Goal: Task Accomplishment & Management: Manage account settings

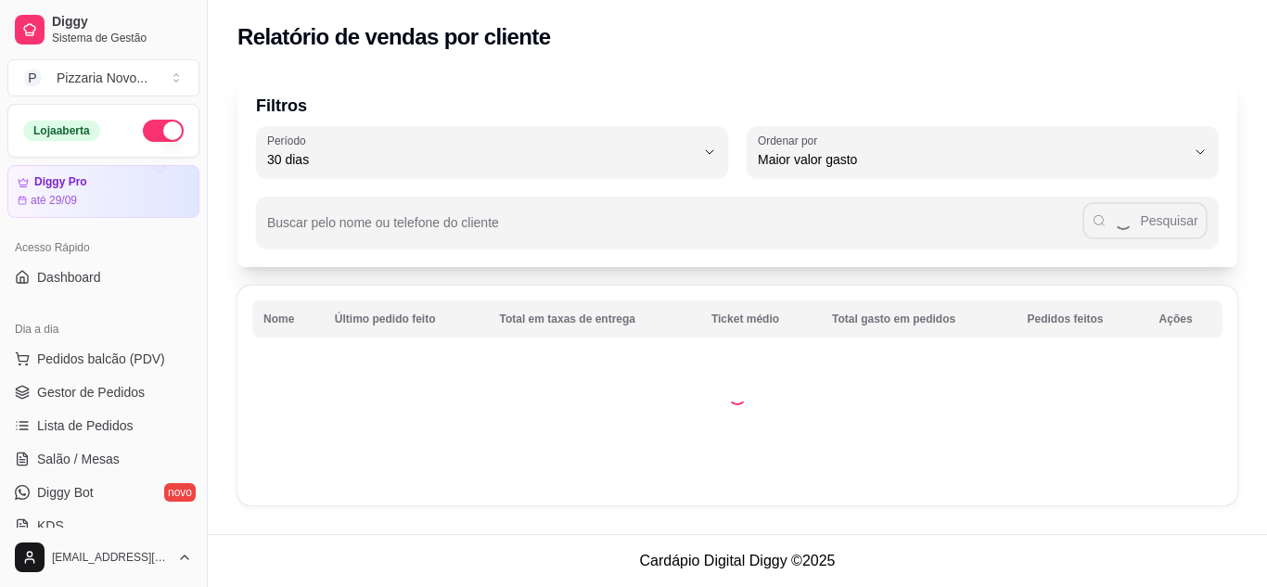
select select "30"
select select "HIGHEST_TOTAL_SPENT_WITH_ORDERS"
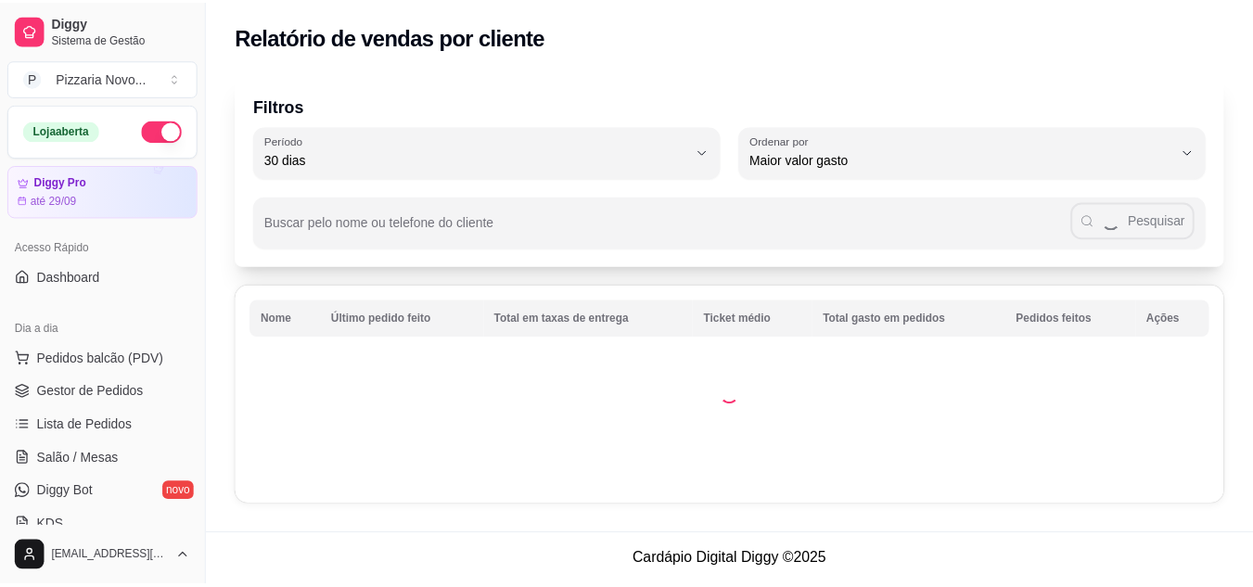
scroll to position [278, 0]
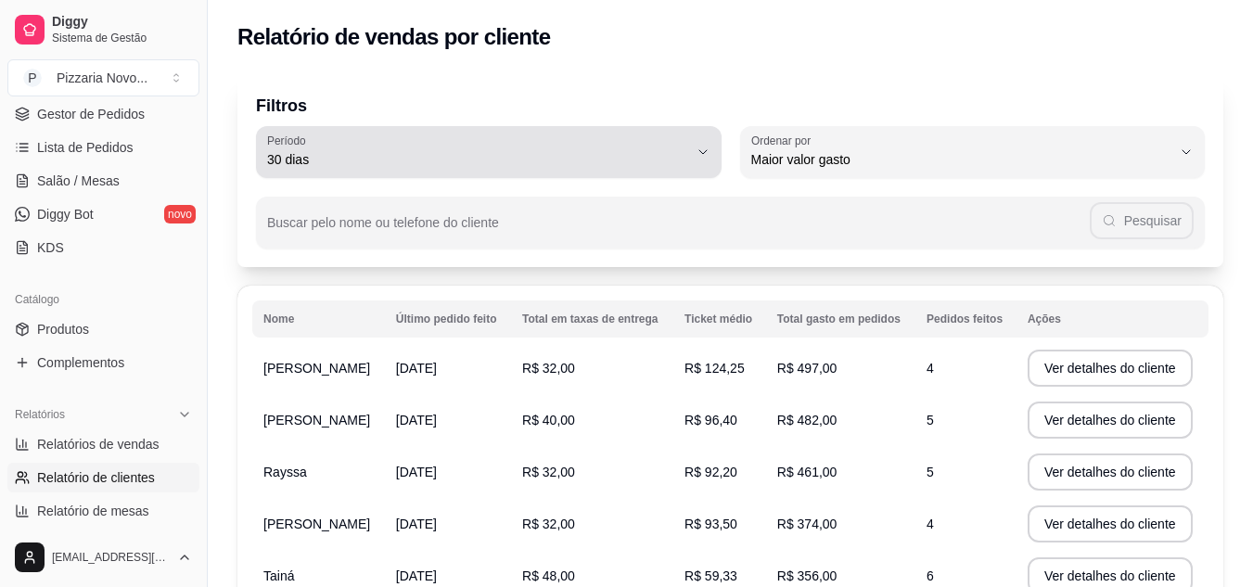
click at [416, 158] on span "30 dias" at bounding box center [477, 159] width 421 height 19
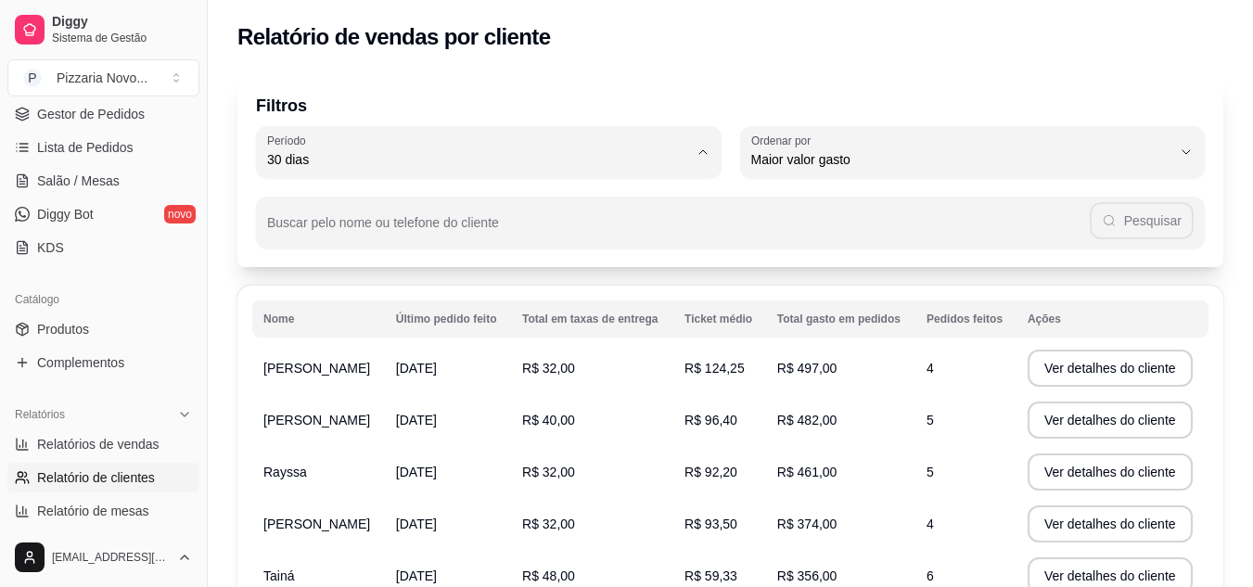
click at [412, 100] on p "Filtros" at bounding box center [730, 106] width 949 height 26
click at [105, 324] on link "Produtos" at bounding box center [103, 329] width 192 height 30
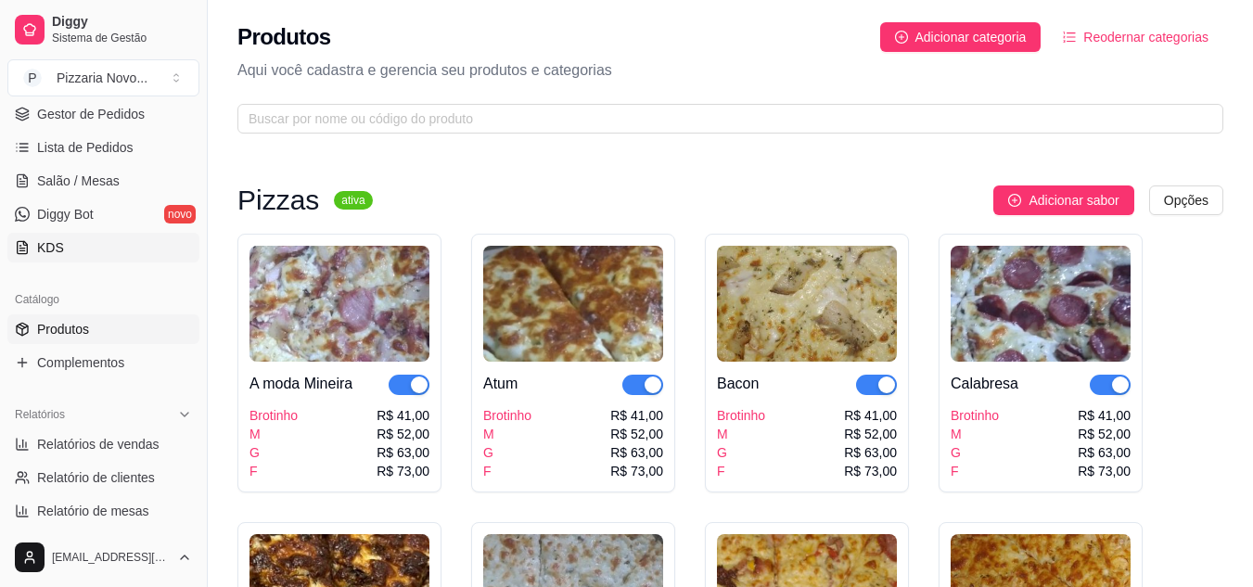
scroll to position [185, 0]
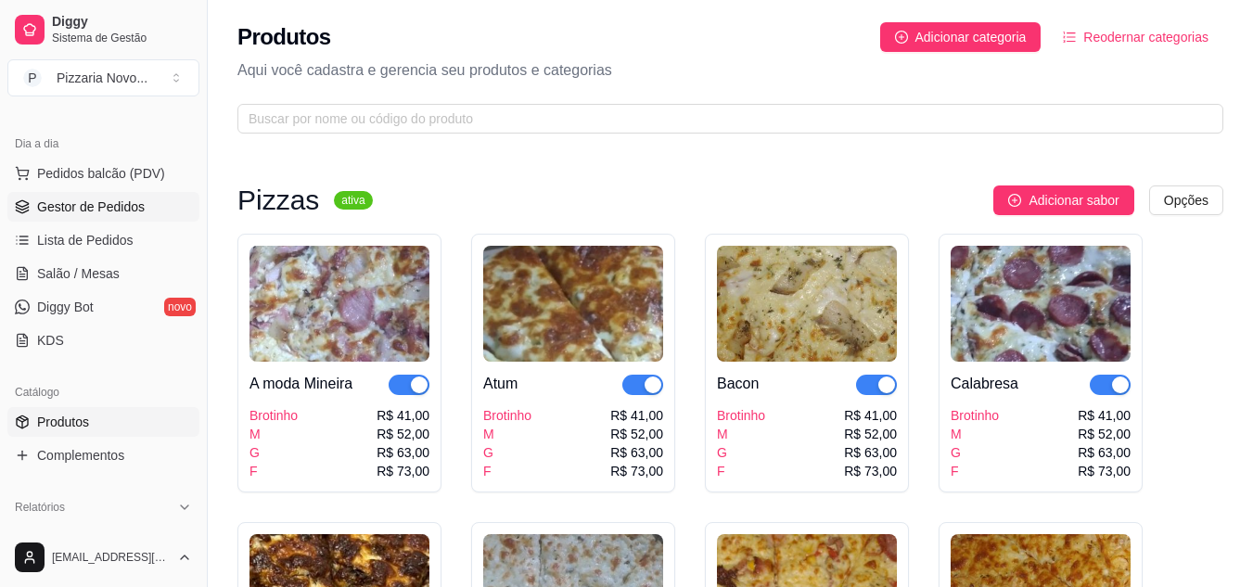
click at [118, 206] on span "Gestor de Pedidos" at bounding box center [91, 207] width 108 height 19
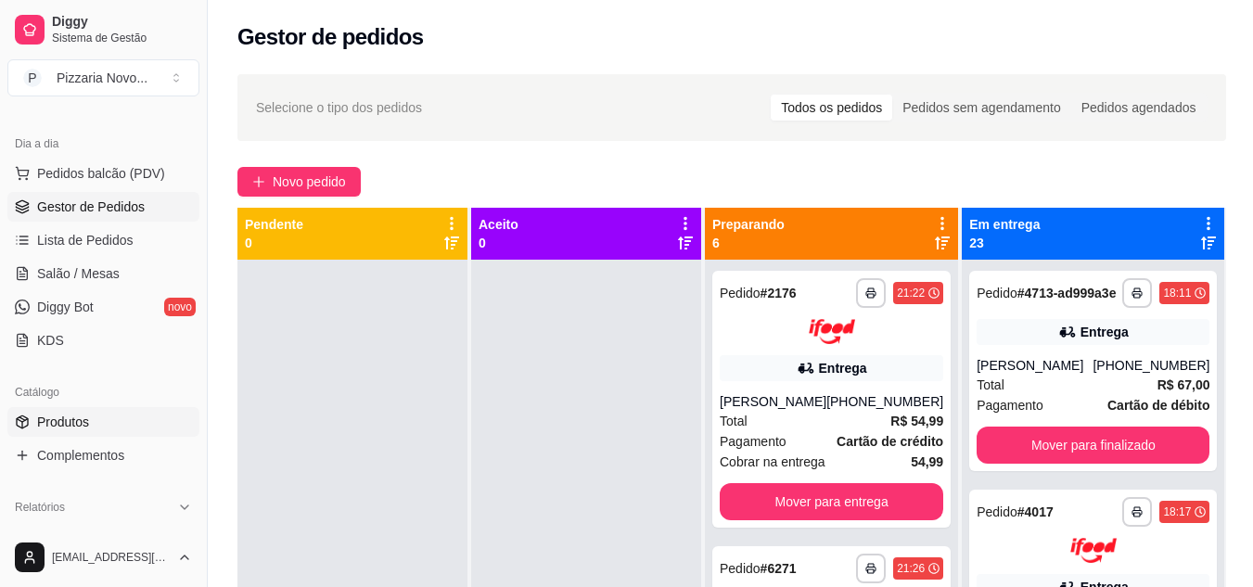
click at [70, 425] on span "Produtos" at bounding box center [63, 422] width 52 height 19
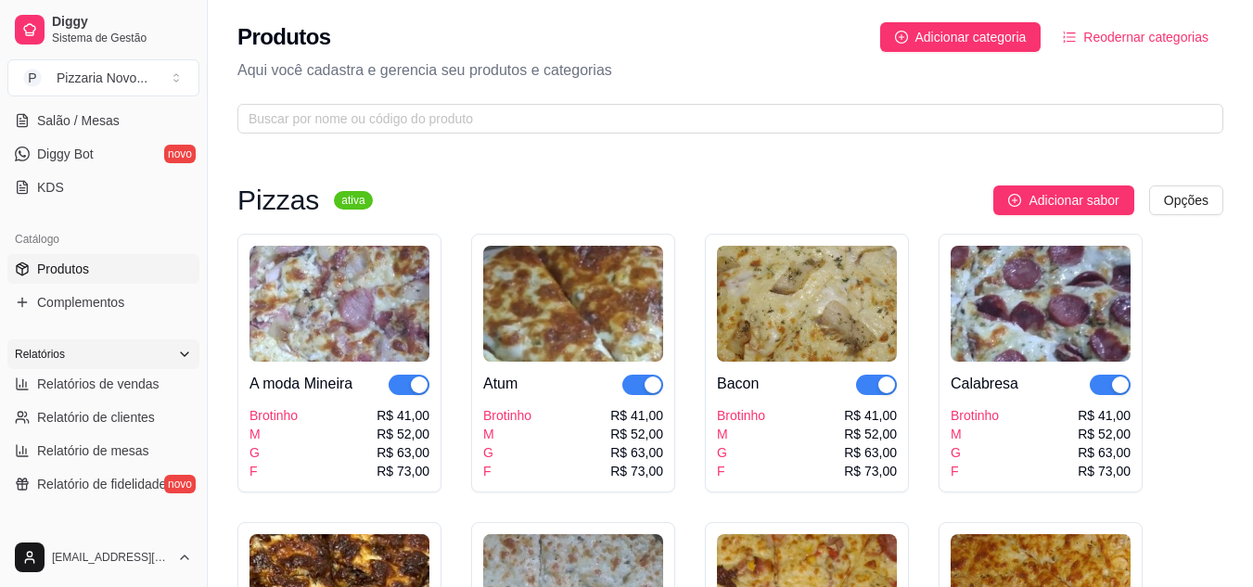
scroll to position [371, 0]
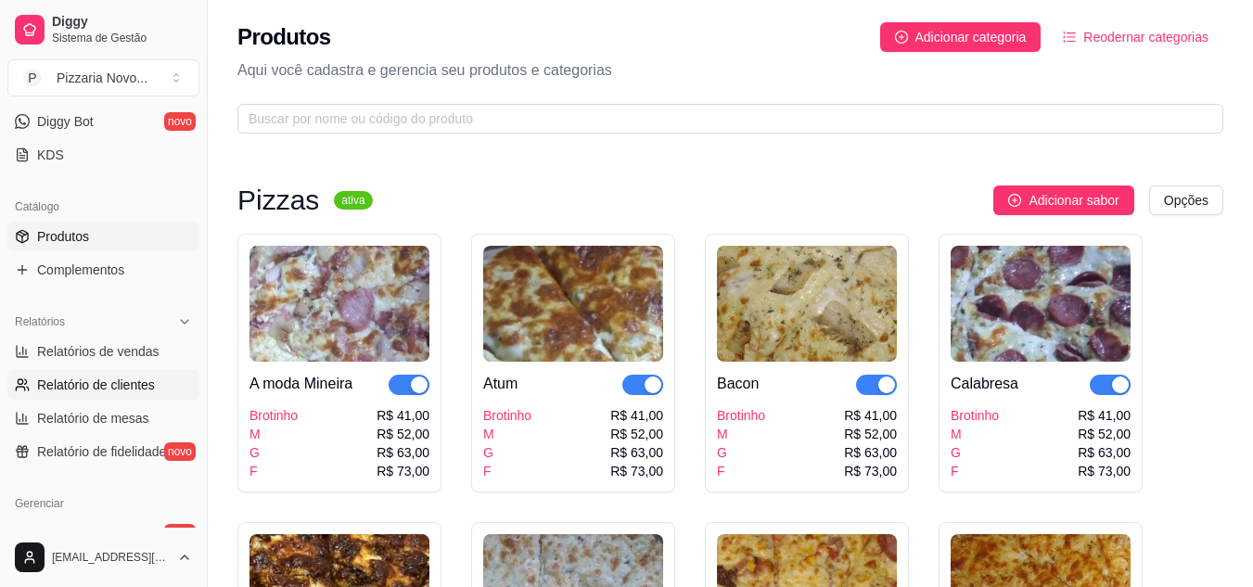
click at [105, 390] on span "Relatório de clientes" at bounding box center [96, 385] width 118 height 19
select select "30"
select select "HIGHEST_TOTAL_SPENT_WITH_ORDERS"
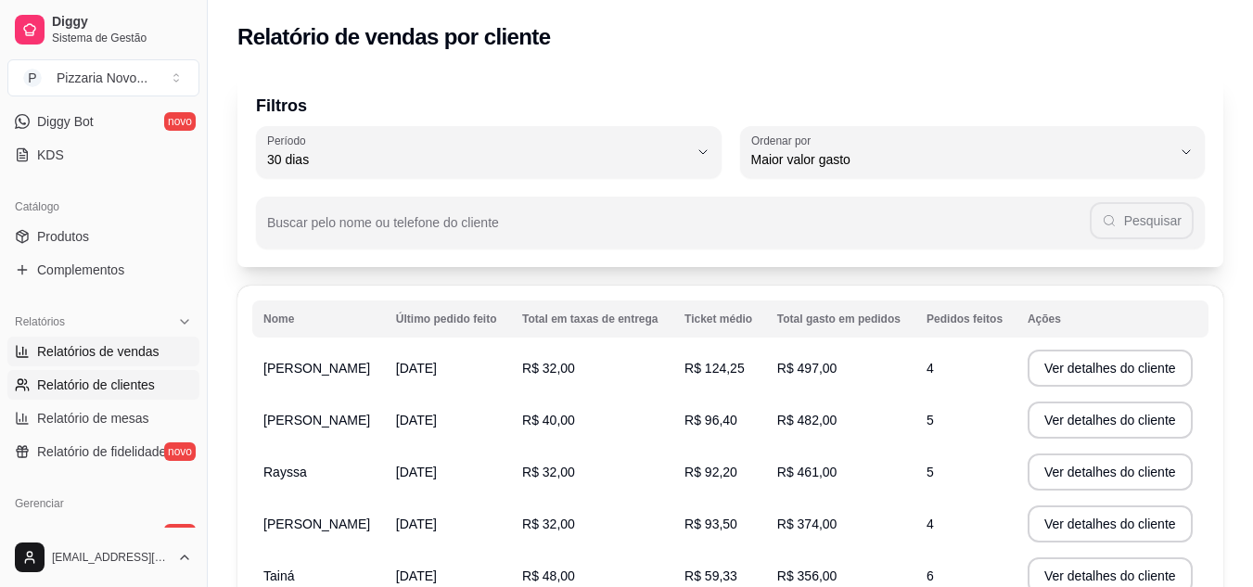
click at [100, 348] on span "Relatórios de vendas" at bounding box center [98, 351] width 122 height 19
select select "ALL"
select select "0"
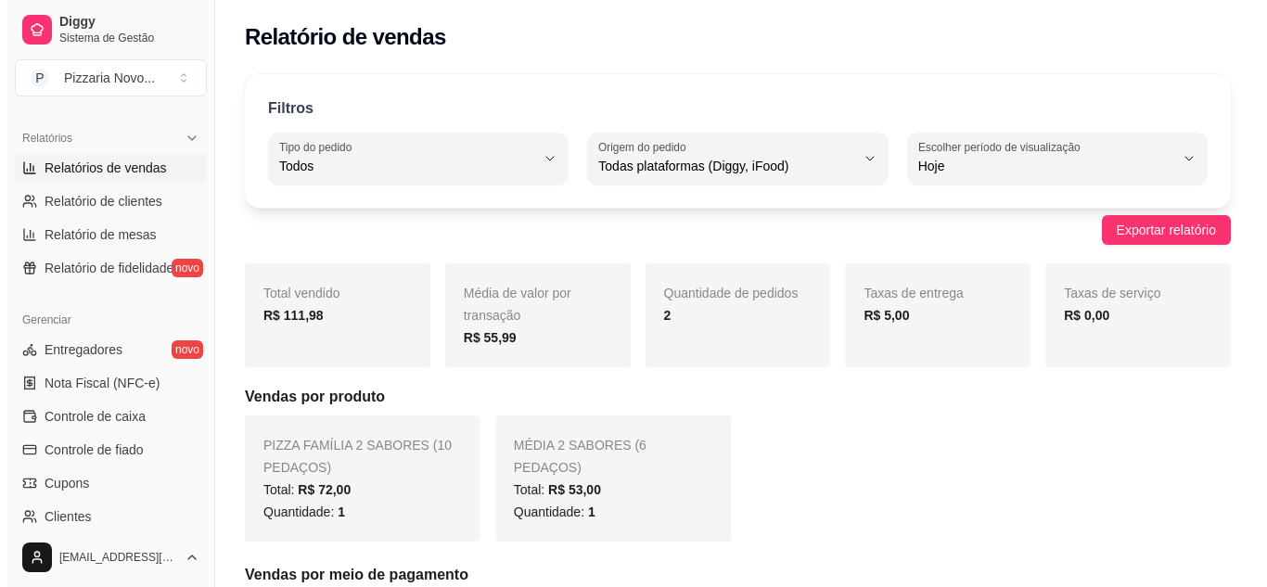
scroll to position [556, 0]
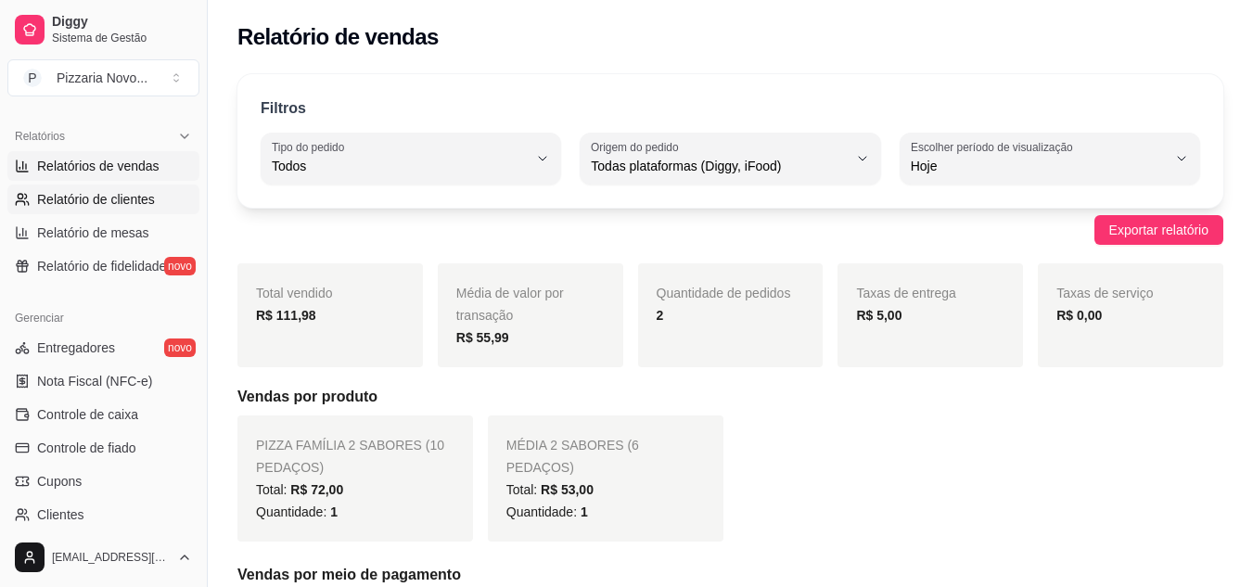
click at [103, 199] on span "Relatório de clientes" at bounding box center [96, 199] width 118 height 19
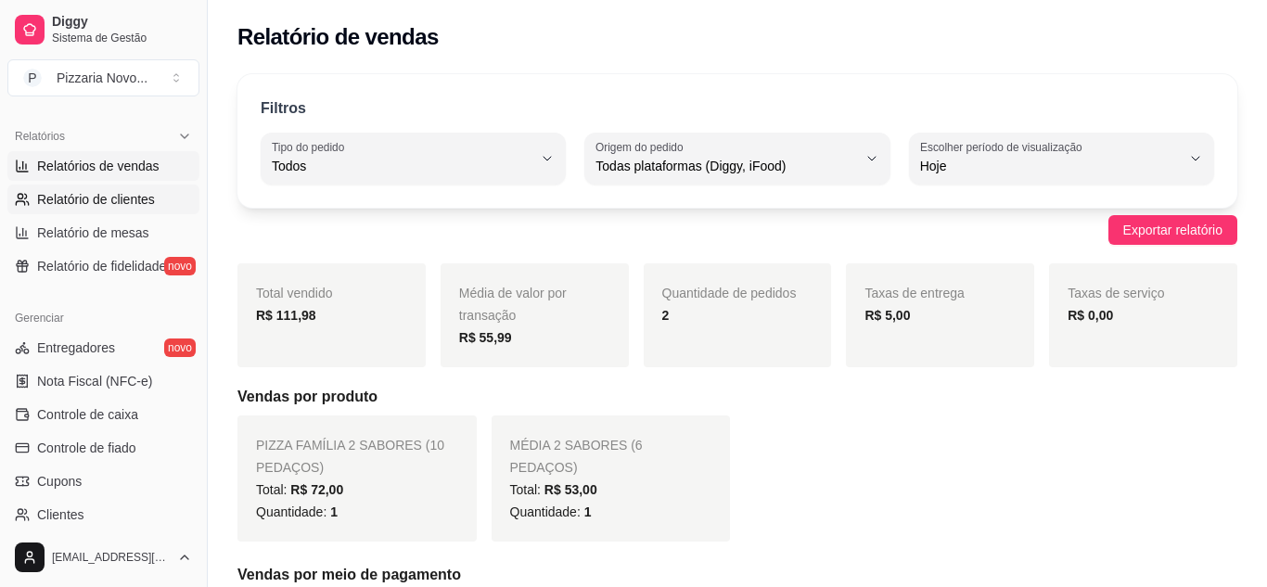
select select "30"
select select "HIGHEST_TOTAL_SPENT_WITH_ORDERS"
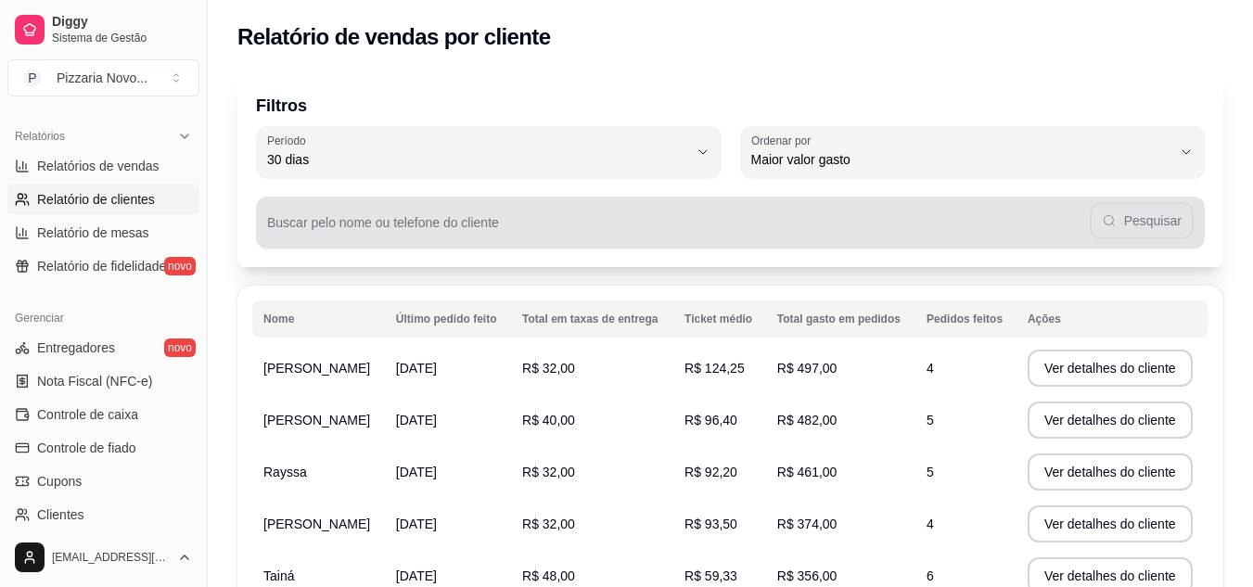
click at [332, 222] on input "Buscar pelo nome ou telefone do cliente" at bounding box center [678, 230] width 823 height 19
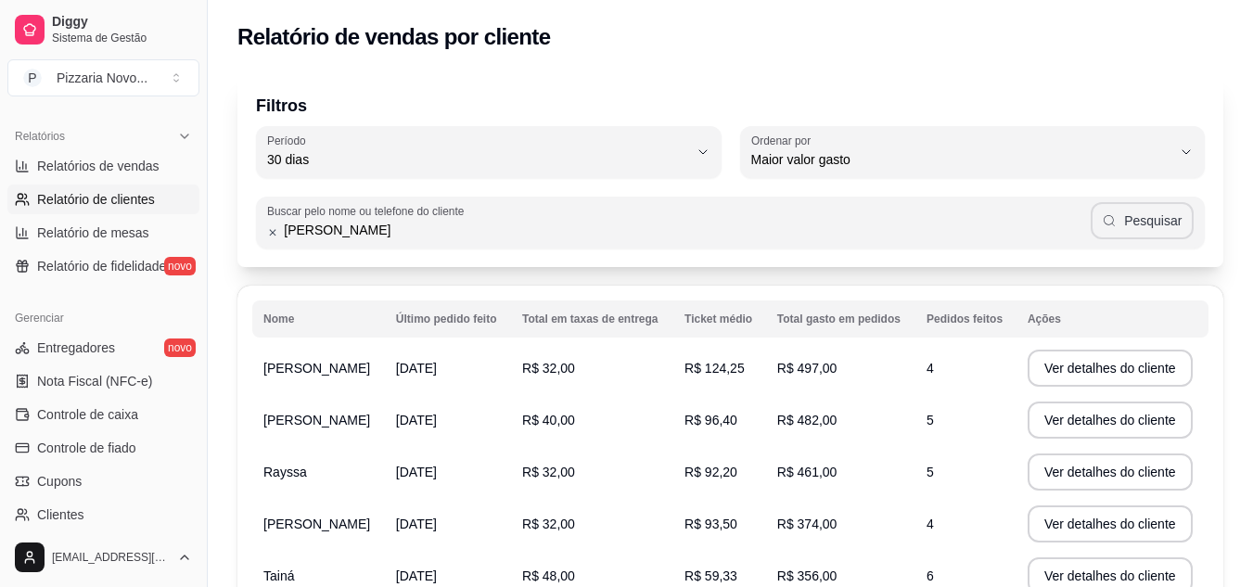
type input "[PERSON_NAME]"
click at [1117, 222] on icon "button" at bounding box center [1109, 220] width 15 height 15
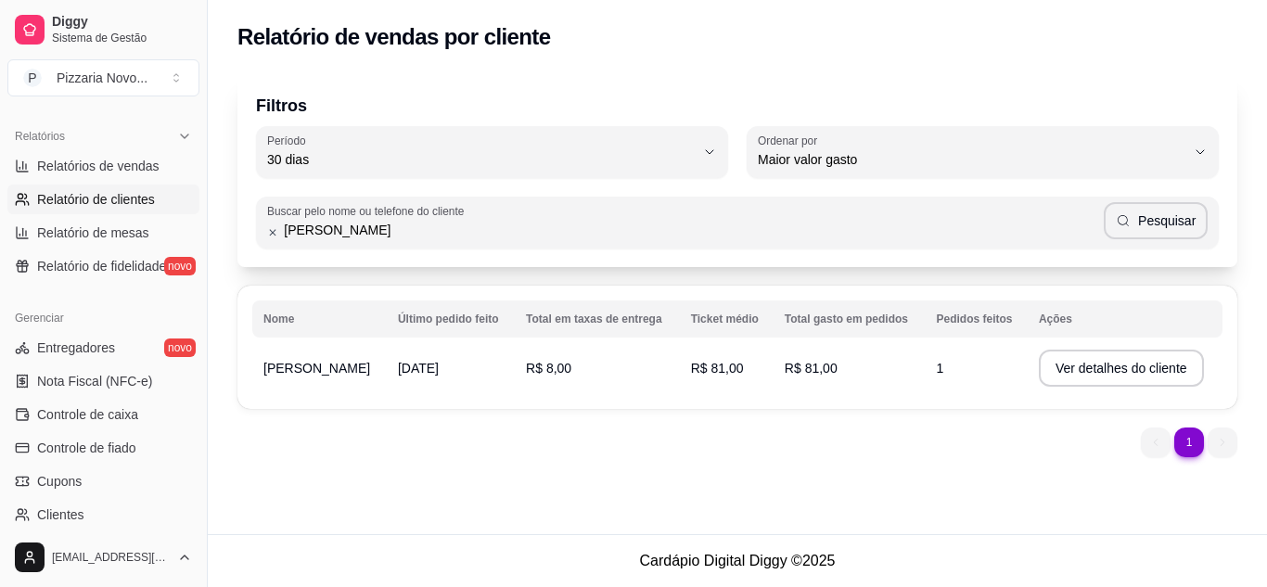
click at [539, 371] on span "R$ 8,00" at bounding box center [548, 368] width 45 height 15
click at [1099, 375] on button "Ver detalhes do cliente" at bounding box center [1121, 368] width 165 height 37
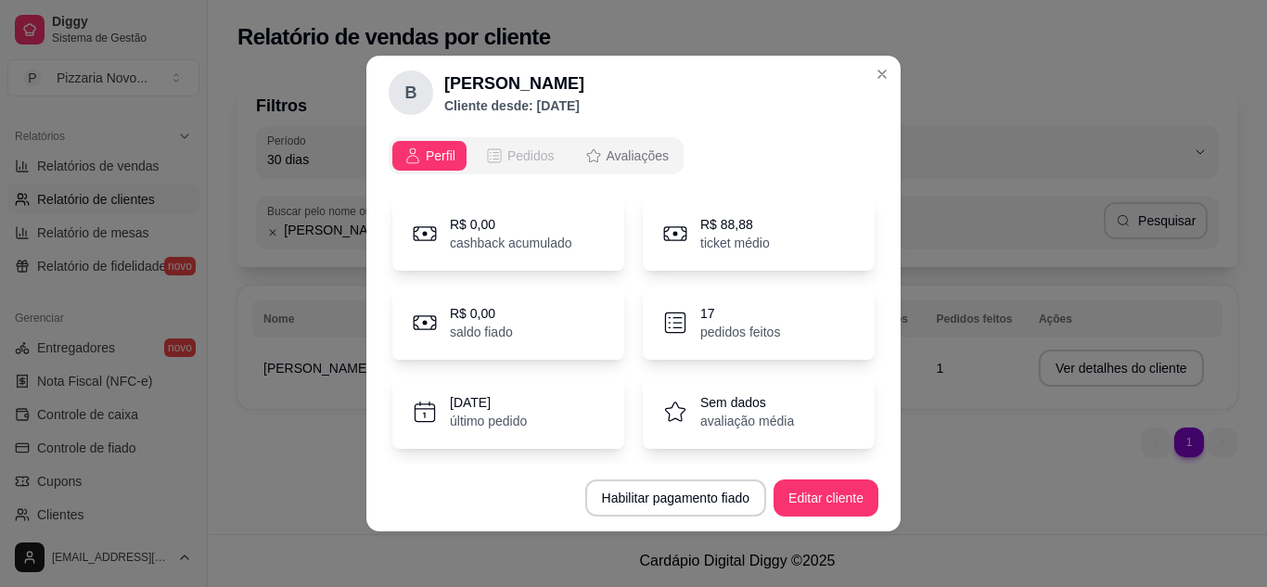
click at [531, 153] on span "Pedidos" at bounding box center [530, 156] width 47 height 19
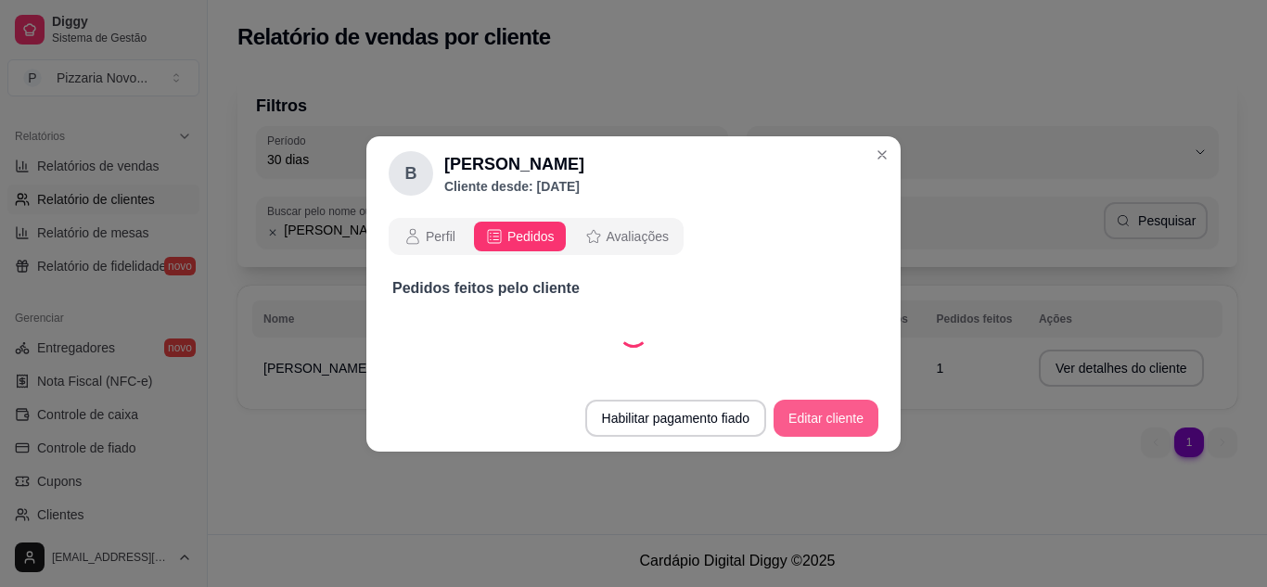
select select "30"
select select "ALL"
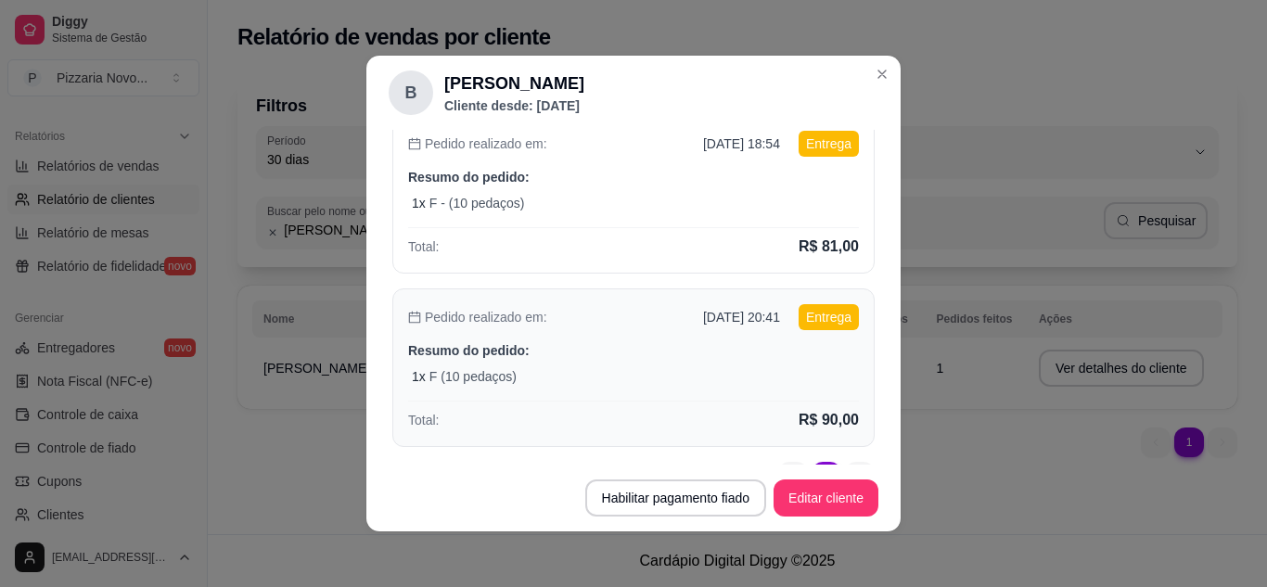
scroll to position [231, 0]
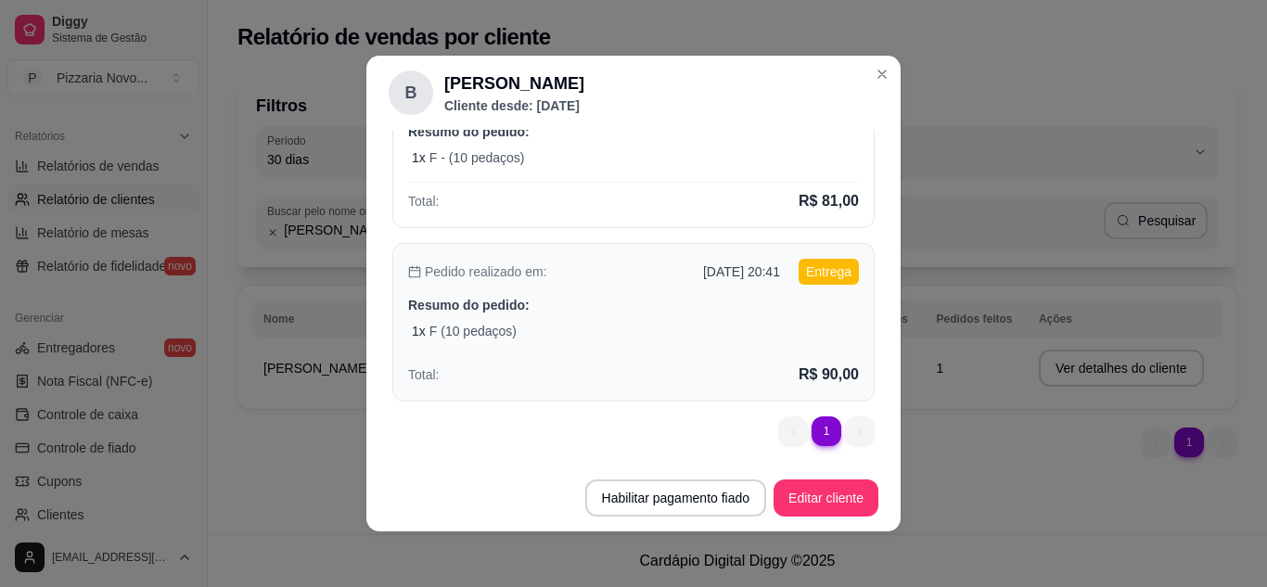
click at [516, 327] on div "1 x F (10 pedaços)" at bounding box center [635, 331] width 447 height 19
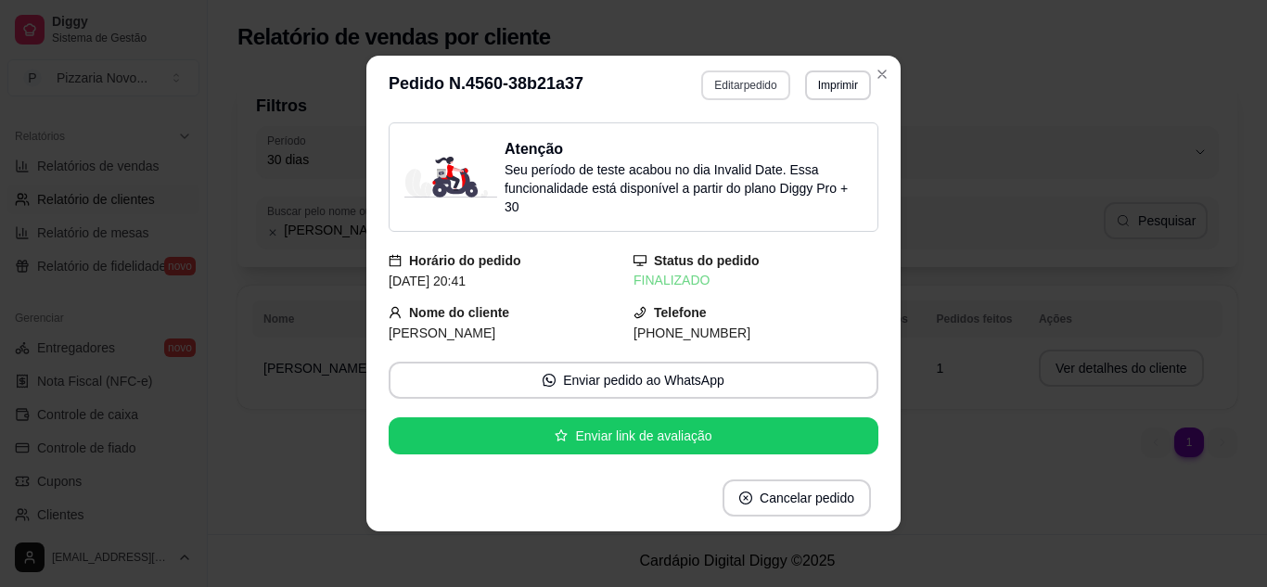
click at [734, 87] on button "Editar pedido" at bounding box center [745, 85] width 88 height 30
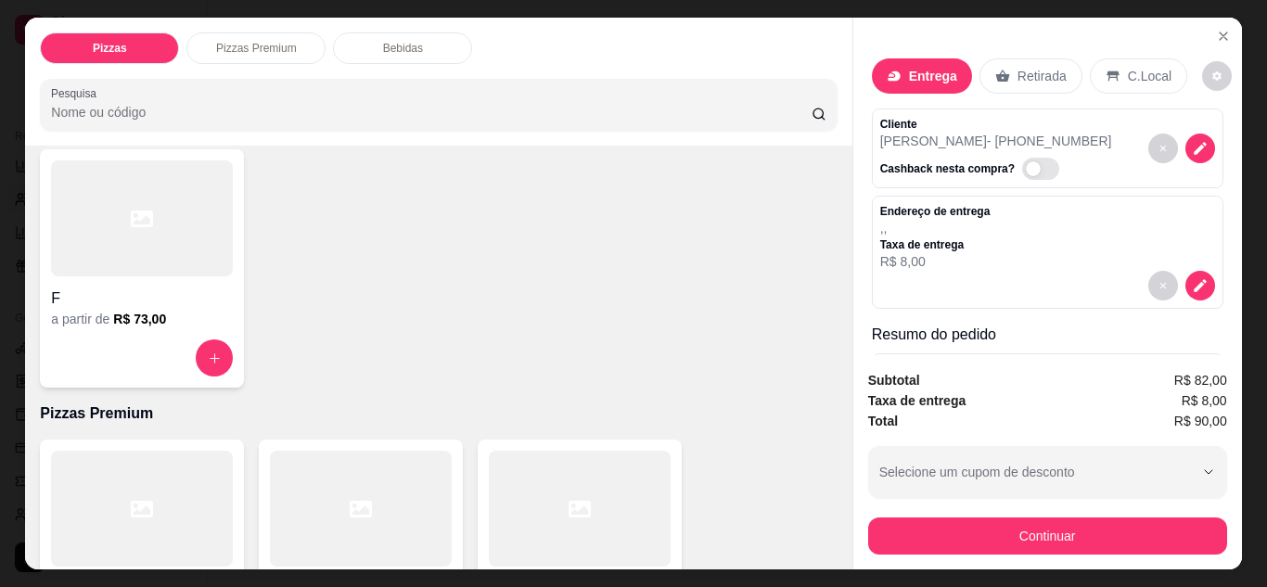
scroll to position [371, 0]
click at [208, 351] on icon "increase-product-quantity" at bounding box center [215, 358] width 14 height 14
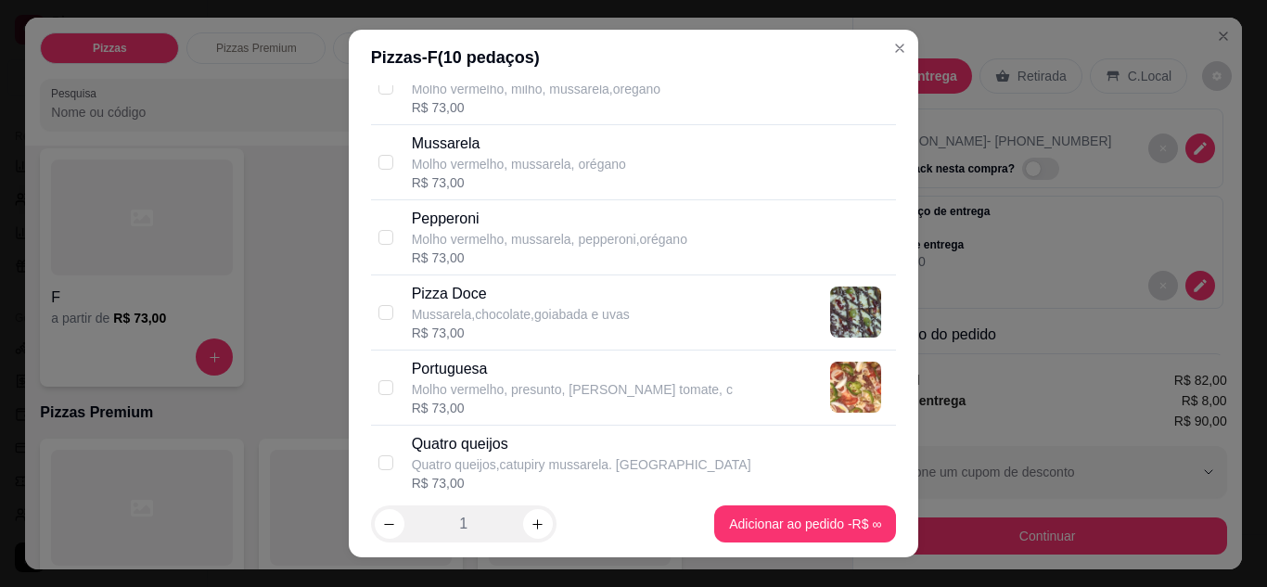
scroll to position [927, 0]
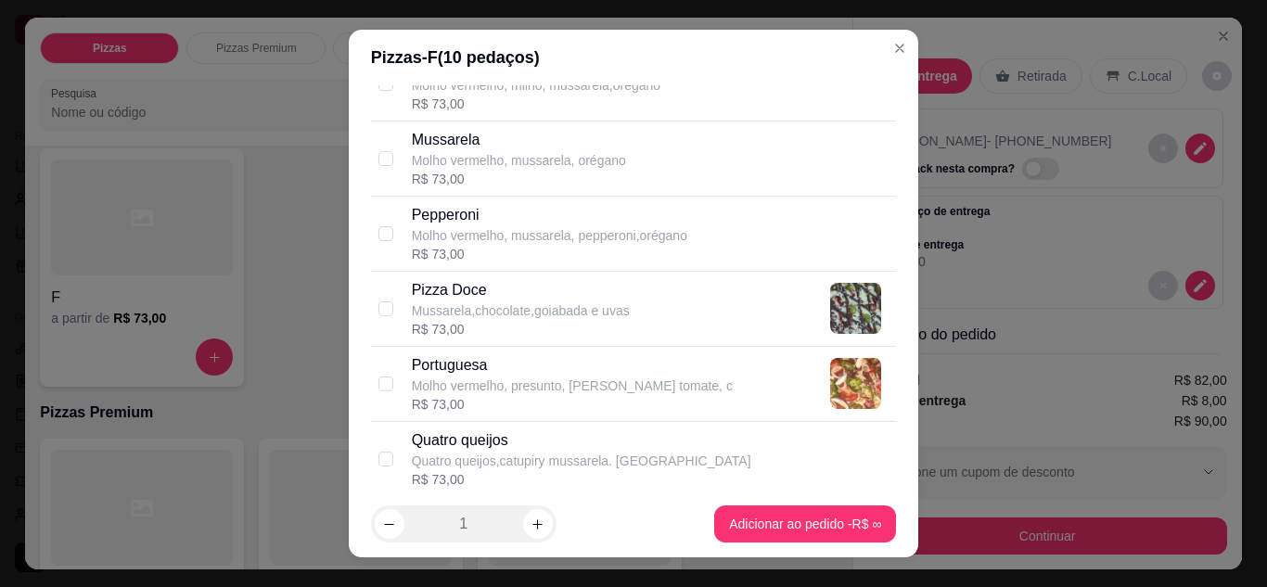
click at [464, 363] on p "Portuguesa" at bounding box center [572, 365] width 321 height 22
checkbox input "true"
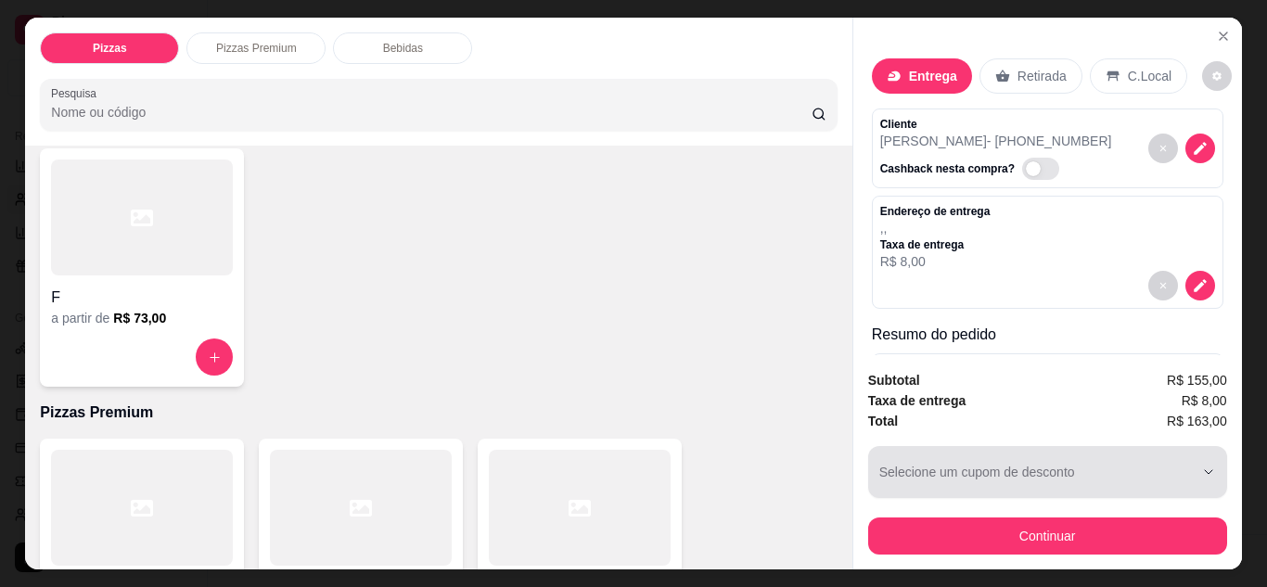
scroll to position [49, 0]
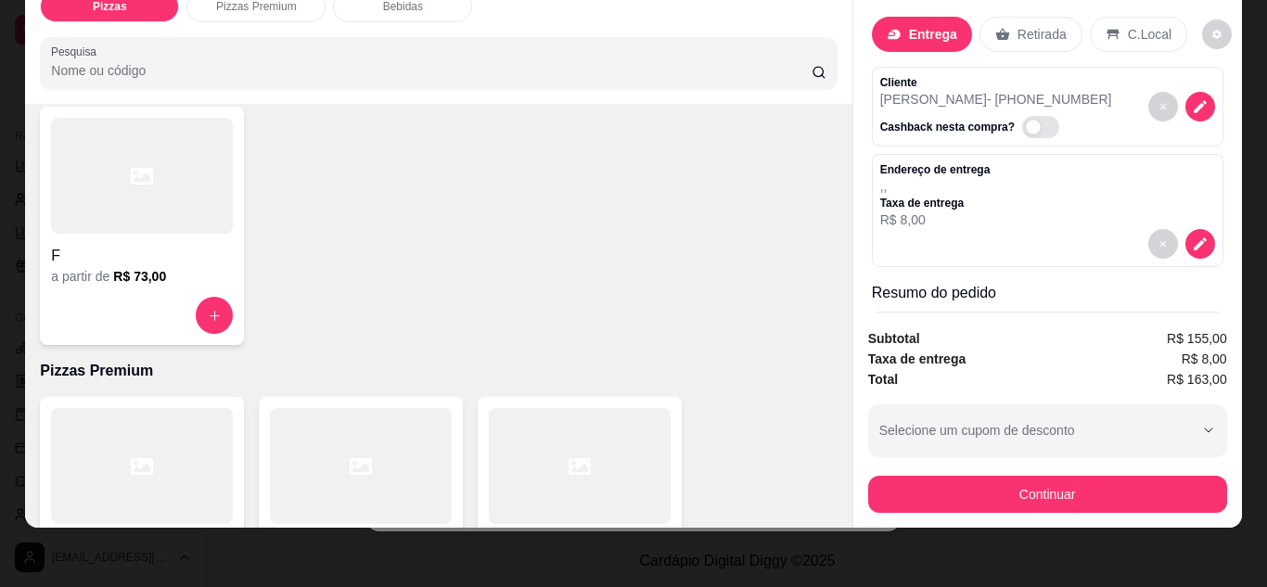
click at [1202, 349] on span "R$ 8,00" at bounding box center [1204, 359] width 45 height 20
click at [1136, 351] on div "Taxa de entrega R$ 8,00" at bounding box center [1047, 359] width 359 height 20
click at [1098, 349] on div "Taxa de entrega R$ 8,00" at bounding box center [1047, 359] width 359 height 20
click at [1083, 349] on div "Taxa de entrega R$ 8,00" at bounding box center [1047, 359] width 359 height 20
click at [902, 352] on strong "Taxa de entrega" at bounding box center [917, 359] width 98 height 15
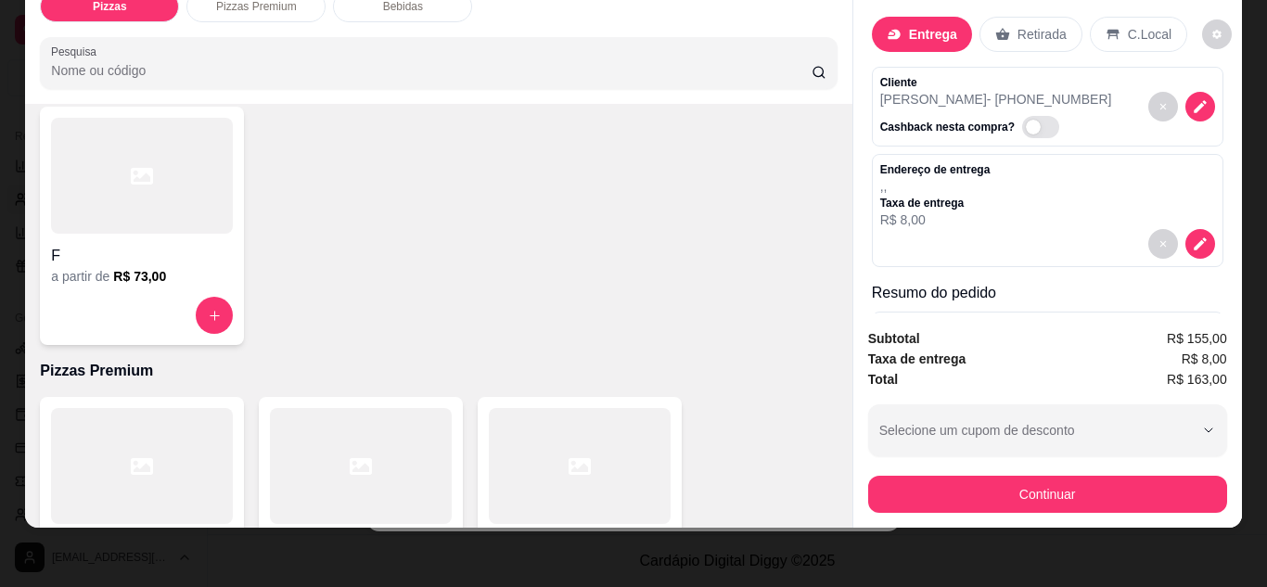
click at [902, 352] on strong "Taxa de entrega" at bounding box center [917, 359] width 98 height 15
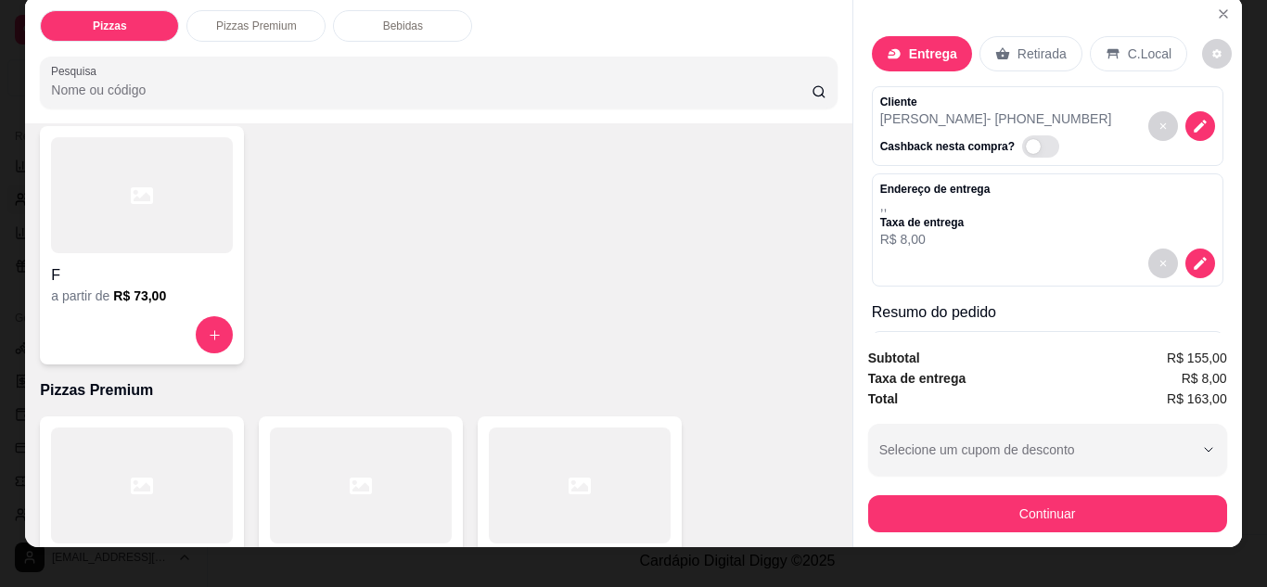
scroll to position [0, 0]
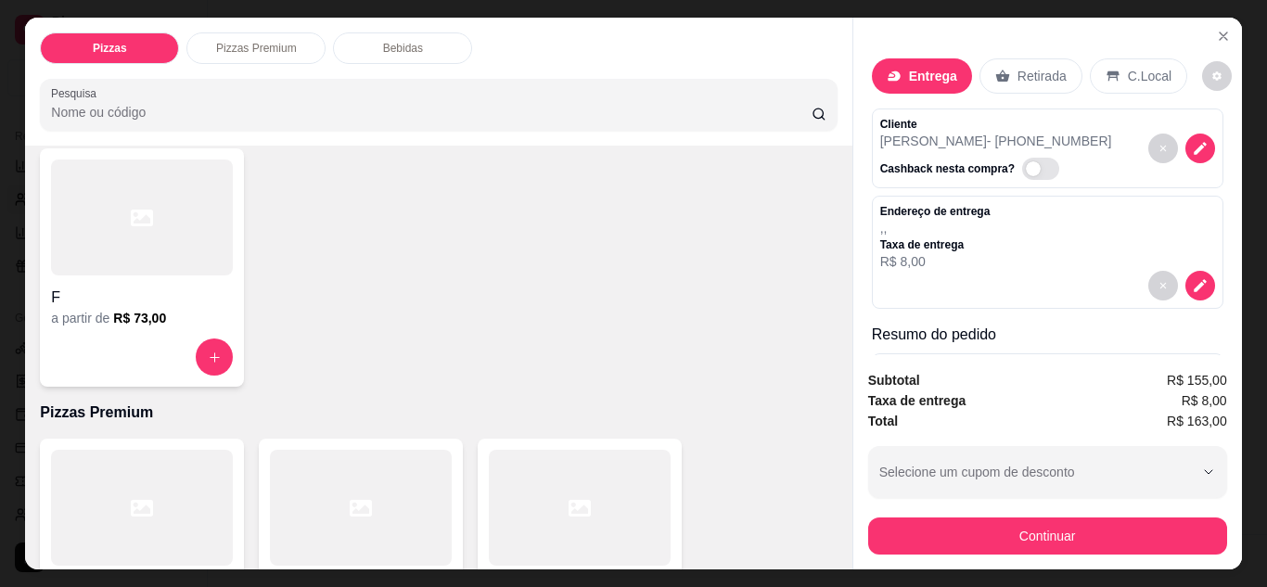
click at [1226, 371] on div "Subtotal R$ 155,00 Taxa de entrega R$ 8,00 Total R$ 163,00 Selecione um cupom d…" at bounding box center [1047, 462] width 389 height 214
click at [1211, 382] on span "R$ 155,00" at bounding box center [1197, 380] width 60 height 20
click at [1182, 390] on span "R$ 8,00" at bounding box center [1204, 400] width 45 height 20
click at [1155, 390] on div "Taxa de entrega R$ 8,00" at bounding box center [1047, 400] width 359 height 20
drag, startPoint x: 1124, startPoint y: 388, endPoint x: 1109, endPoint y: 393, distance: 15.8
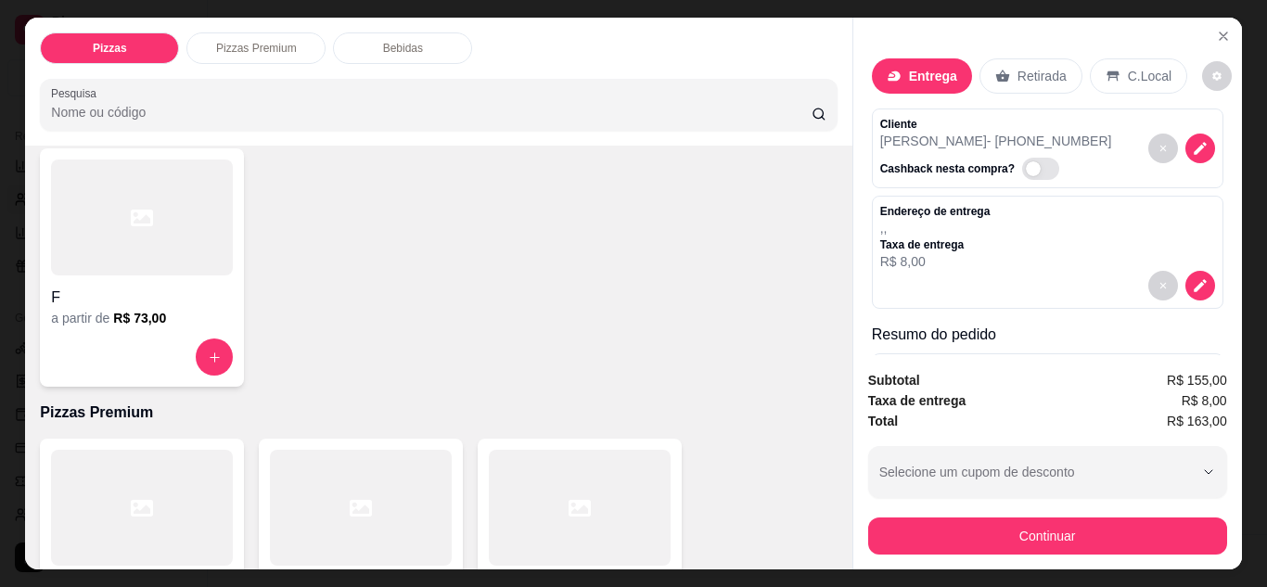
click at [1123, 390] on div "Taxa de entrega R$ 8,00" at bounding box center [1047, 400] width 359 height 20
click at [1055, 394] on div "Taxa de entrega R$ 8,00" at bounding box center [1047, 400] width 359 height 20
click at [1042, 400] on div "Taxa de entrega R$ 8,00" at bounding box center [1047, 400] width 359 height 20
click at [982, 411] on div "Total R$ 163,00" at bounding box center [1047, 421] width 359 height 20
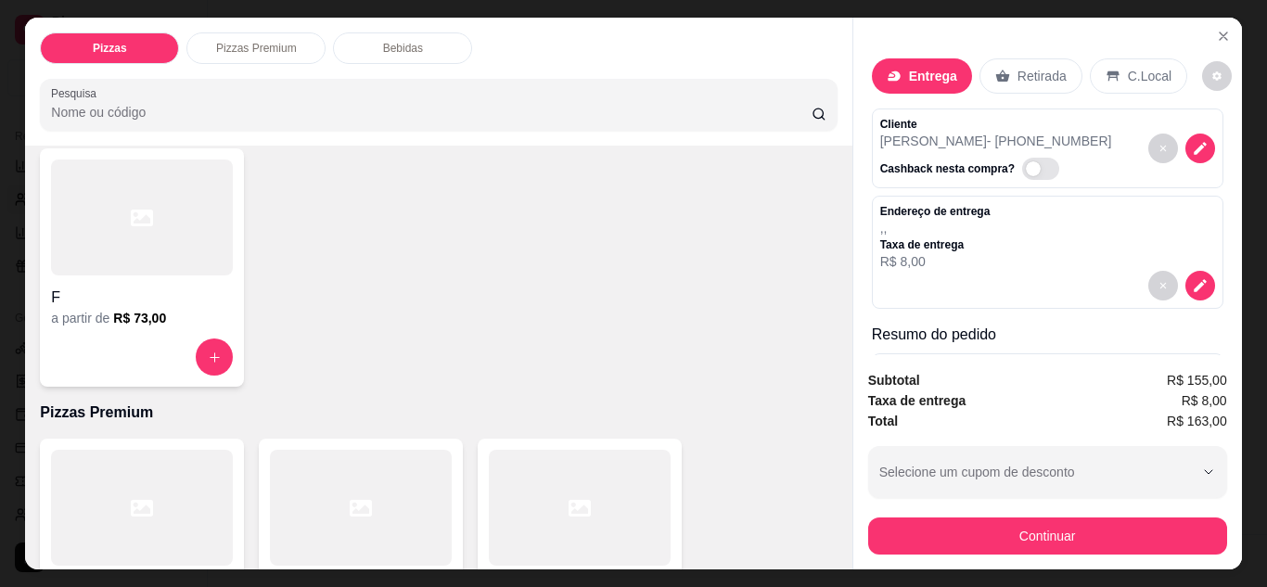
click at [979, 411] on div "Total R$ 163,00" at bounding box center [1047, 421] width 359 height 20
click at [971, 396] on div "Taxa de entrega R$ 8,00" at bounding box center [1047, 400] width 359 height 20
click at [244, 41] on p "Pizzas Premium" at bounding box center [256, 48] width 81 height 15
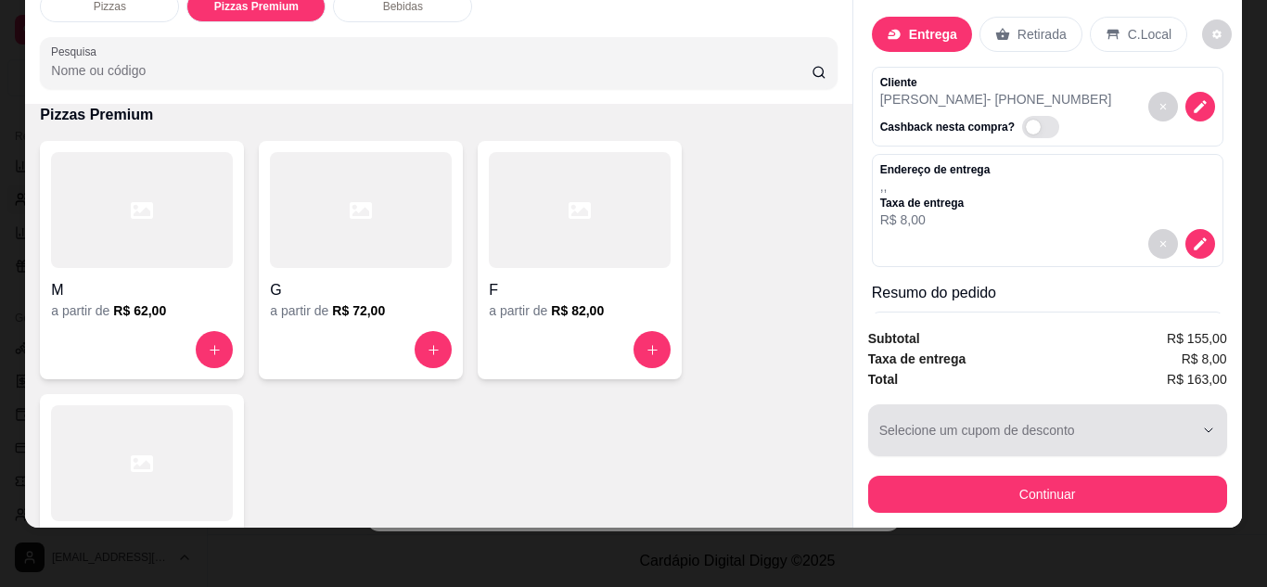
select select "30"
select select "ALL"
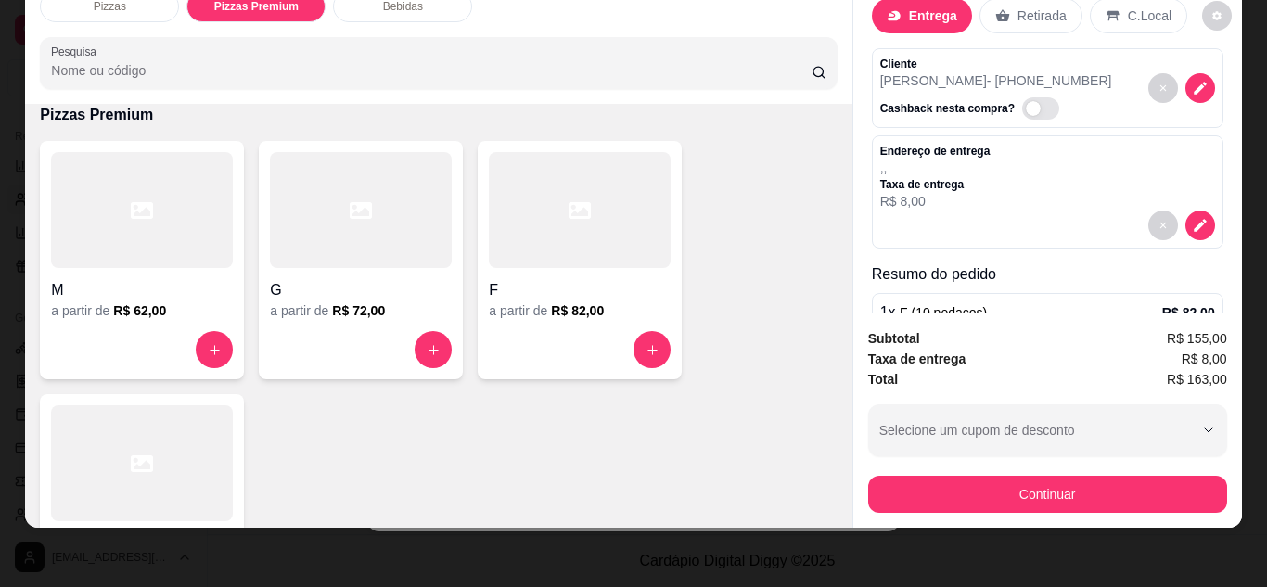
scroll to position [37, 0]
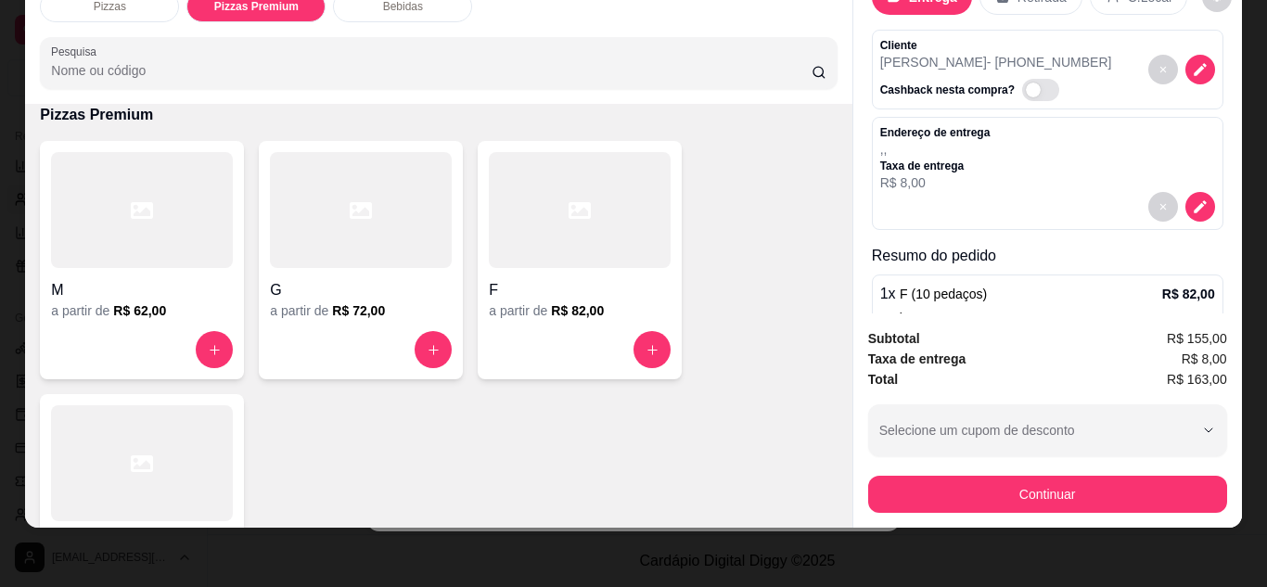
click at [1220, 289] on div "Entrega Retirada C.Local Cliente [PERSON_NAME] - [PHONE_NUMBER] Cashback nesta …" at bounding box center [1047, 145] width 389 height 338
click at [1192, 198] on icon "decrease-product-quantity" at bounding box center [1200, 206] width 17 height 17
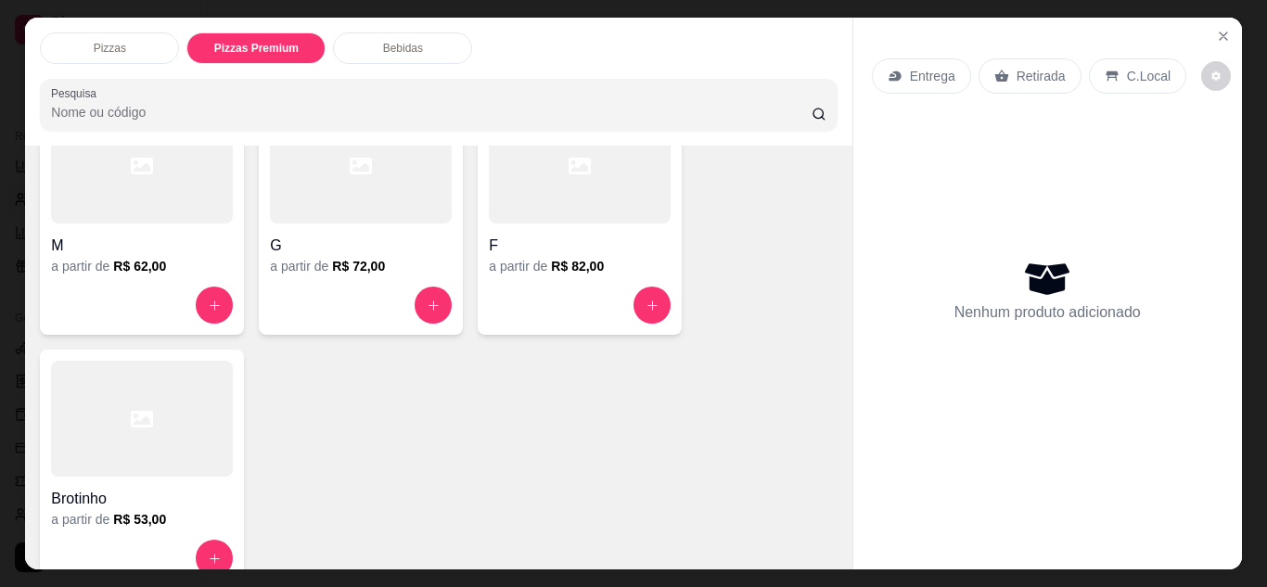
scroll to position [742, 0]
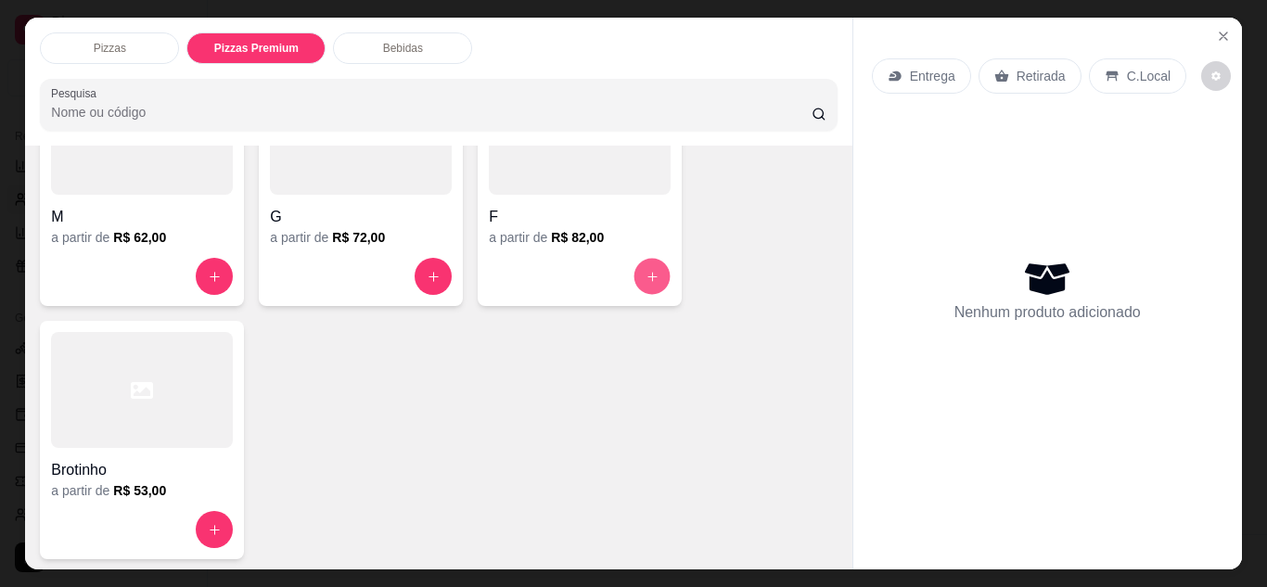
click at [646, 270] on icon "increase-product-quantity" at bounding box center [653, 277] width 14 height 14
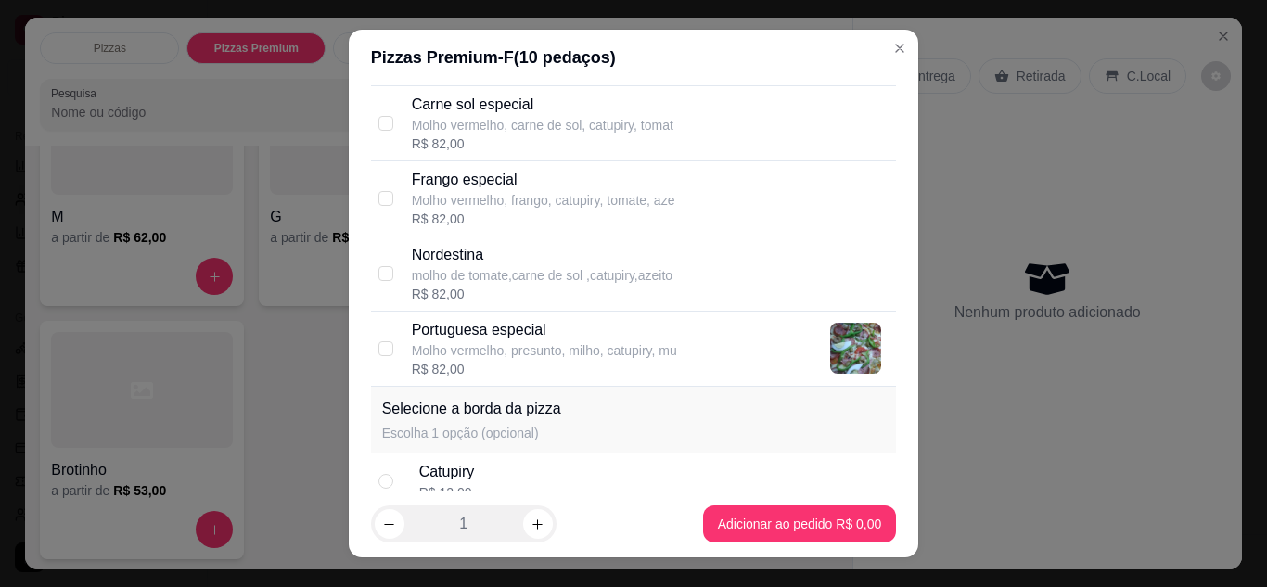
click at [559, 337] on p "Portuguesa especial" at bounding box center [544, 330] width 265 height 22
checkbox input "true"
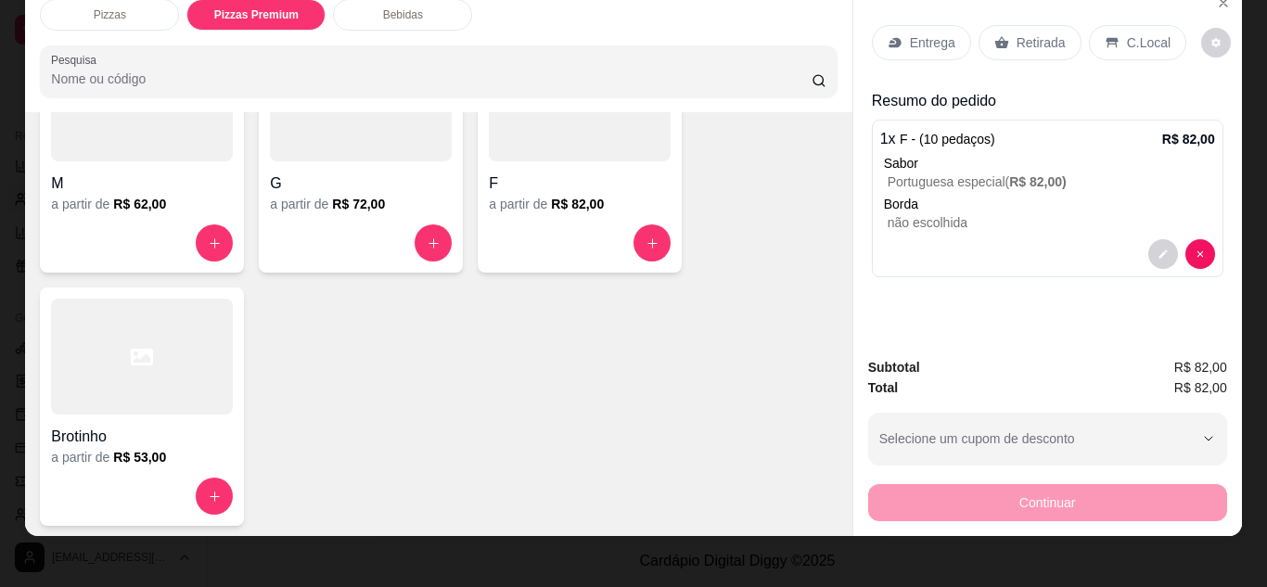
scroll to position [49, 0]
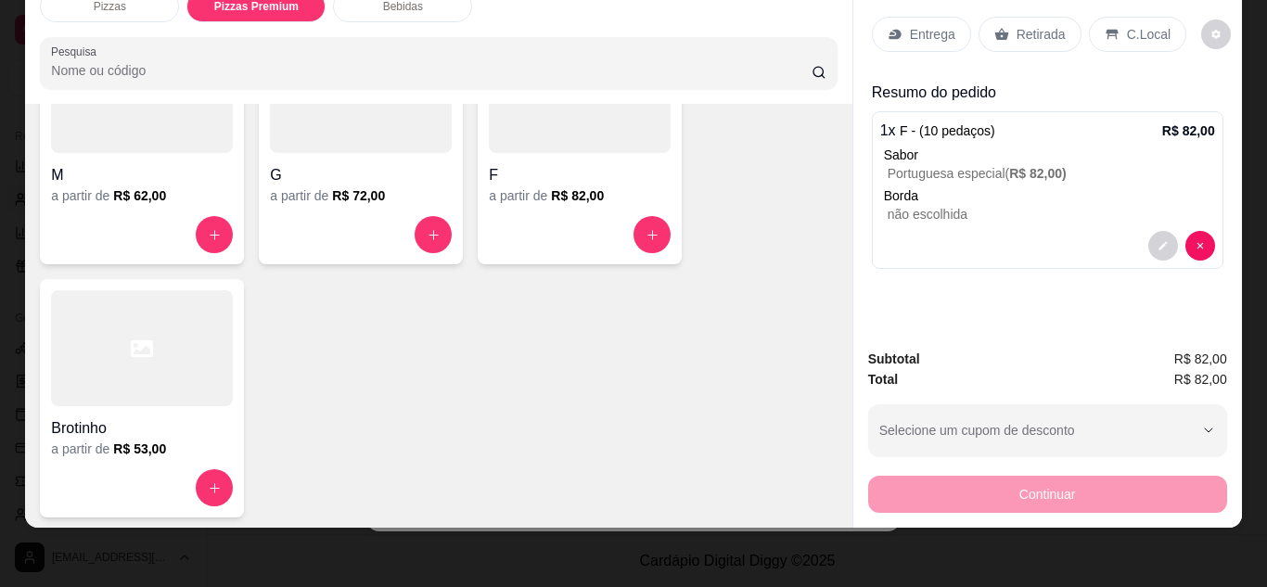
click at [1028, 471] on div "Continuar" at bounding box center [1047, 492] width 359 height 42
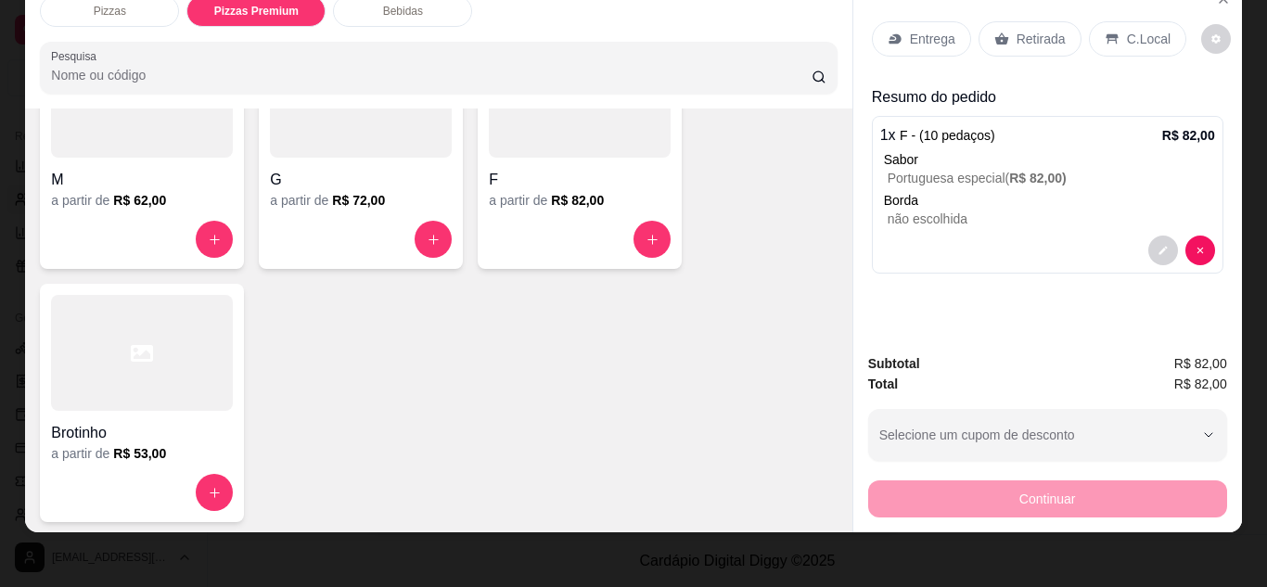
scroll to position [0, 0]
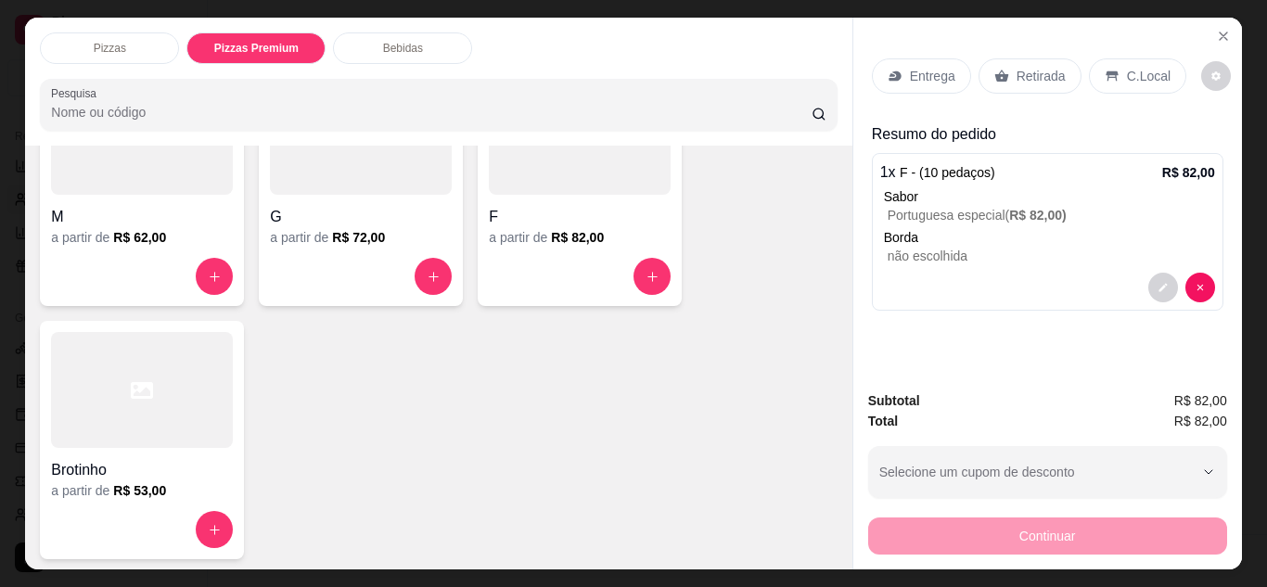
click at [917, 70] on p "Entrega" at bounding box center [932, 76] width 45 height 19
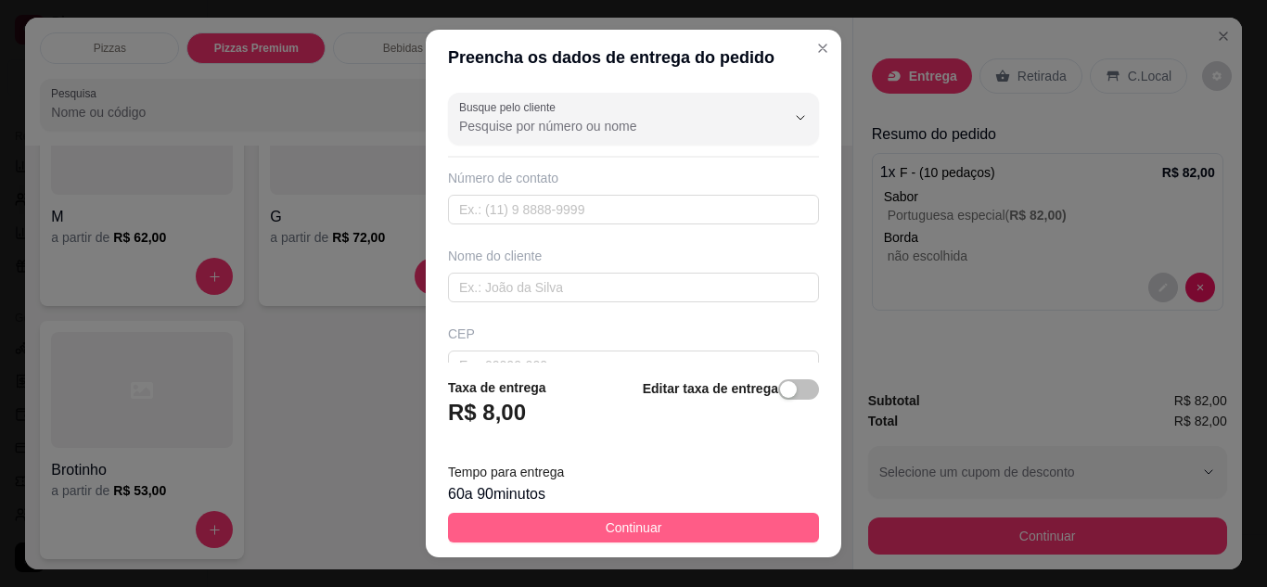
click at [672, 521] on button "Continuar" at bounding box center [633, 528] width 371 height 30
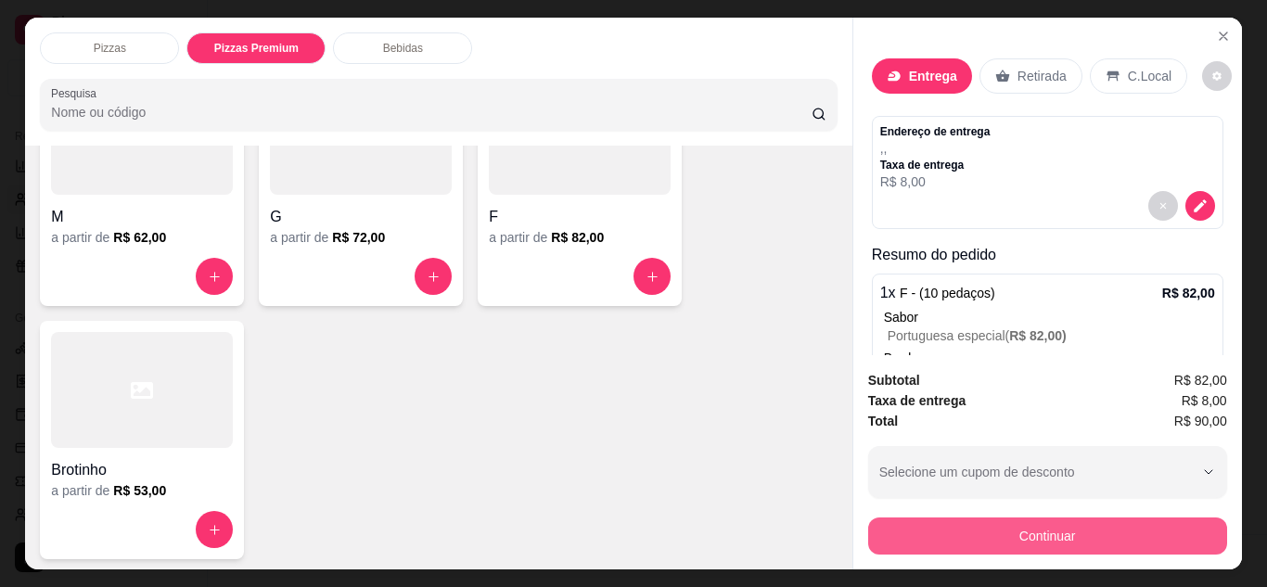
click at [992, 522] on button "Continuar" at bounding box center [1047, 536] width 359 height 37
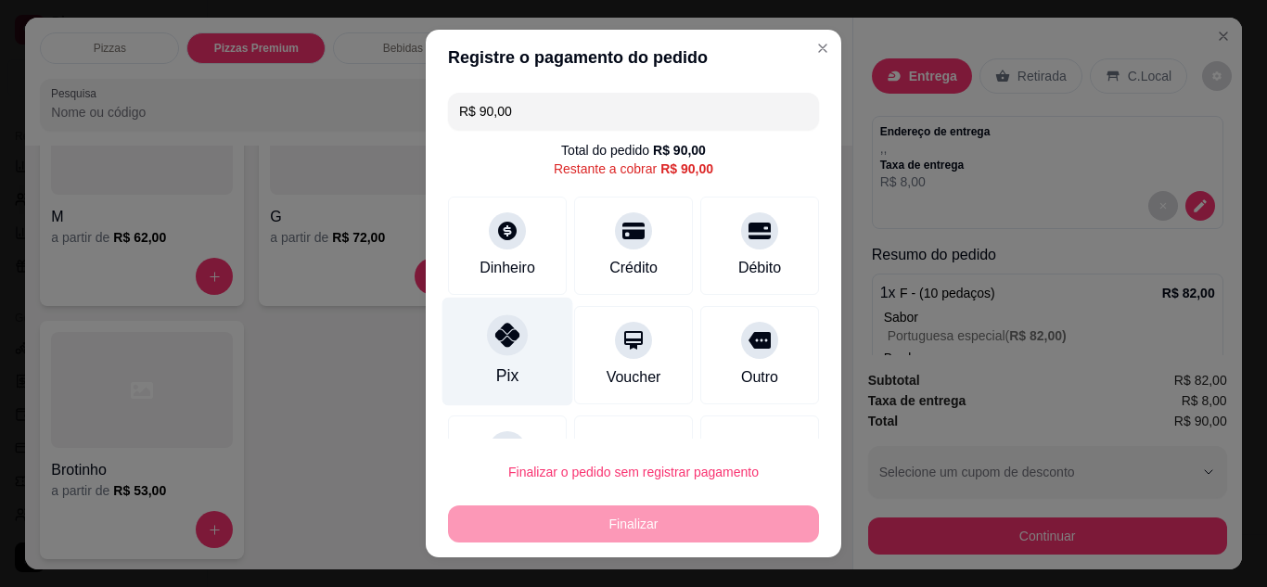
click at [496, 343] on icon at bounding box center [507, 335] width 24 height 24
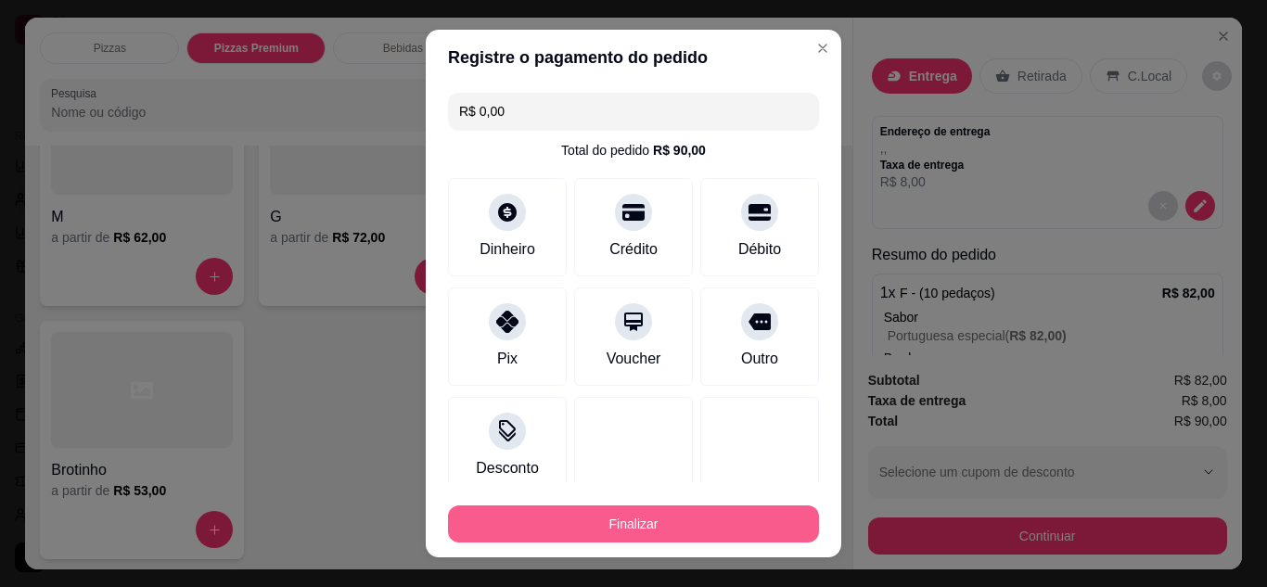
click at [661, 522] on button "Finalizar" at bounding box center [633, 523] width 371 height 37
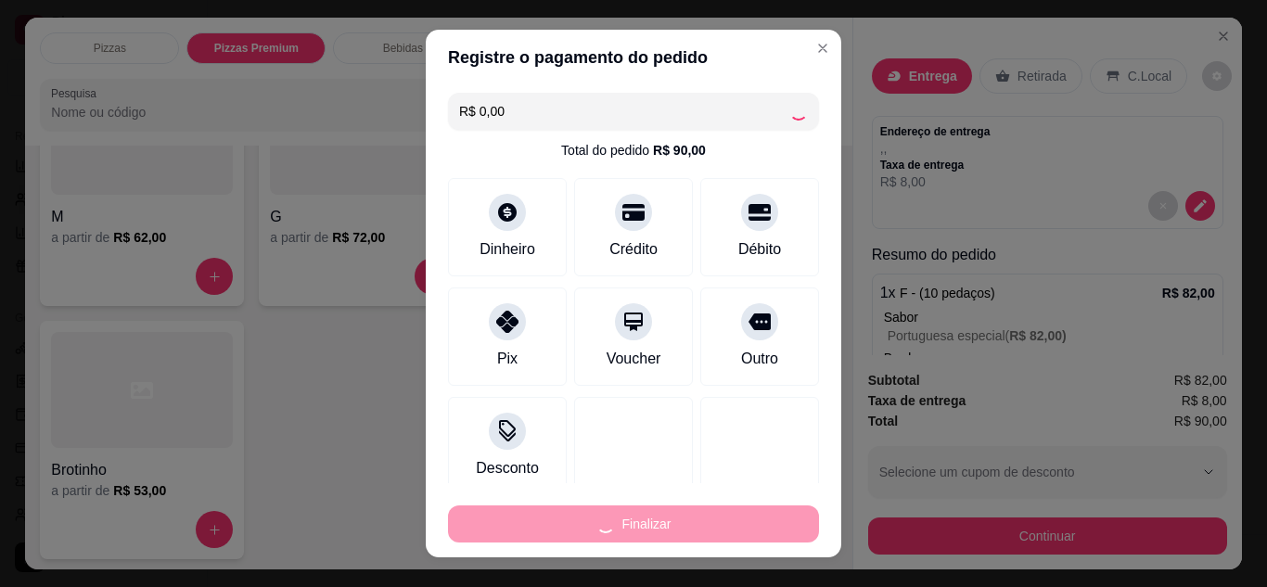
type input "-R$ 90,00"
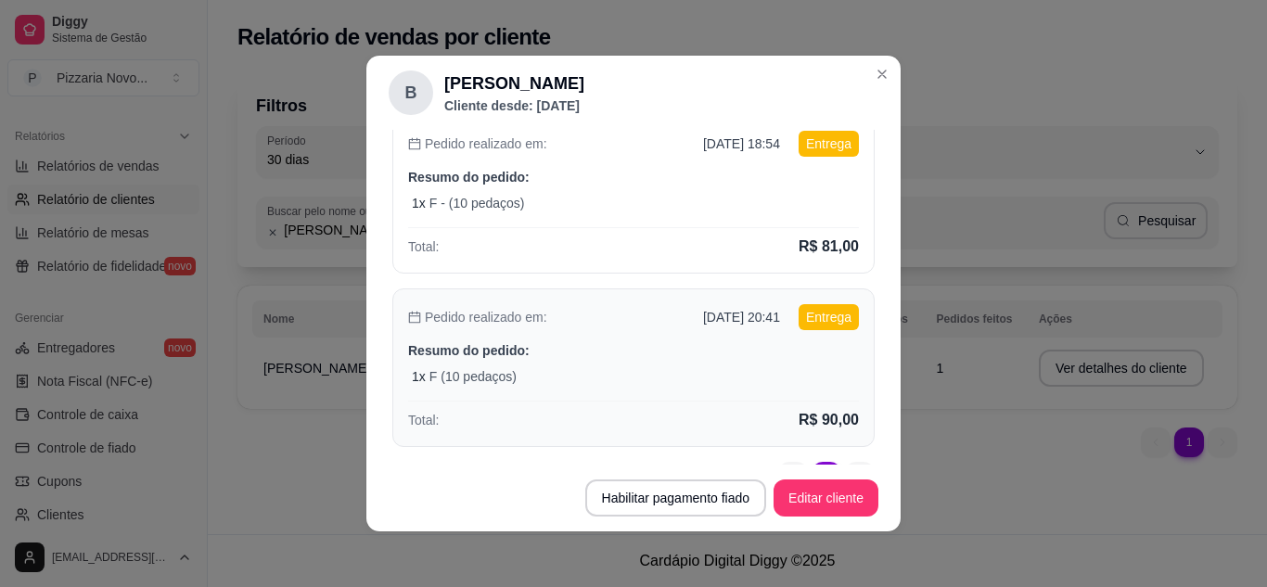
scroll to position [231, 0]
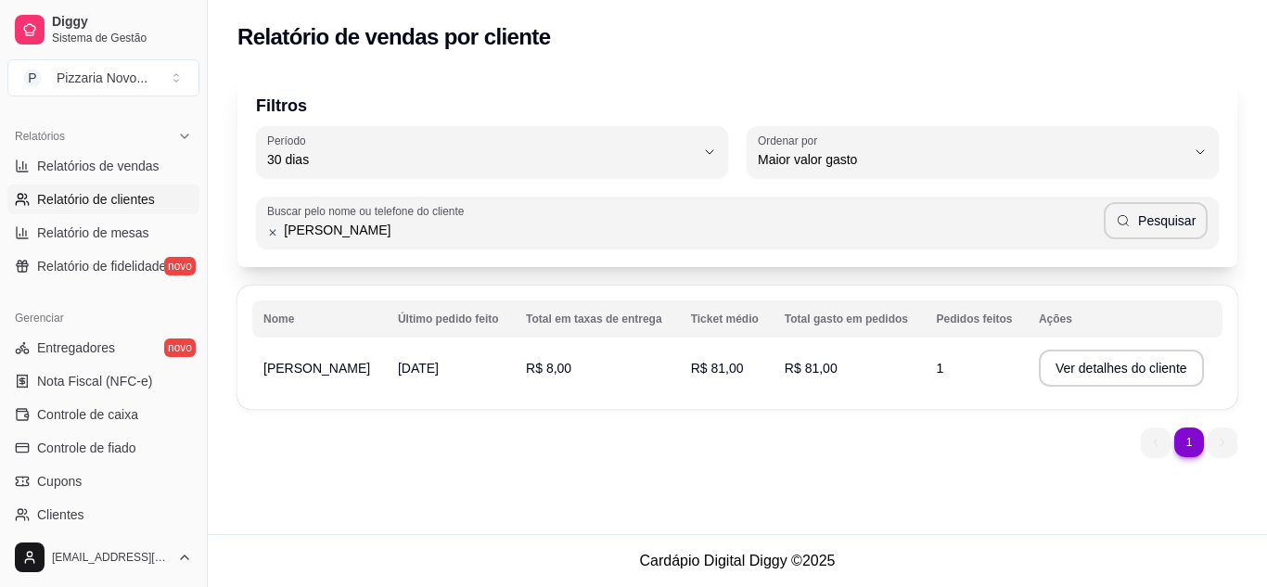
click at [912, 365] on td "R$ 81,00" at bounding box center [850, 368] width 152 height 52
click at [1095, 357] on button "Ver detalhes do cliente" at bounding box center [1121, 368] width 165 height 37
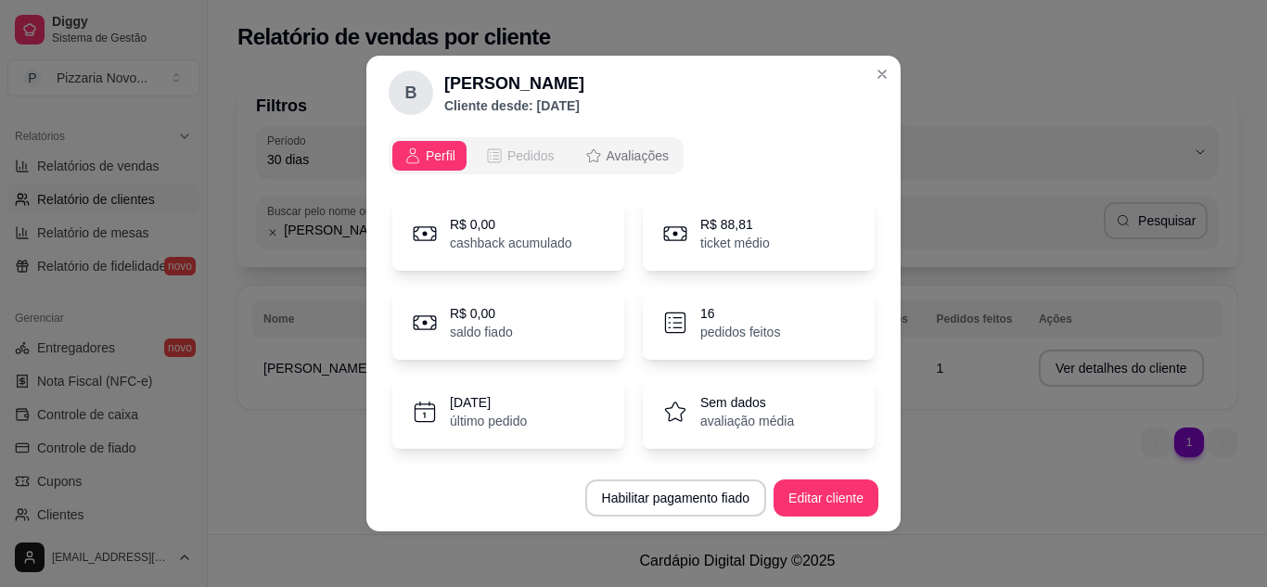
click at [512, 150] on span "Pedidos" at bounding box center [530, 156] width 47 height 19
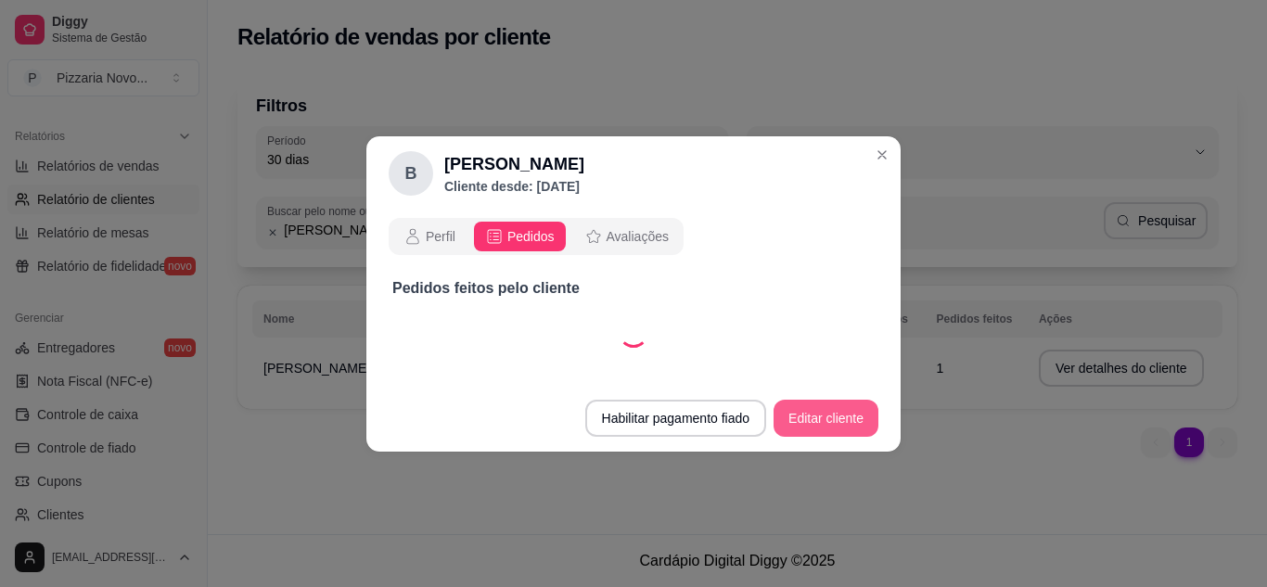
click at [786, 413] on button "Editar cliente" at bounding box center [826, 418] width 105 height 37
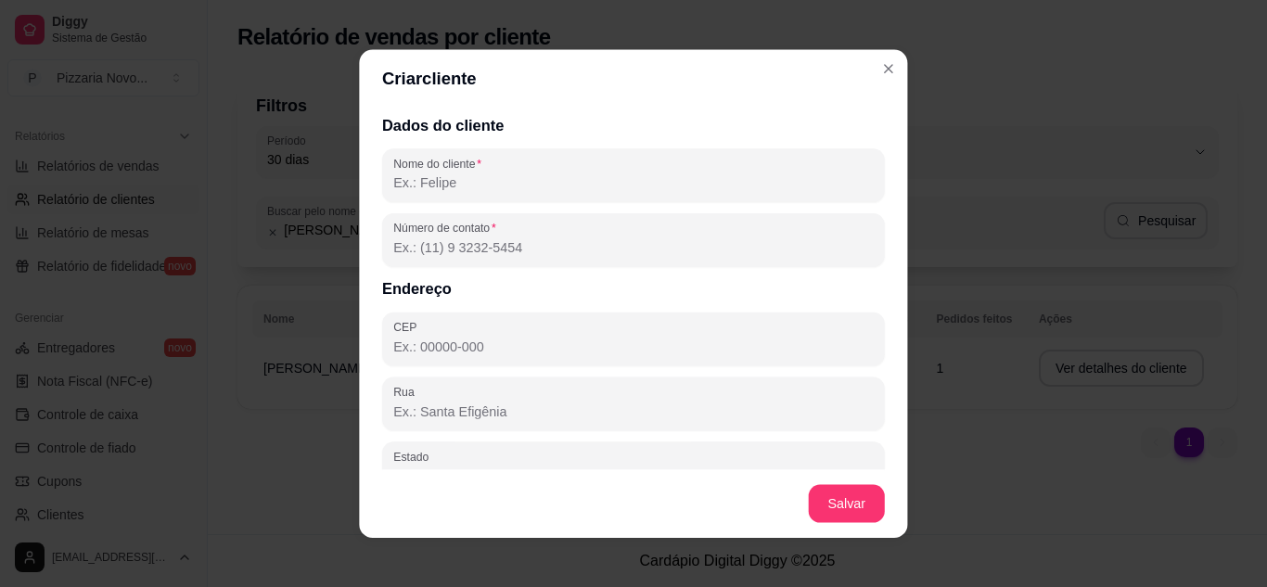
select select "30"
select select "ALL"
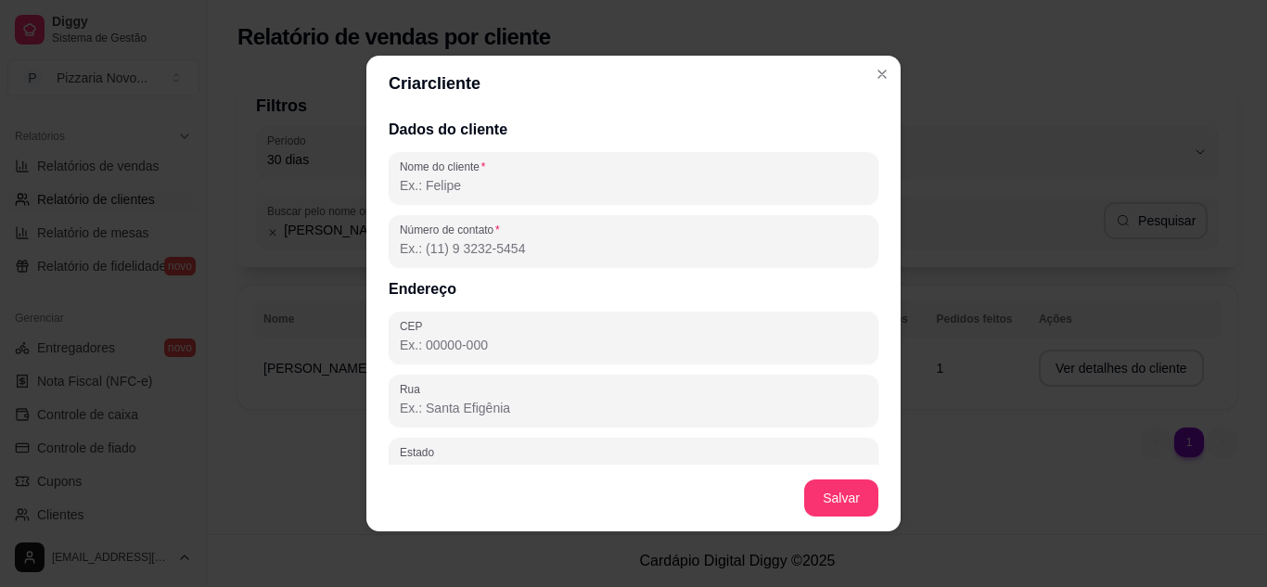
click at [464, 188] on input "Nome do cliente" at bounding box center [633, 185] width 467 height 19
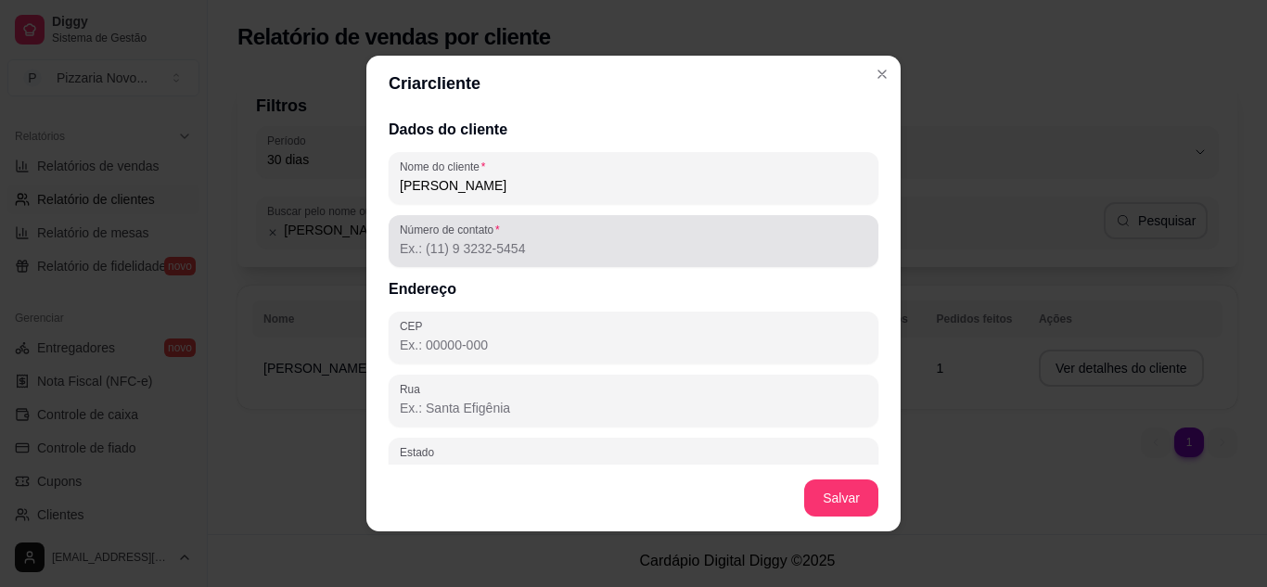
type input "[PERSON_NAME]"
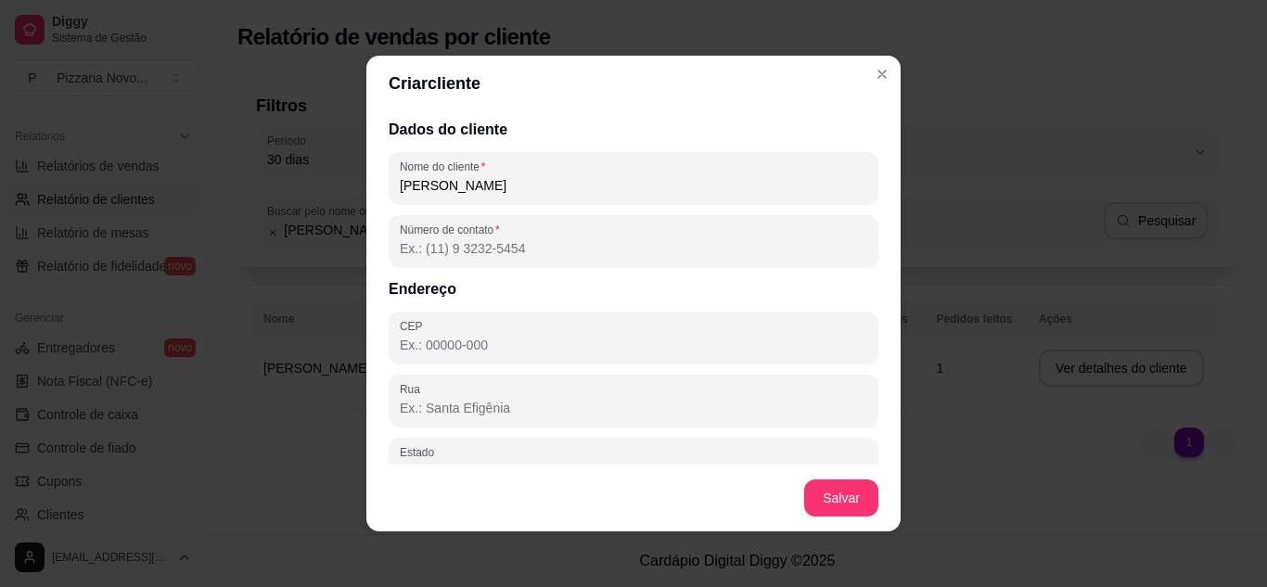
click at [454, 252] on input "Número de contato" at bounding box center [633, 248] width 467 height 19
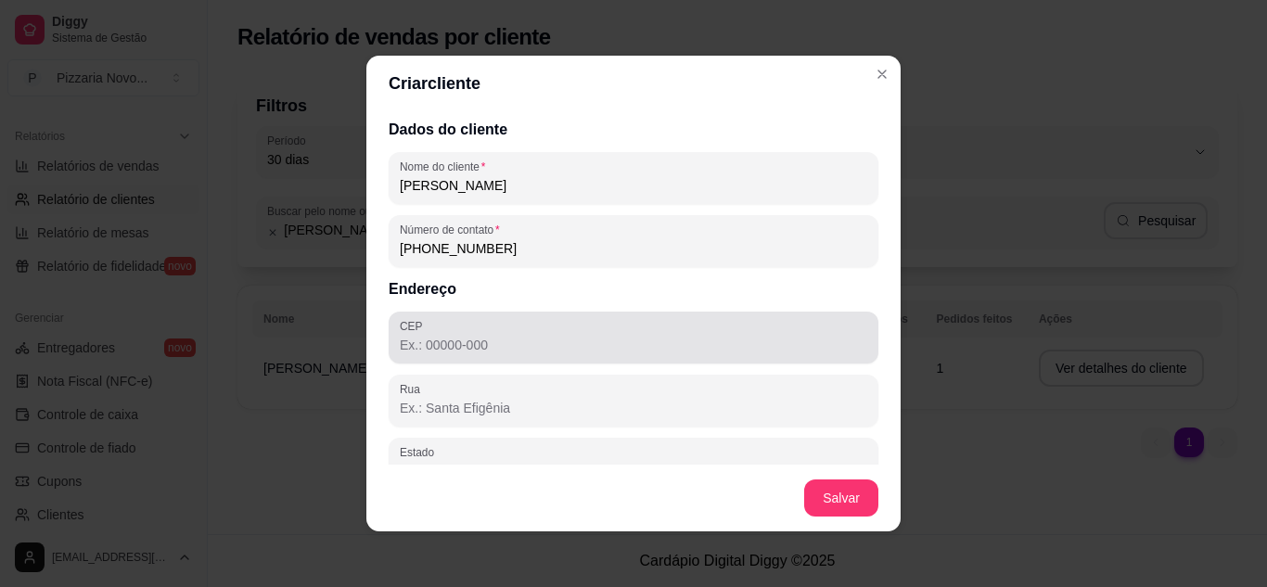
type input "[PHONE_NUMBER]"
click at [447, 355] on div at bounding box center [633, 337] width 467 height 37
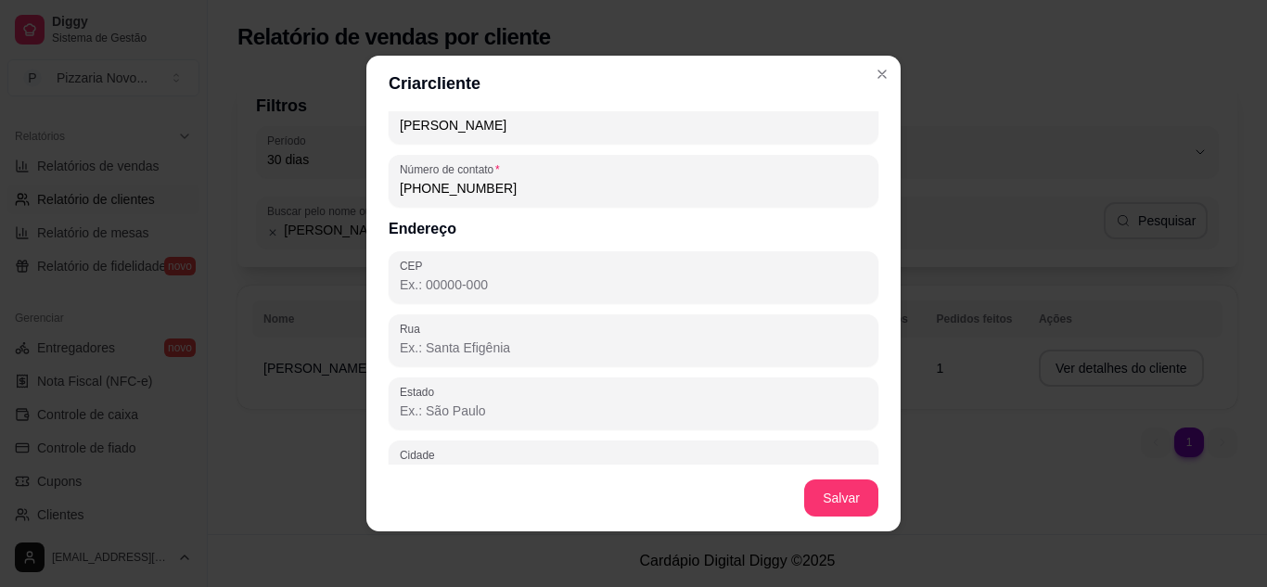
scroll to position [93, 0]
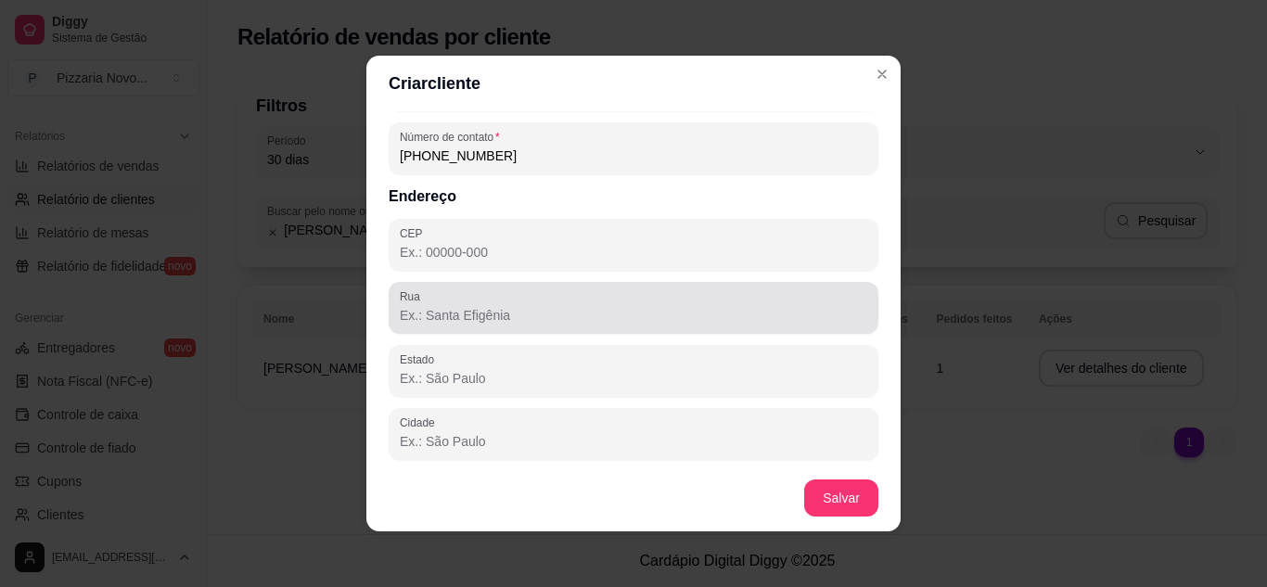
click at [438, 321] on input "Rua" at bounding box center [633, 315] width 467 height 19
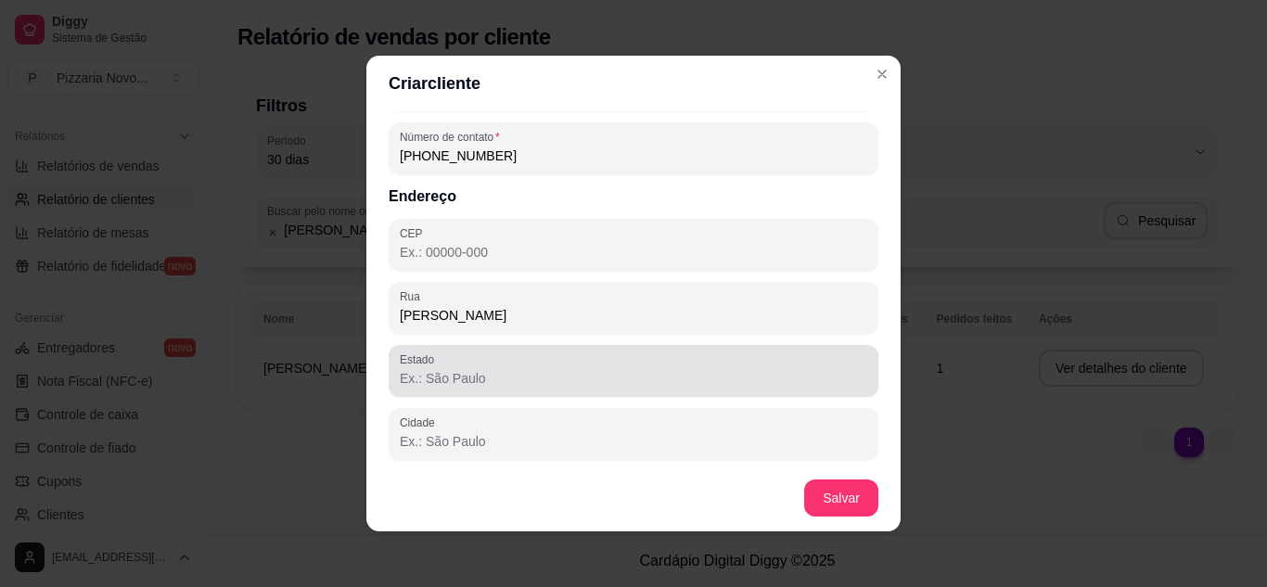
type input "[PERSON_NAME]"
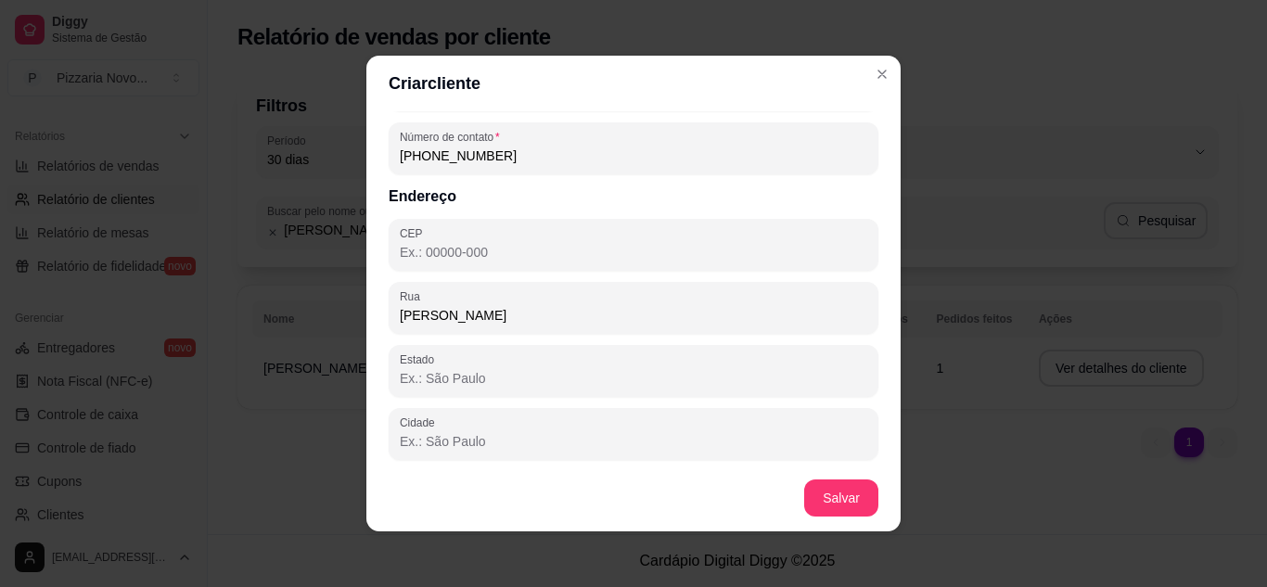
click at [520, 371] on input "Estado" at bounding box center [633, 378] width 467 height 19
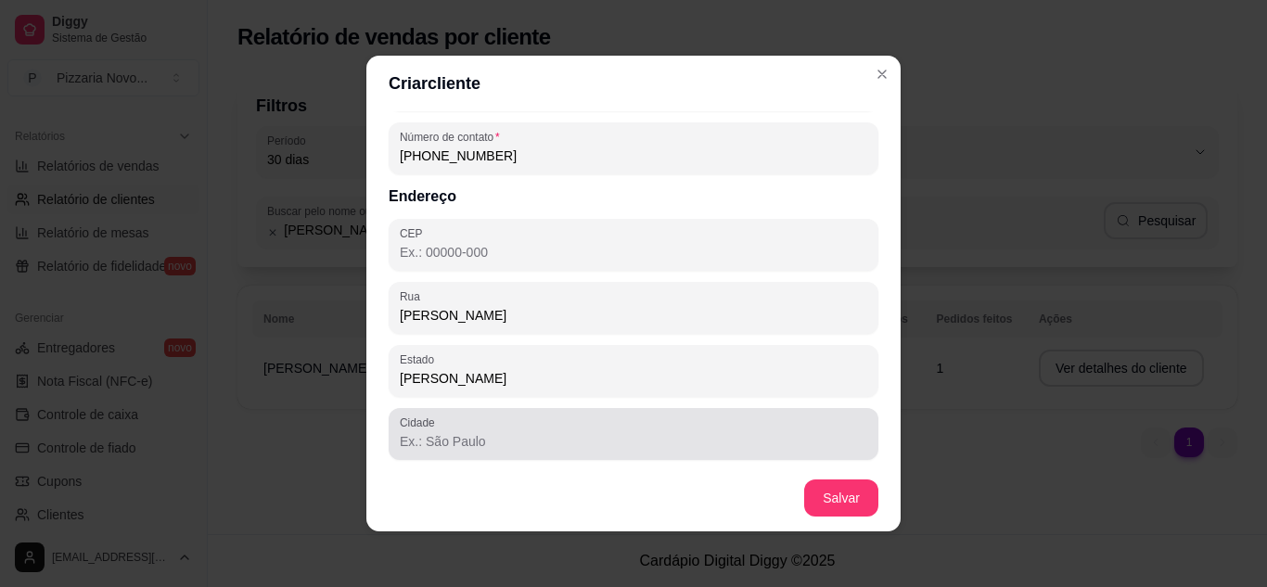
click at [531, 443] on input "Cidade" at bounding box center [633, 441] width 467 height 19
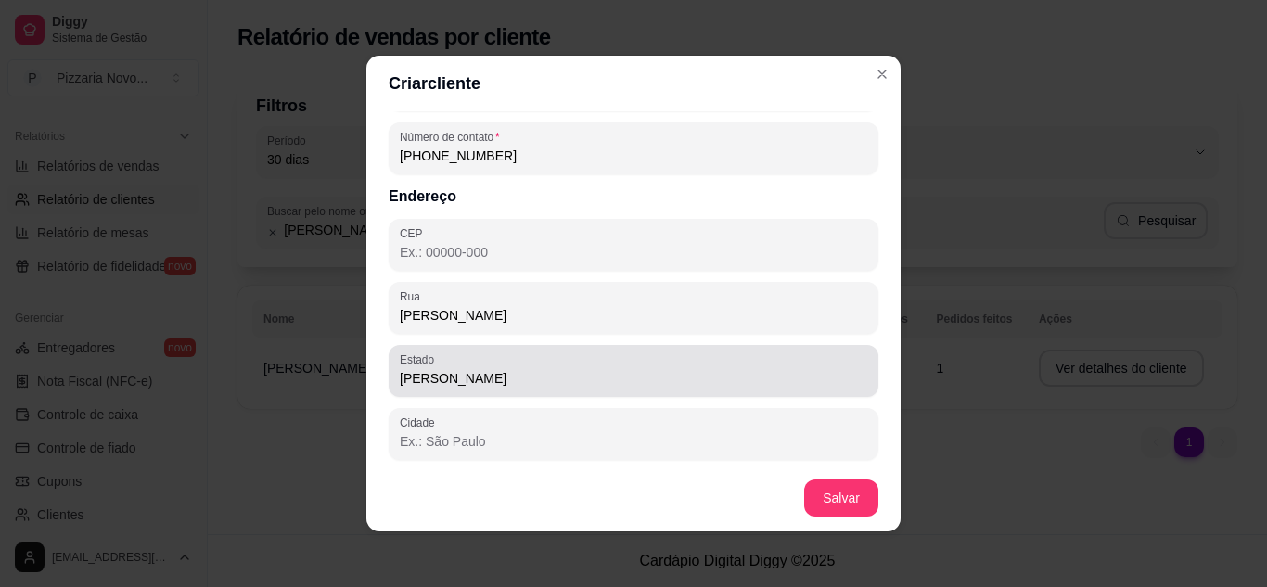
click at [521, 371] on input "[PERSON_NAME]" at bounding box center [633, 378] width 467 height 19
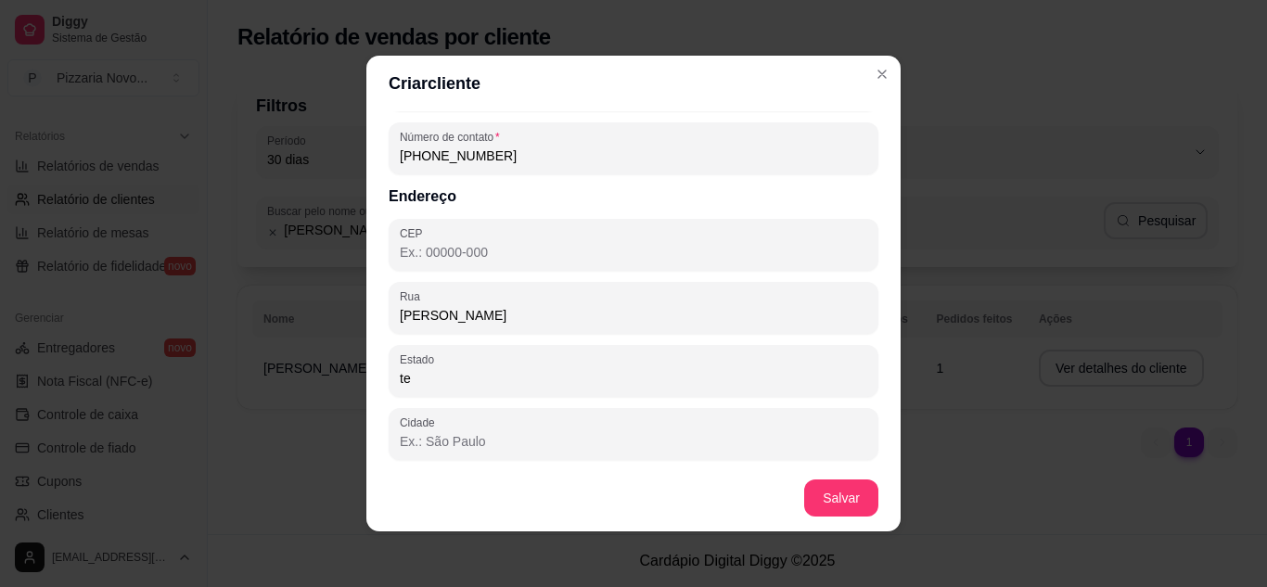
type input "t"
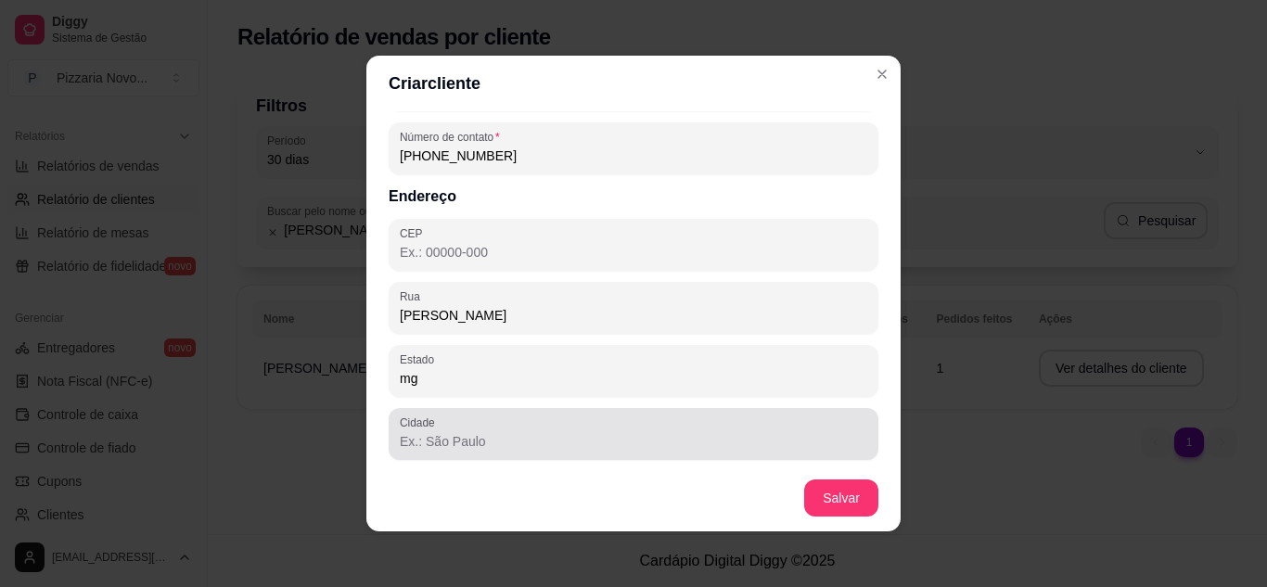
type input "mg"
click at [457, 435] on input "Cidade" at bounding box center [633, 441] width 467 height 19
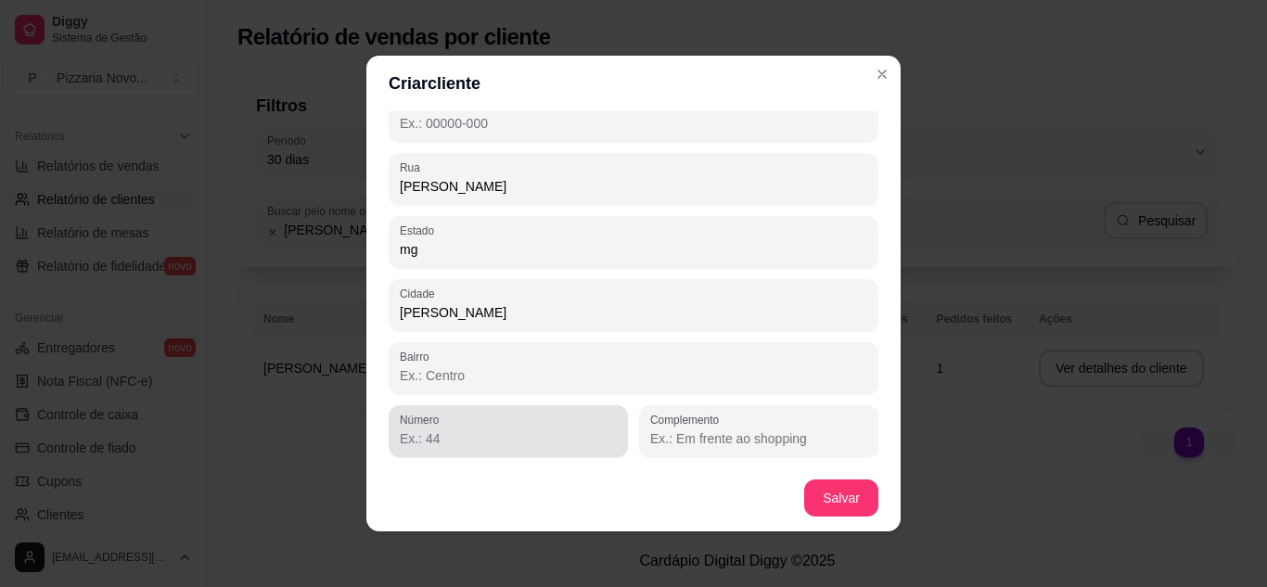
scroll to position [4, 0]
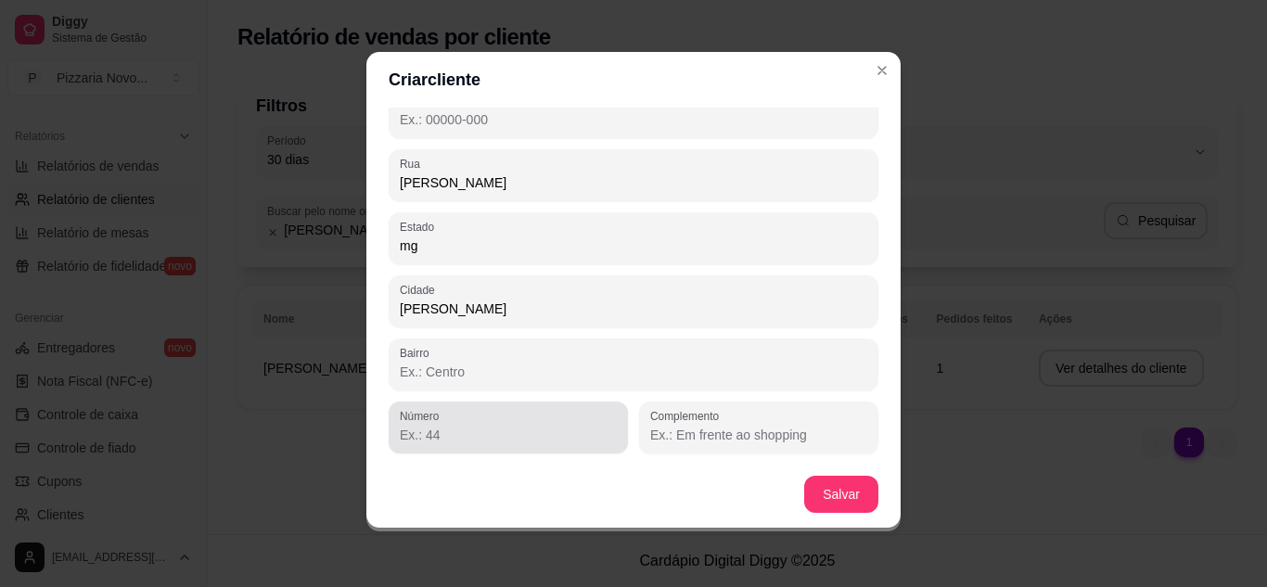
type input "[PERSON_NAME]"
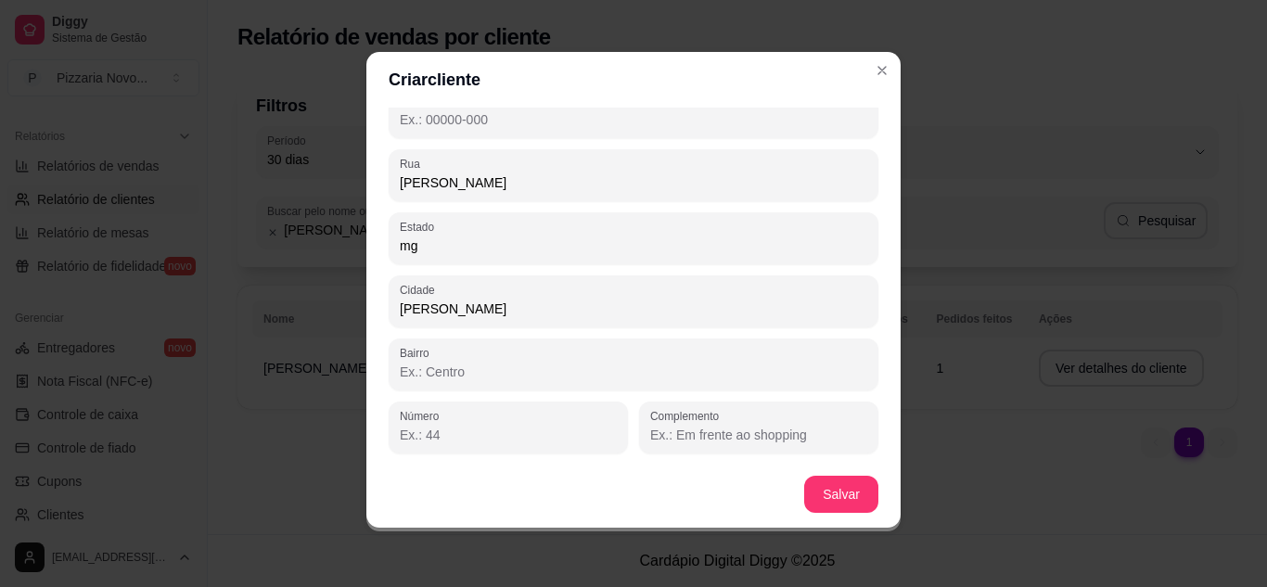
click at [481, 434] on input "Número" at bounding box center [508, 435] width 217 height 19
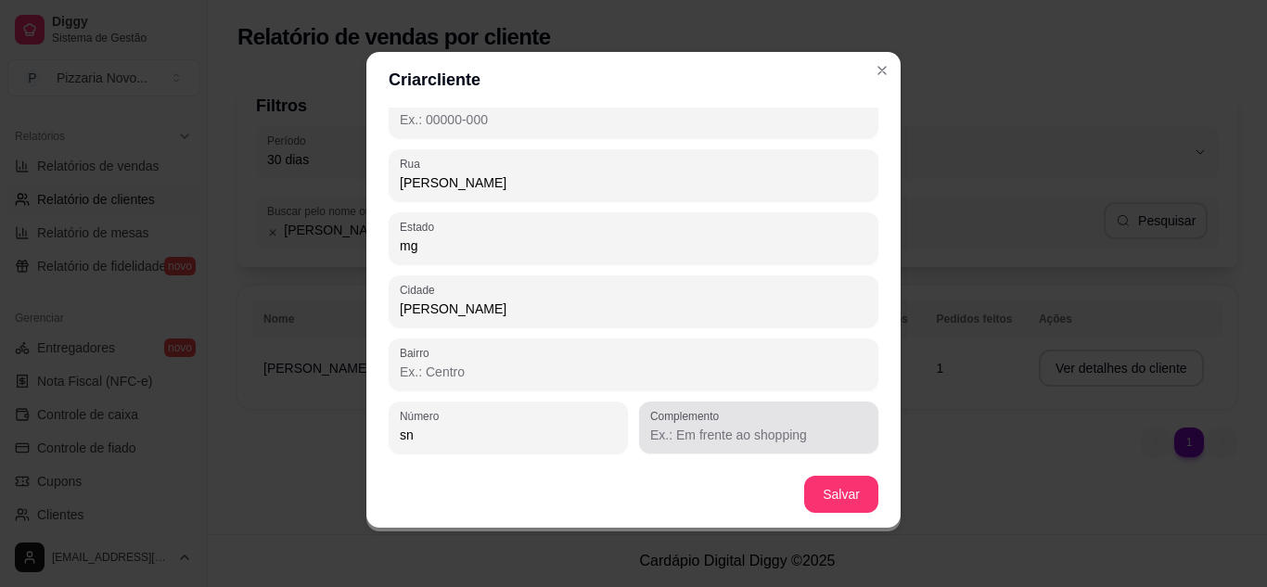
type input "sn"
click at [668, 435] on input "Complemento" at bounding box center [758, 435] width 217 height 19
click at [669, 435] on input "depois da pedreira matar vira a proxima esquerda depois de uma lixeira dscendo …" at bounding box center [758, 435] width 217 height 19
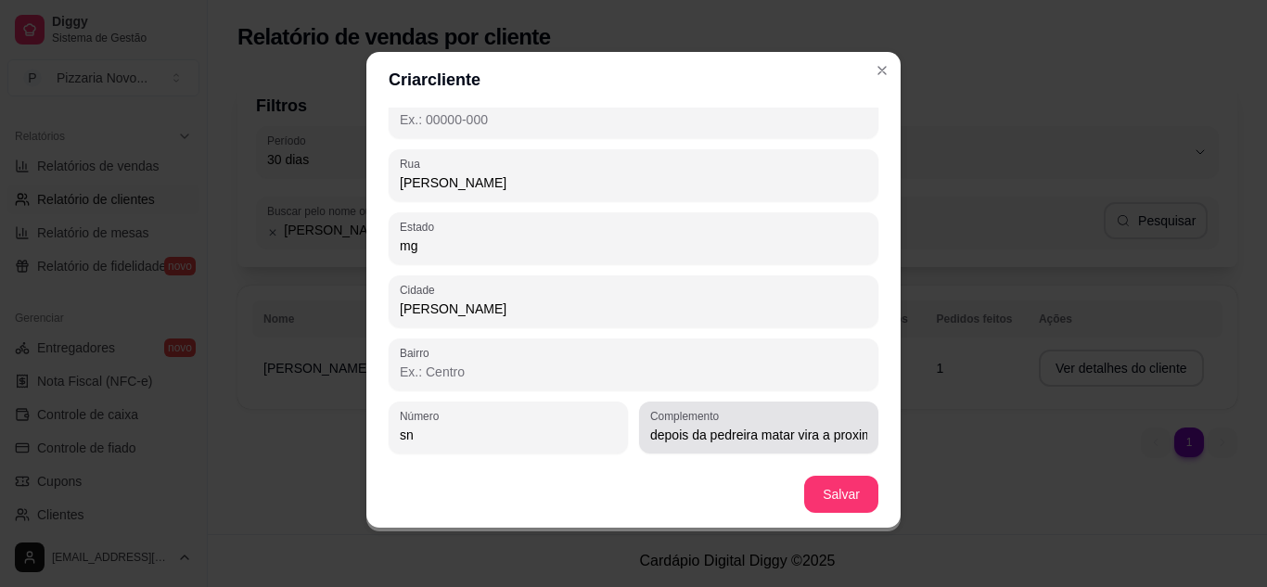
click at [850, 436] on div "Complemento depois da pedreira matar vira a proxima esquerda depois de uma lixe…" at bounding box center [758, 428] width 239 height 52
click at [851, 437] on div "Complemento depois da pedreira matar vira a proxima esquerda depois de uma lixe…" at bounding box center [758, 428] width 239 height 52
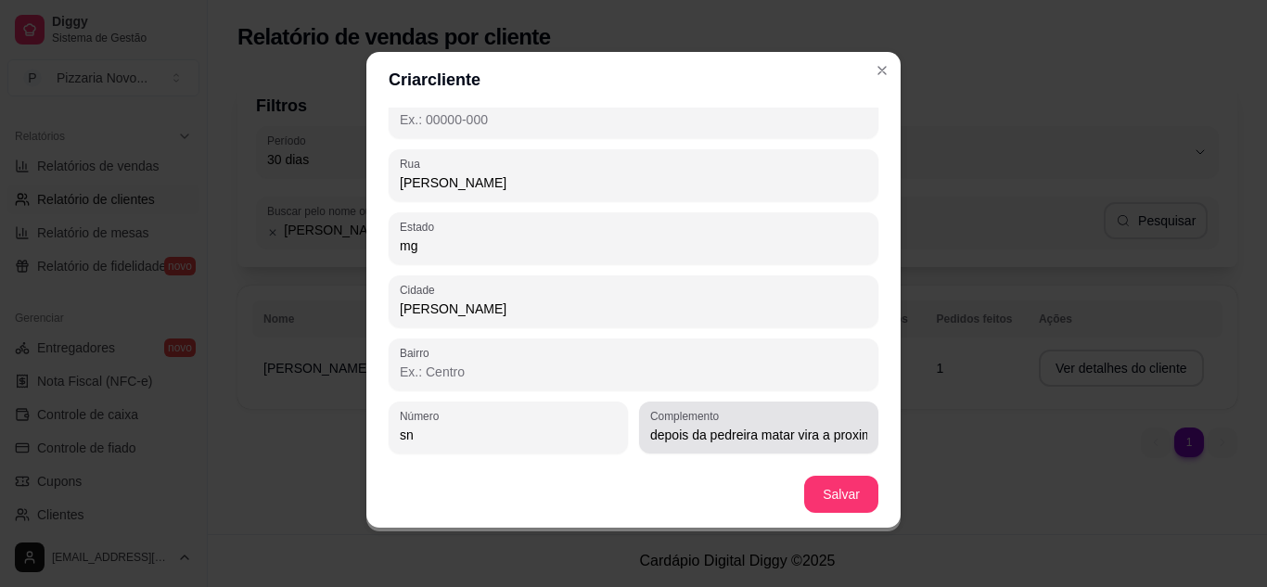
click at [851, 437] on div "Complemento depois da pedreira matar vira a proxima esquerda depois de uma lixe…" at bounding box center [758, 428] width 239 height 52
click at [849, 435] on div "Complemento depois da pedreira matar vira a proxima esquerda depois de uma lixe…" at bounding box center [758, 428] width 239 height 52
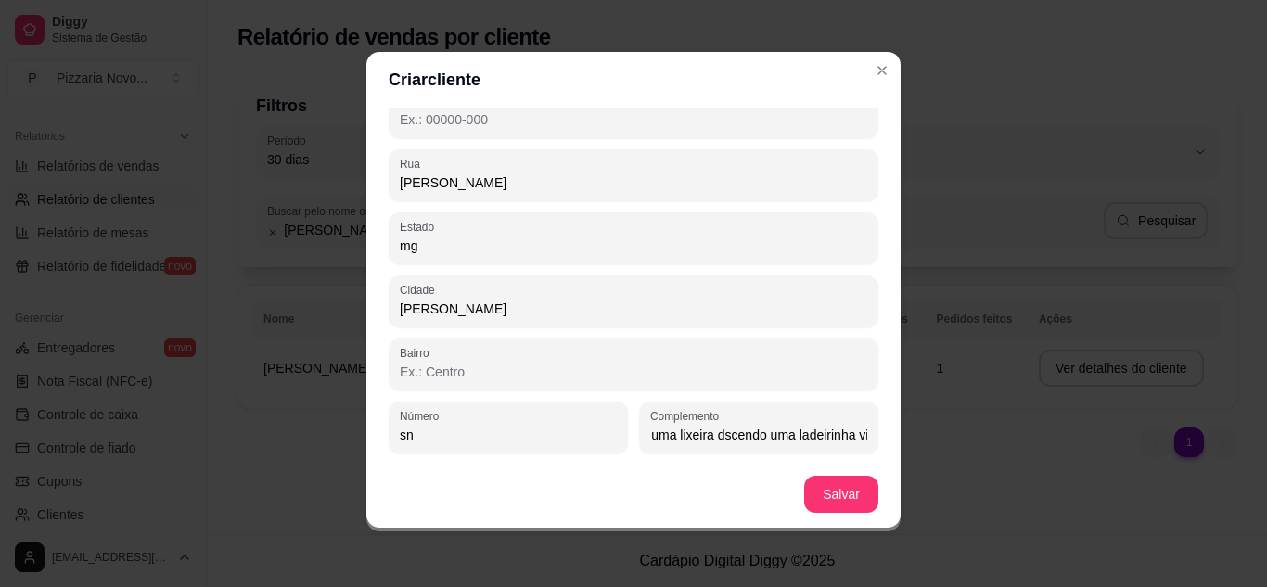
click at [838, 433] on input "depois da pedreira matar vira a proxima esquerda depois de uma lixeira dscendo …" at bounding box center [758, 435] width 217 height 19
click at [846, 434] on input "depois da pedreira matar vira a proxima esquerda depois de uma lixeira dscendo …" at bounding box center [758, 435] width 217 height 19
click at [849, 434] on div "Complemento depois da pedreira matar vira a proxima esquerda depois de uma lixe…" at bounding box center [758, 428] width 239 height 52
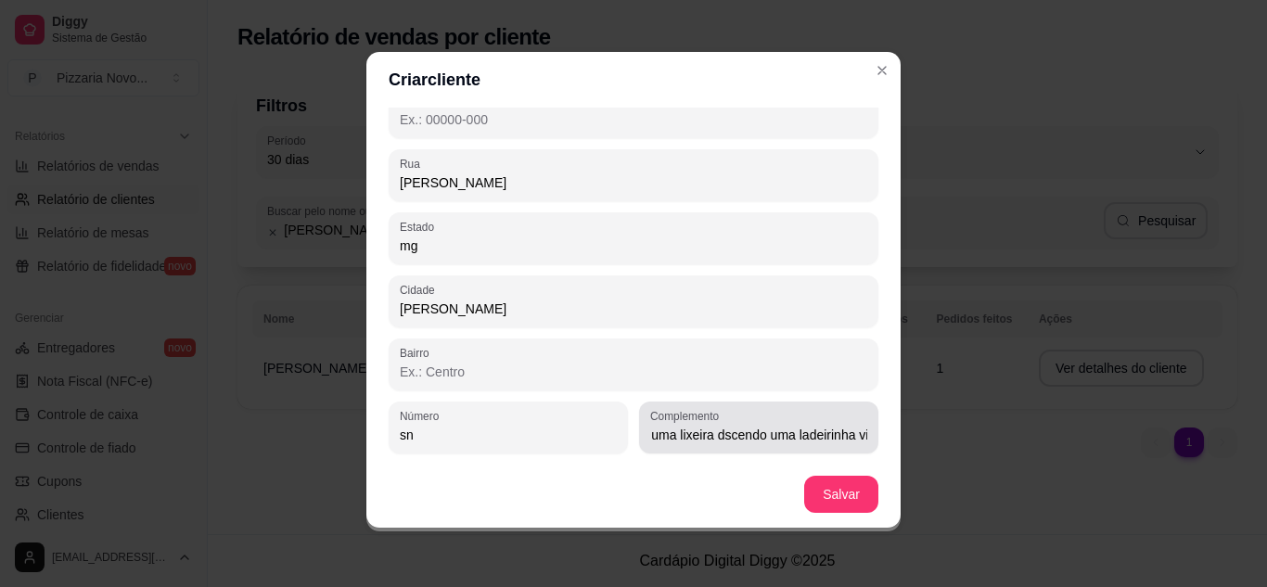
scroll to position [0, 0]
click at [849, 434] on div "Complemento depois da pedreira matar vira a proxima esquerda depois de uma lixe…" at bounding box center [758, 428] width 239 height 52
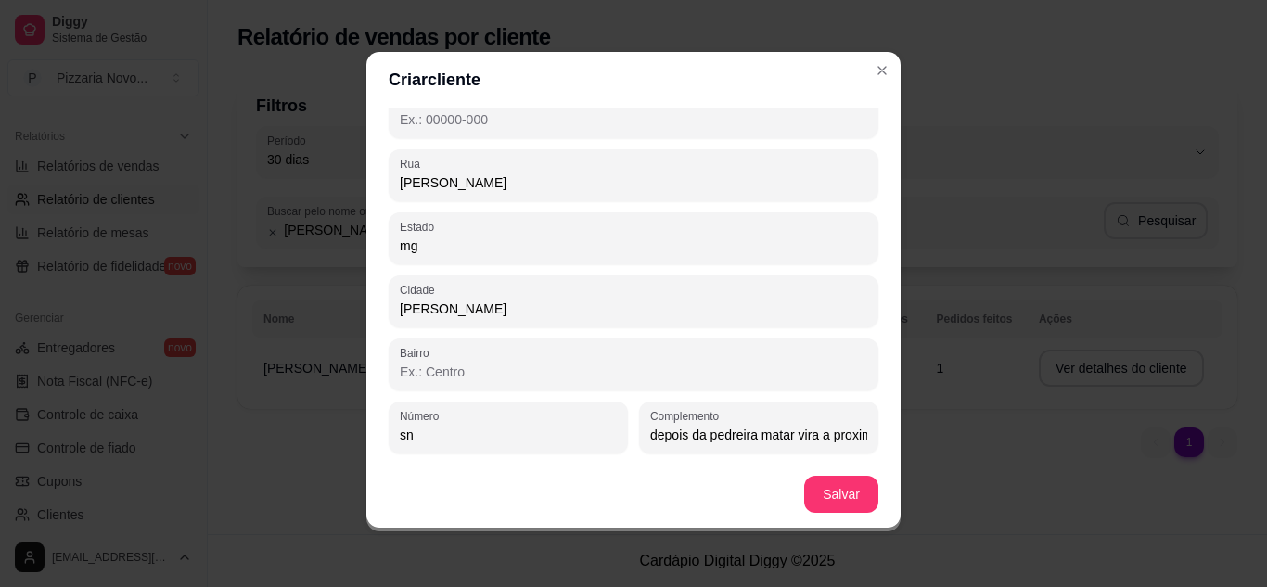
click at [849, 434] on div "Complemento depois da pedreira matar vira a proxima esquerda depois de uma lixe…" at bounding box center [758, 428] width 239 height 52
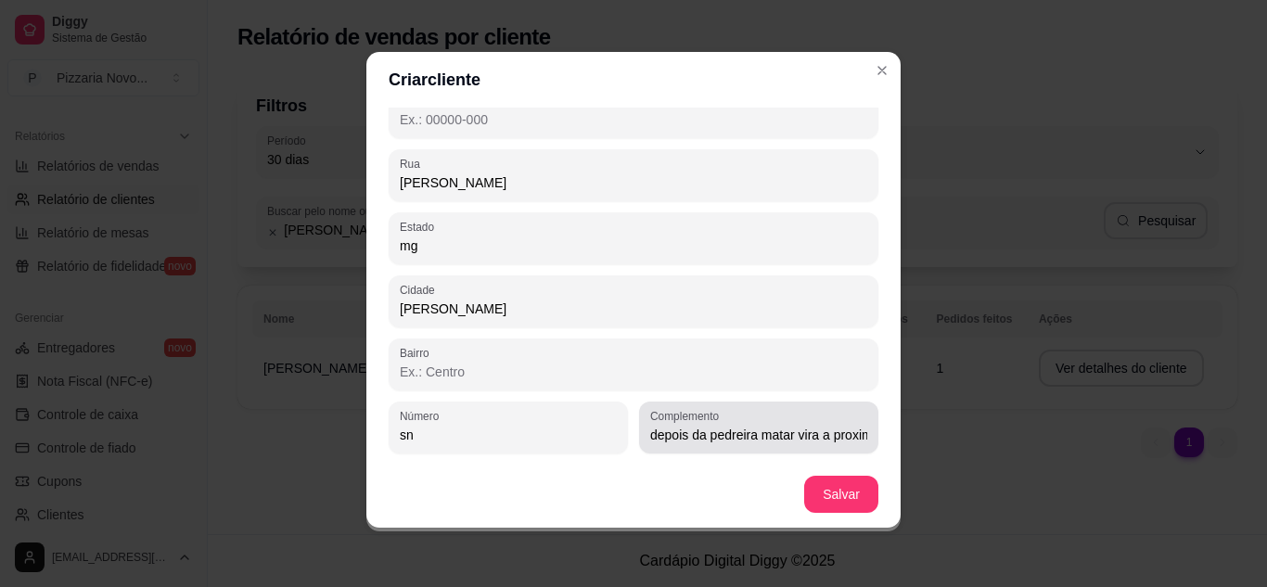
click at [849, 434] on div "Complemento depois da pedreira matar vira a proxima esquerda depois de uma lixe…" at bounding box center [758, 428] width 239 height 52
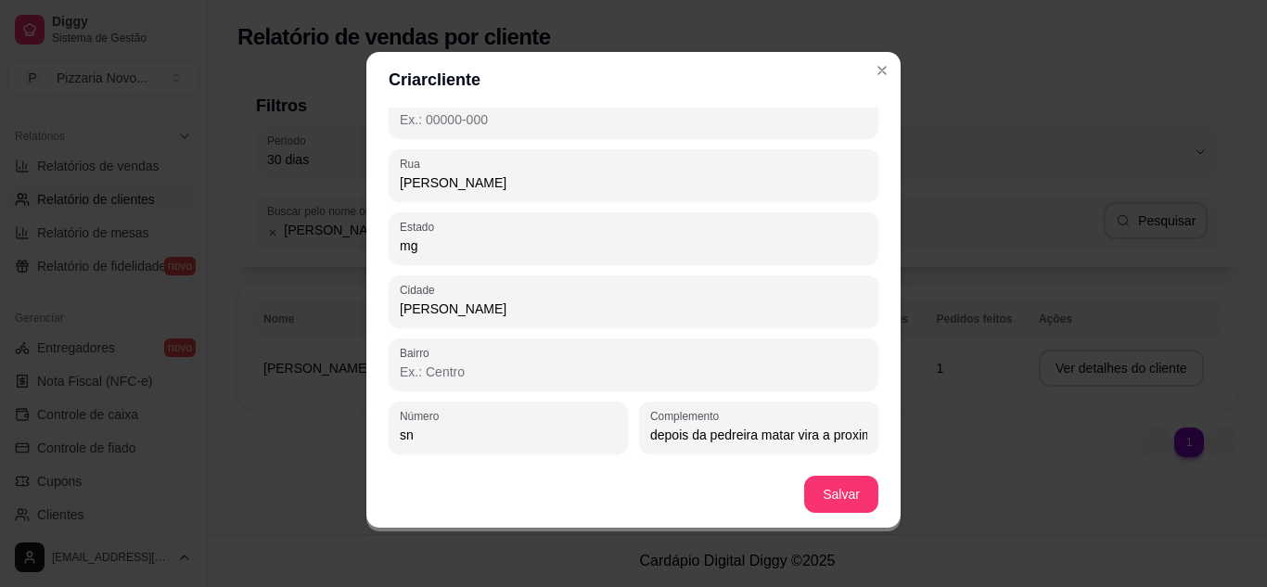
click at [844, 435] on input "depois da pedreira matar vira a proxima esquerda depois de uma lixeira dscendo …" at bounding box center [758, 435] width 217 height 19
click at [842, 435] on input "ima esquerda depois de uma lixeira dscendo uma ladeirinha vira a esquerd" at bounding box center [758, 435] width 217 height 19
click at [842, 435] on input "dscendo uma ladeirinha vira a esquerd" at bounding box center [758, 435] width 217 height 19
click at [801, 437] on input "rd" at bounding box center [758, 435] width 217 height 19
type input "r"
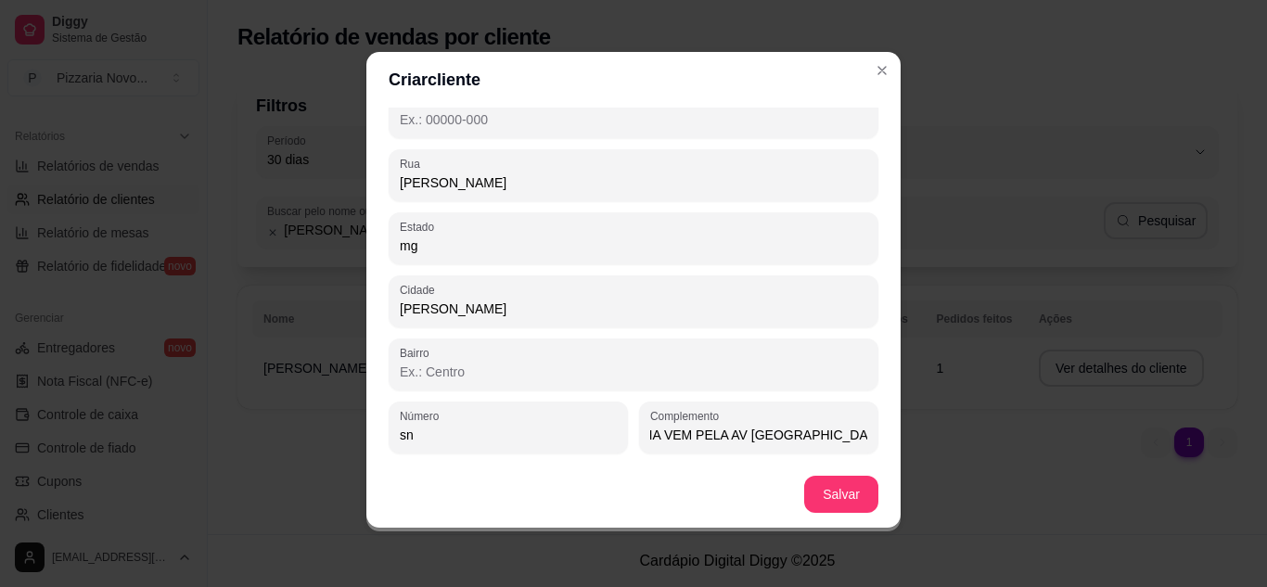
scroll to position [0, 1292]
type input "DEPOIS DA [PERSON_NAME] MATAR VIRA A PROXIMA ESQUERDA DEPOIS DE UMA LIXEIRA DES…"
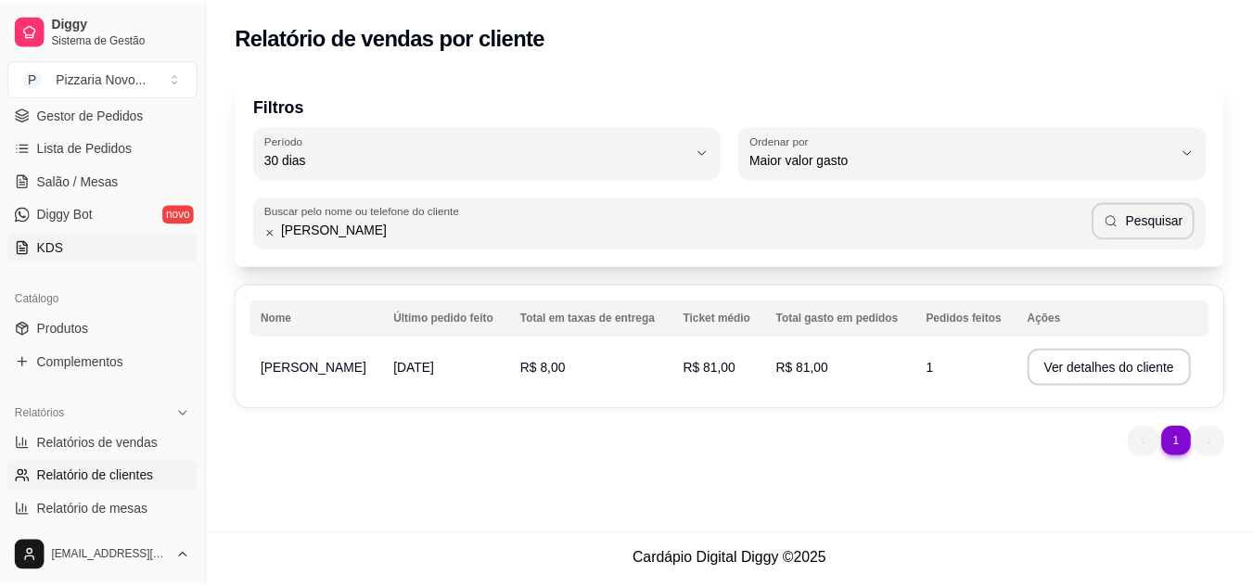
scroll to position [93, 0]
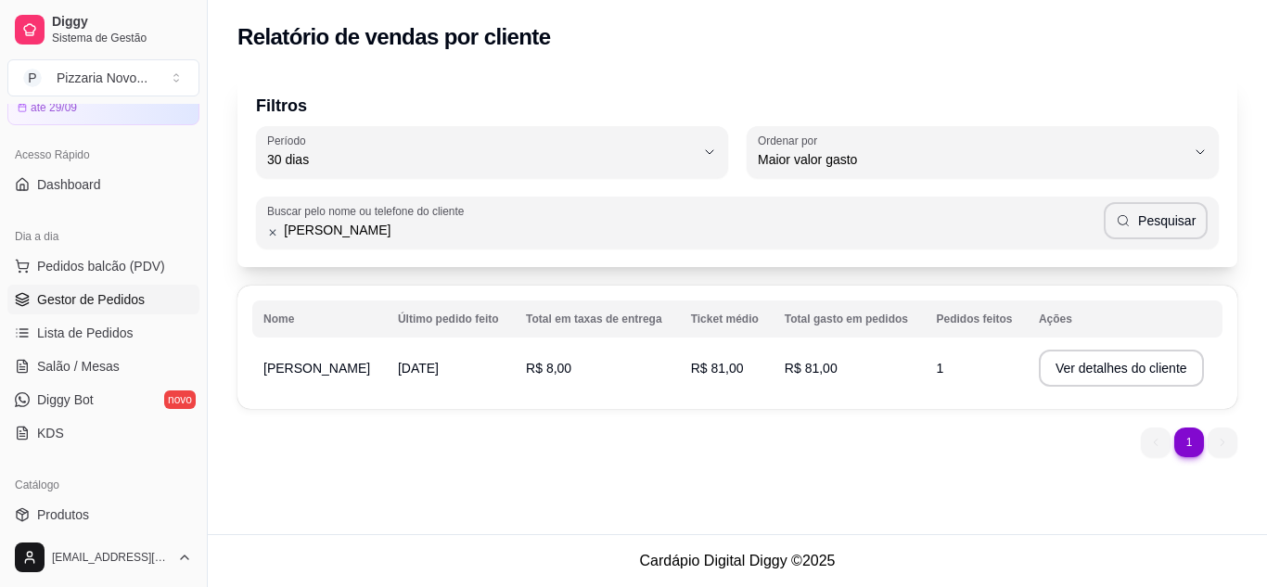
click at [111, 294] on span "Gestor de Pedidos" at bounding box center [91, 299] width 108 height 19
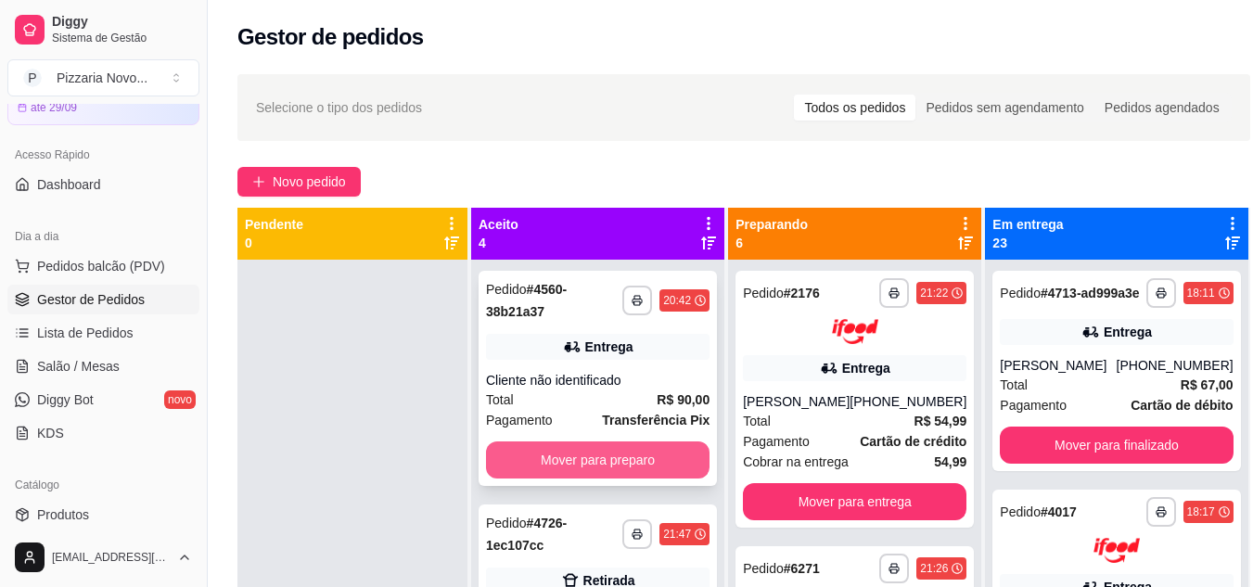
click at [583, 461] on button "Mover para preparo" at bounding box center [598, 459] width 224 height 37
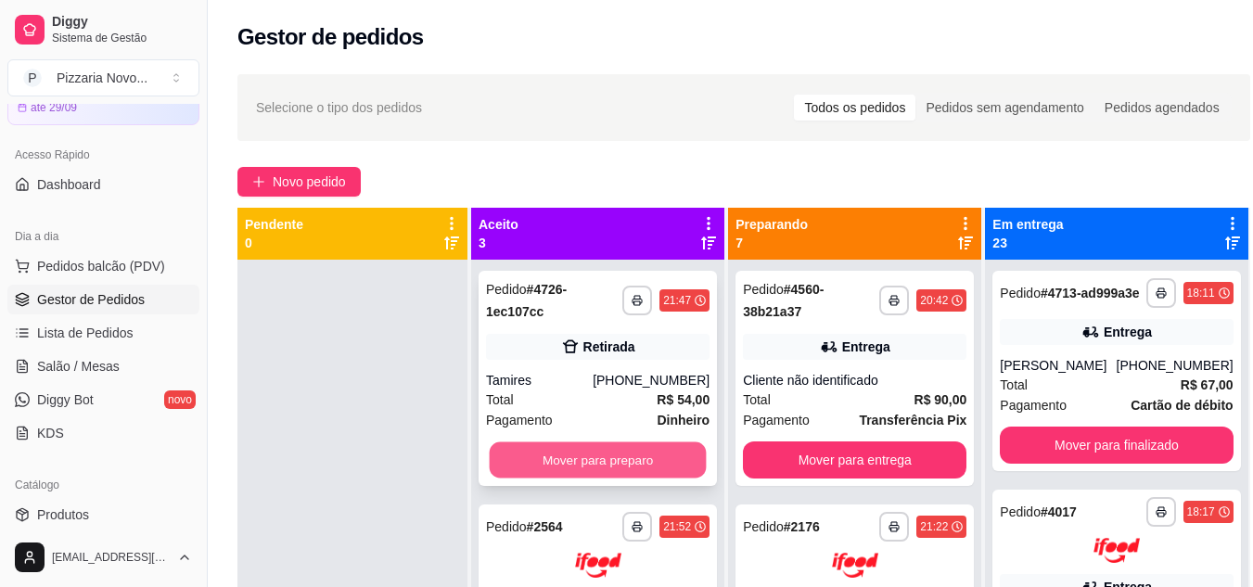
click at [581, 450] on button "Mover para preparo" at bounding box center [598, 460] width 217 height 36
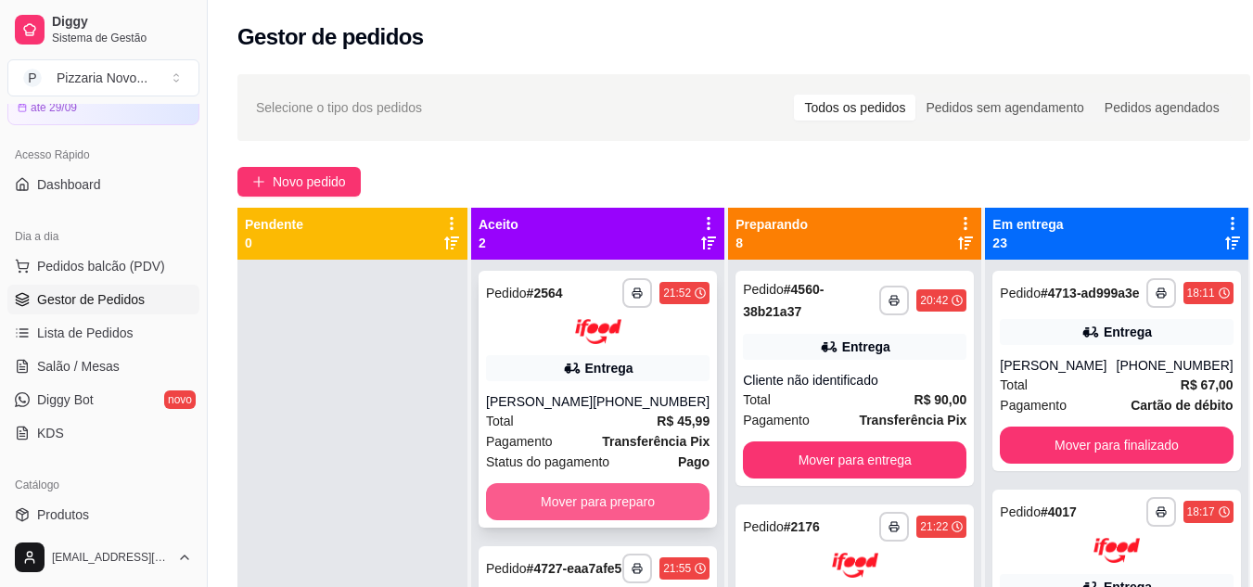
click at [562, 492] on button "Mover para preparo" at bounding box center [598, 501] width 224 height 37
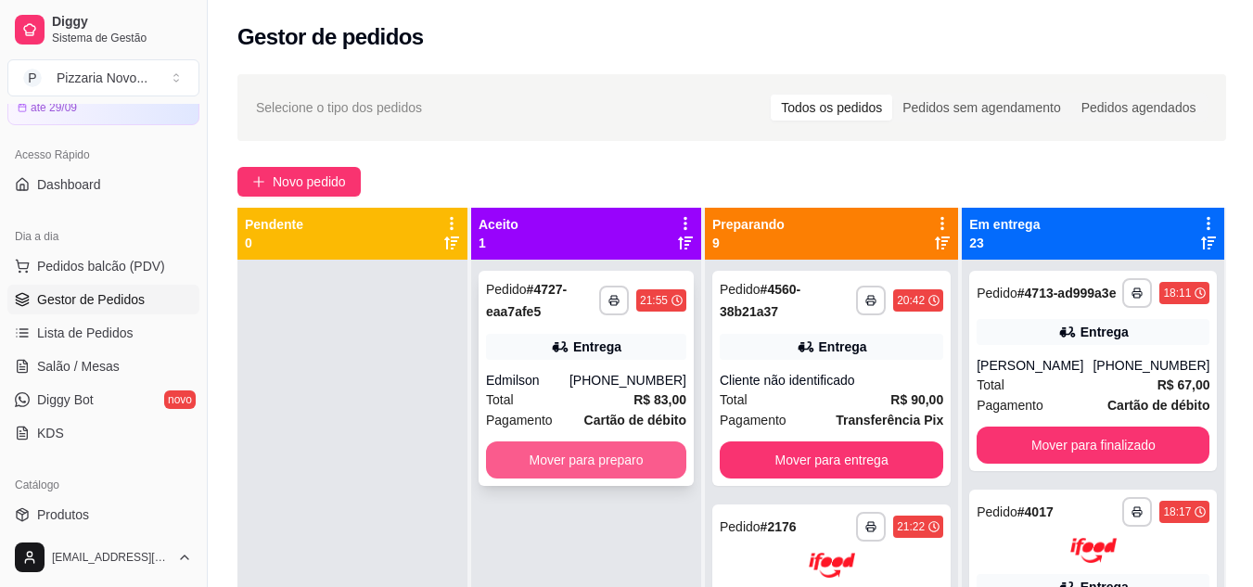
click at [579, 458] on button "Mover para preparo" at bounding box center [586, 459] width 200 height 37
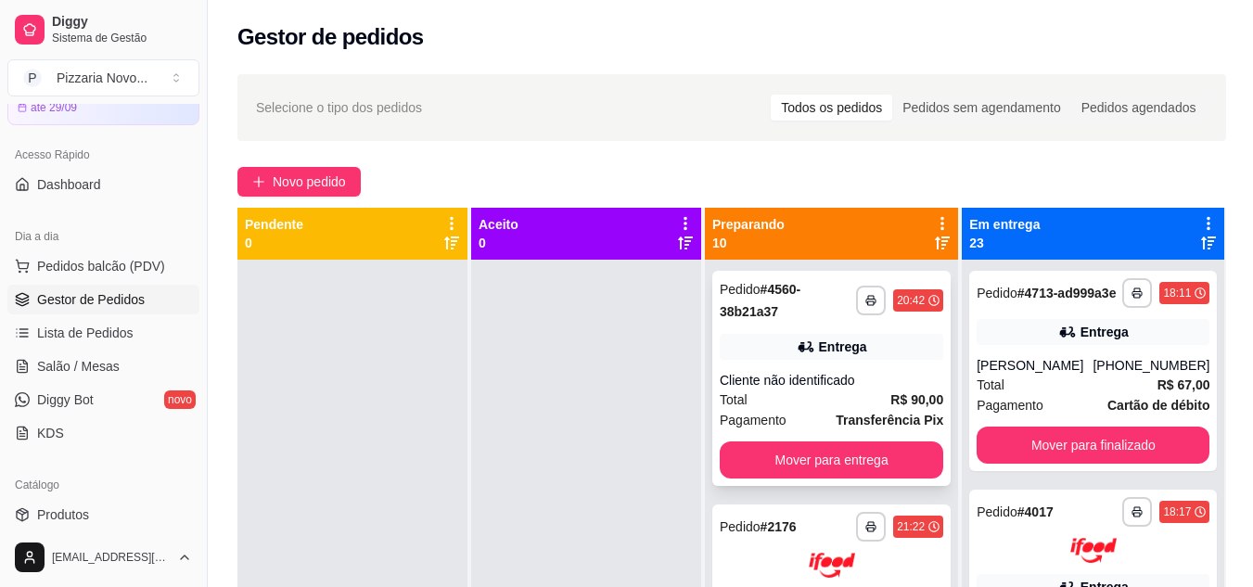
click at [895, 404] on strong "R$ 90,00" at bounding box center [916, 399] width 53 height 15
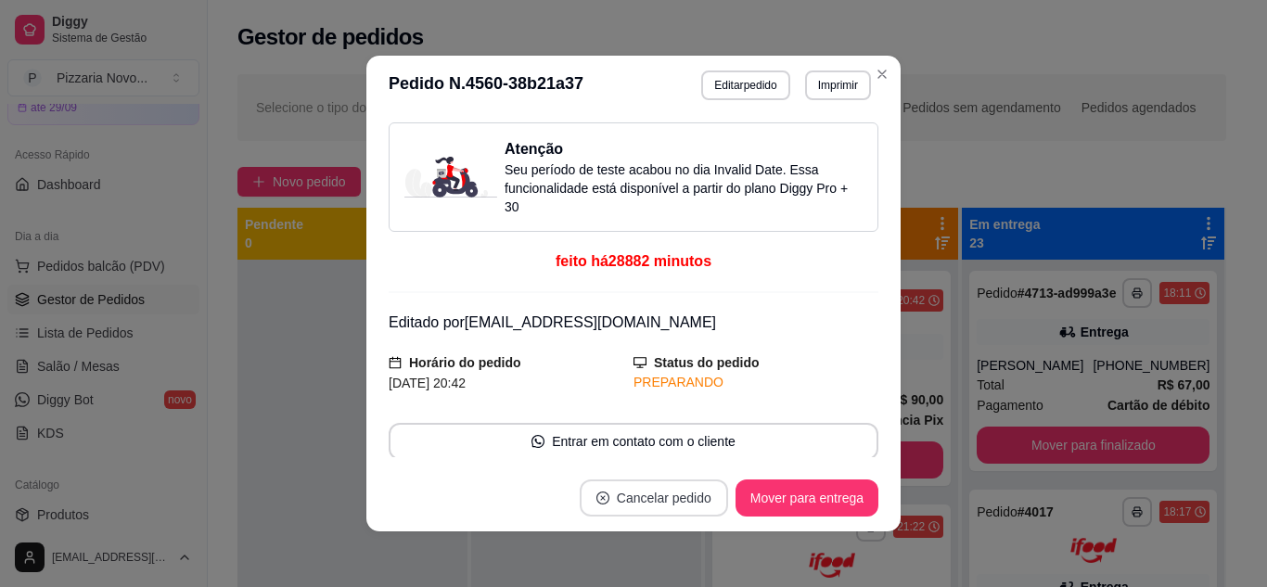
click at [668, 503] on button "Cancelar pedido" at bounding box center [654, 498] width 148 height 37
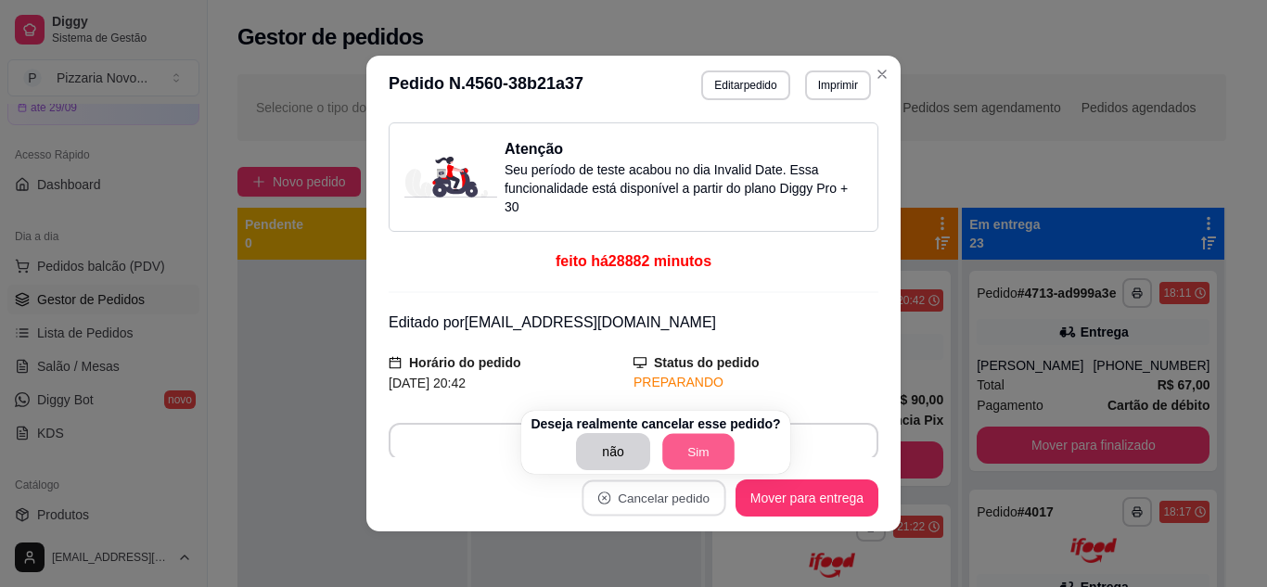
click at [679, 454] on button "Sim" at bounding box center [698, 452] width 72 height 36
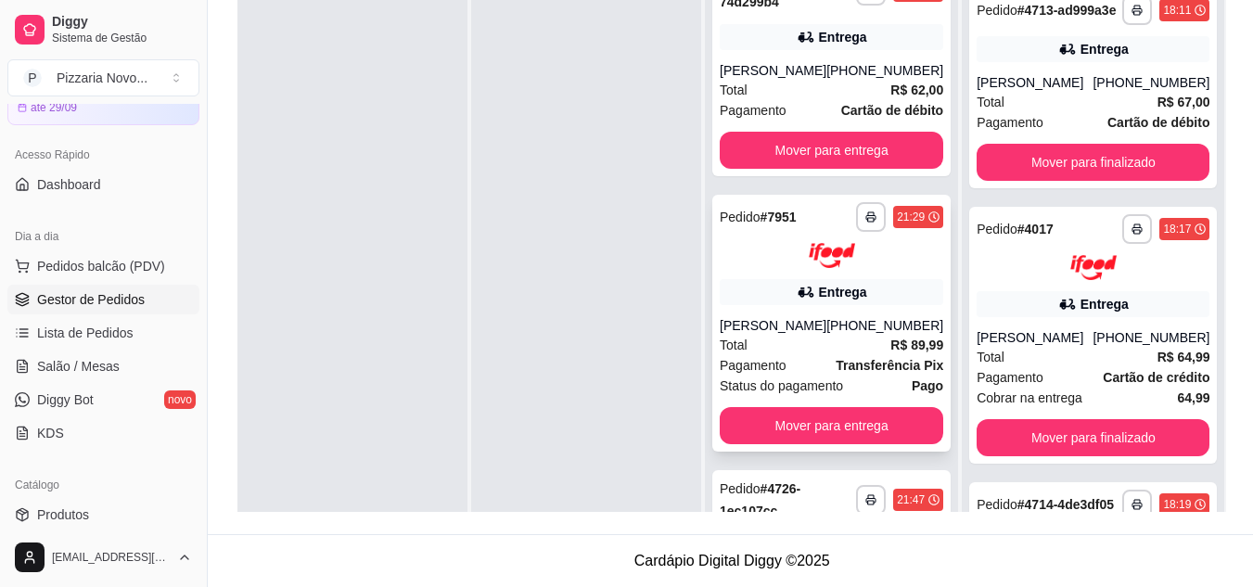
scroll to position [1134, 0]
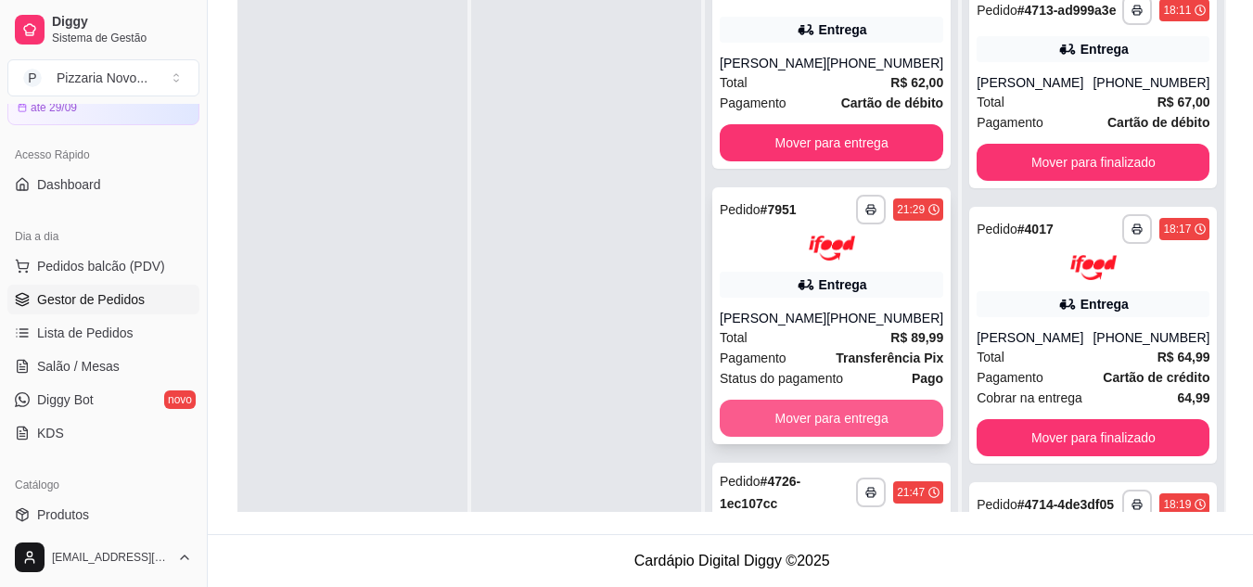
click at [828, 413] on button "Mover para entrega" at bounding box center [832, 418] width 224 height 37
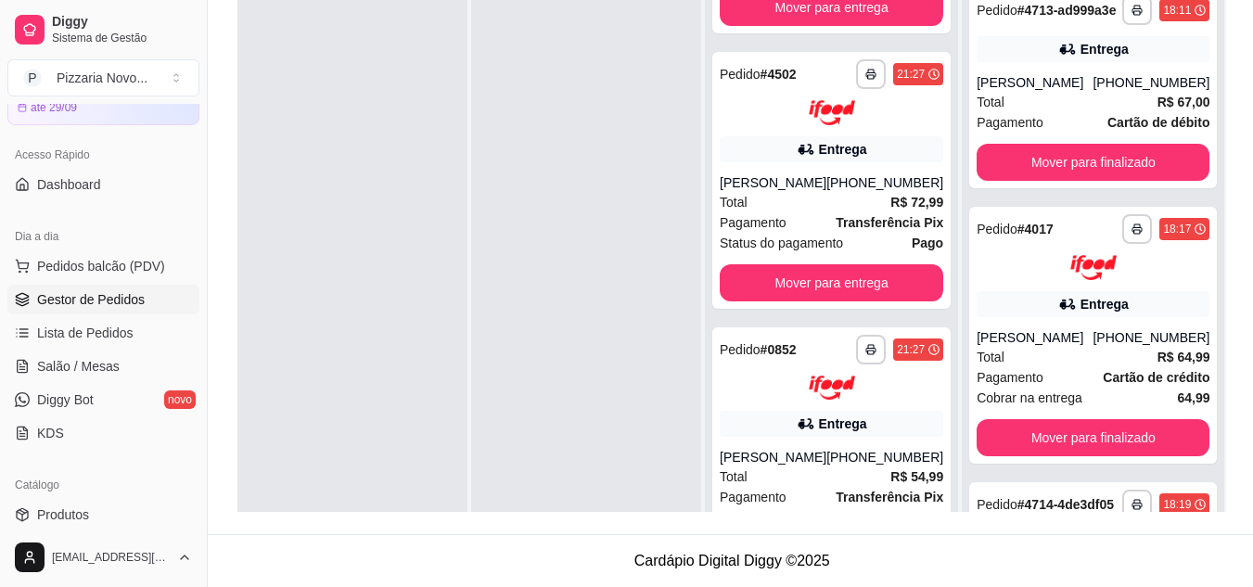
scroll to position [485, 0]
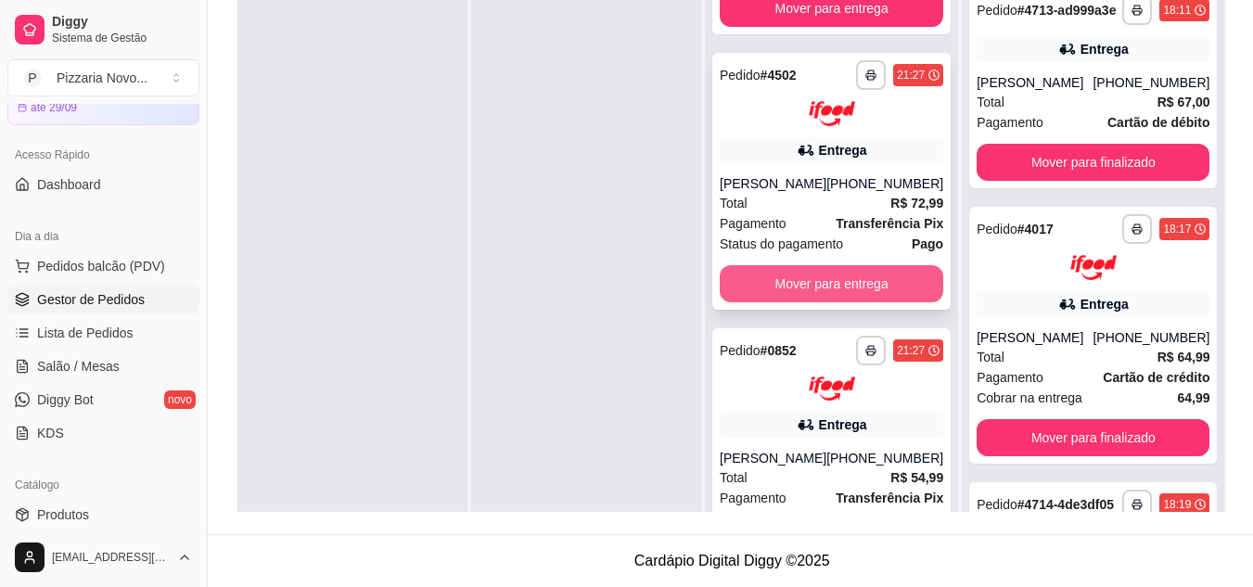
click at [865, 280] on button "Mover para entrega" at bounding box center [832, 283] width 224 height 37
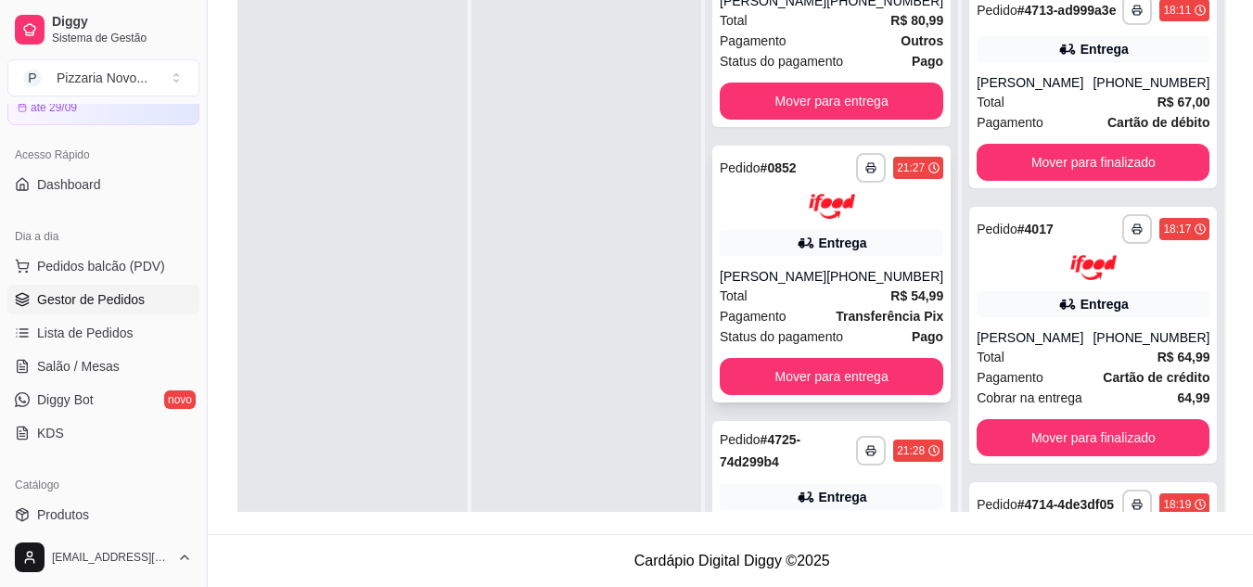
scroll to position [207, 0]
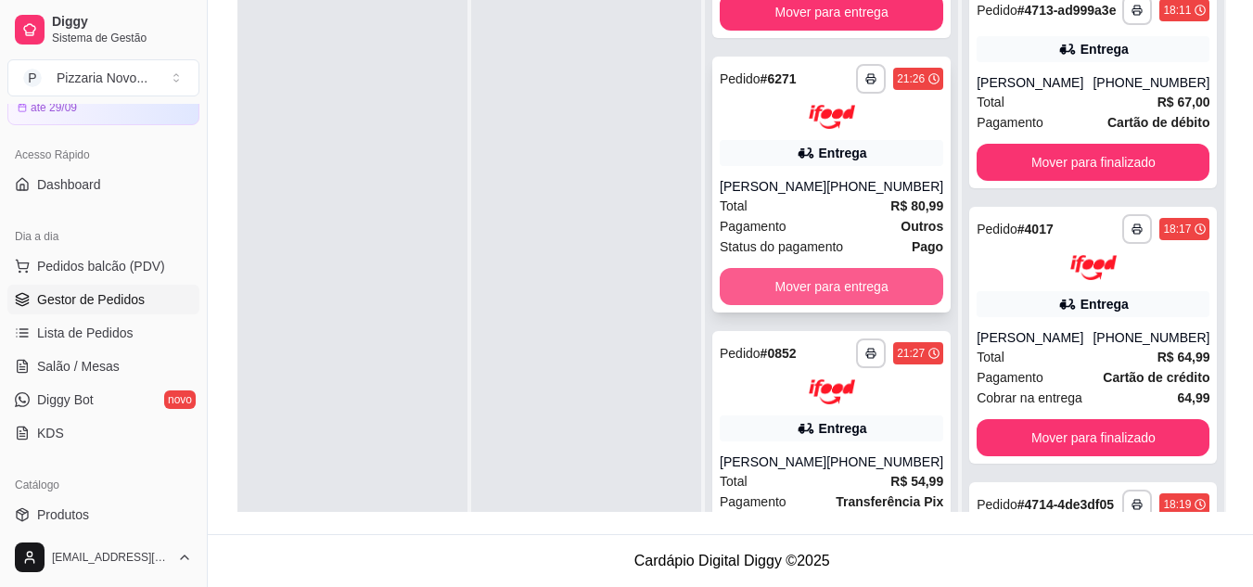
click at [815, 283] on button "Mover para entrega" at bounding box center [832, 286] width 224 height 37
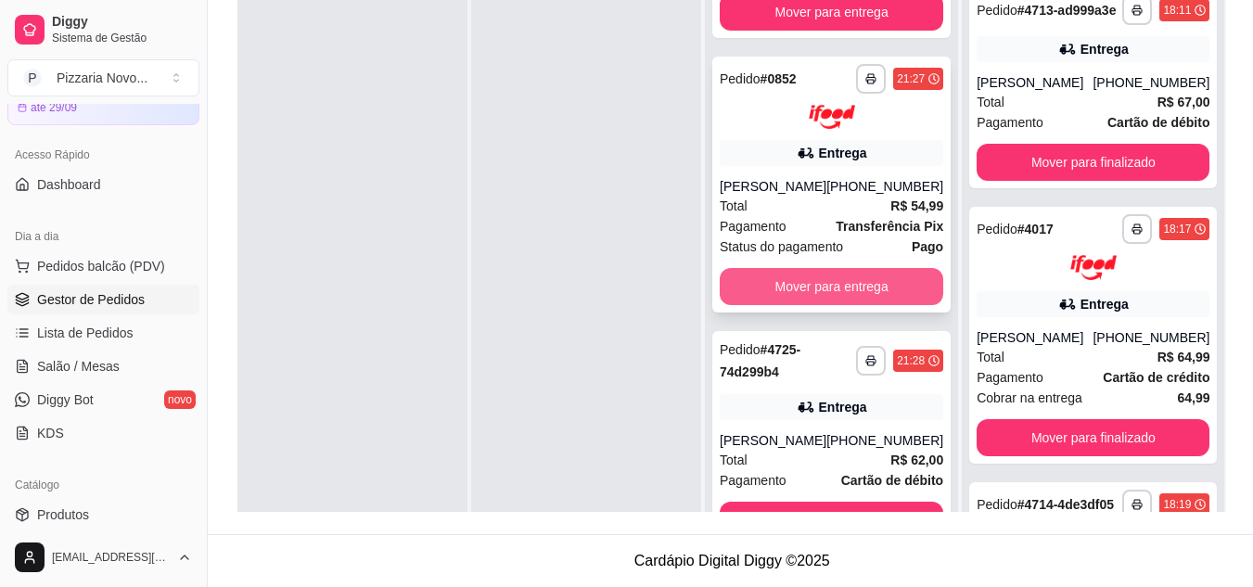
click at [817, 288] on button "Mover para entrega" at bounding box center [832, 286] width 224 height 37
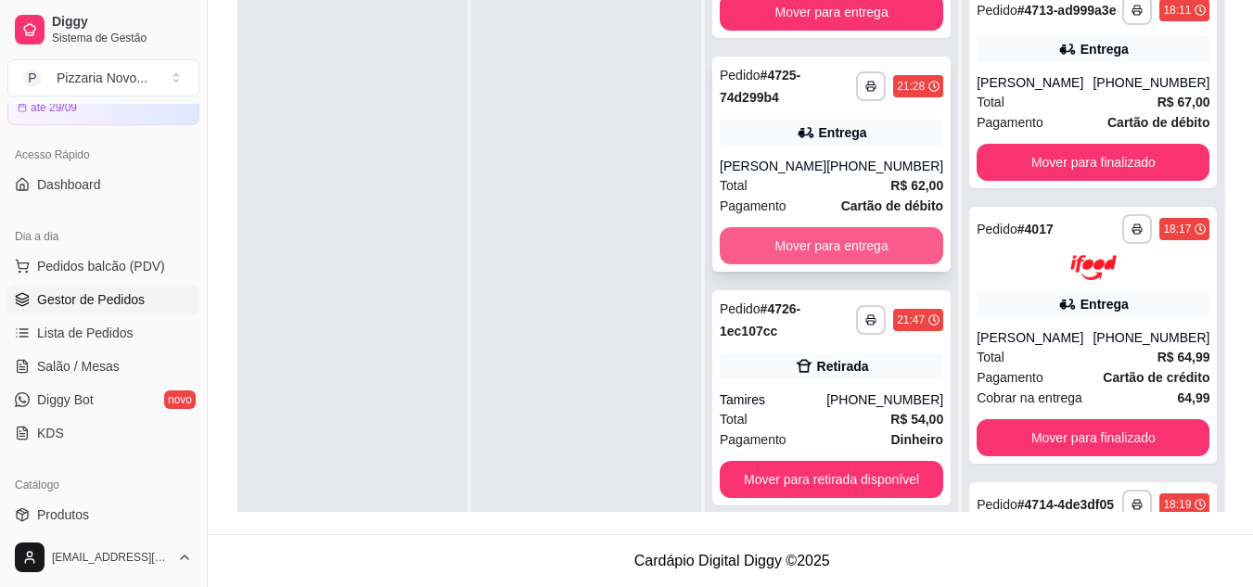
click at [807, 247] on button "Mover para entrega" at bounding box center [832, 245] width 224 height 37
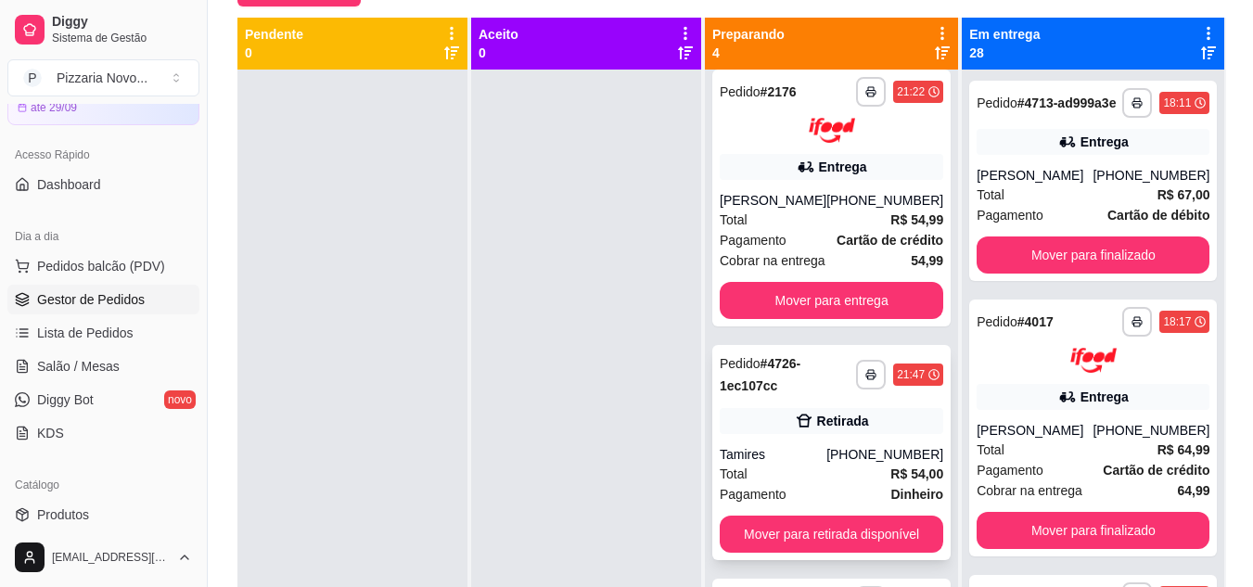
scroll to position [0, 0]
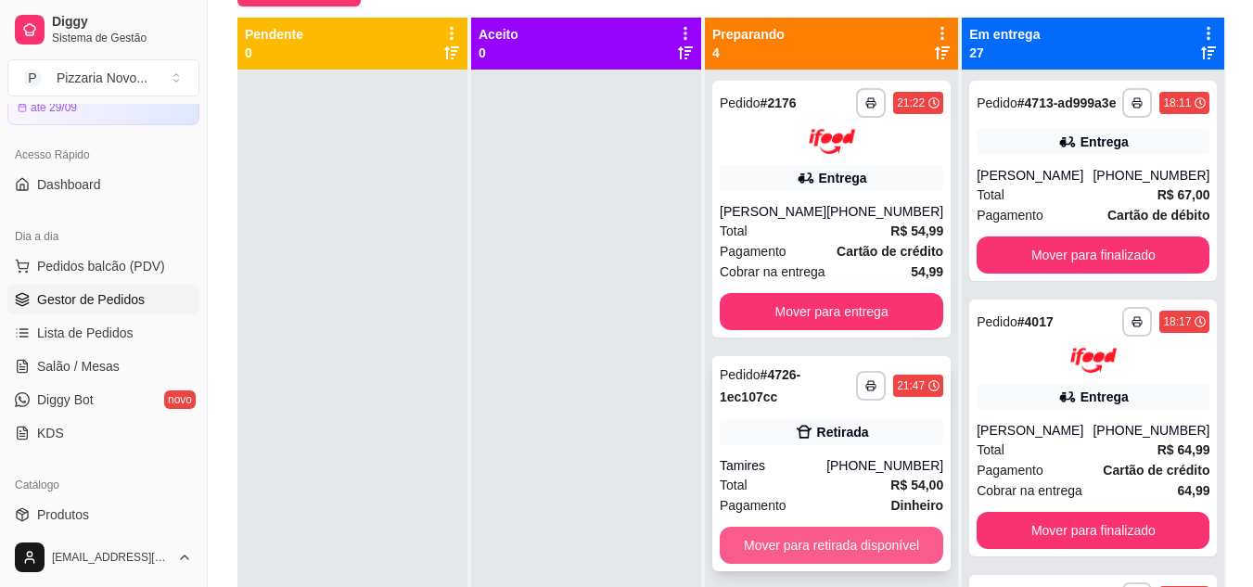
click at [829, 537] on button "Mover para retirada disponível" at bounding box center [832, 545] width 224 height 37
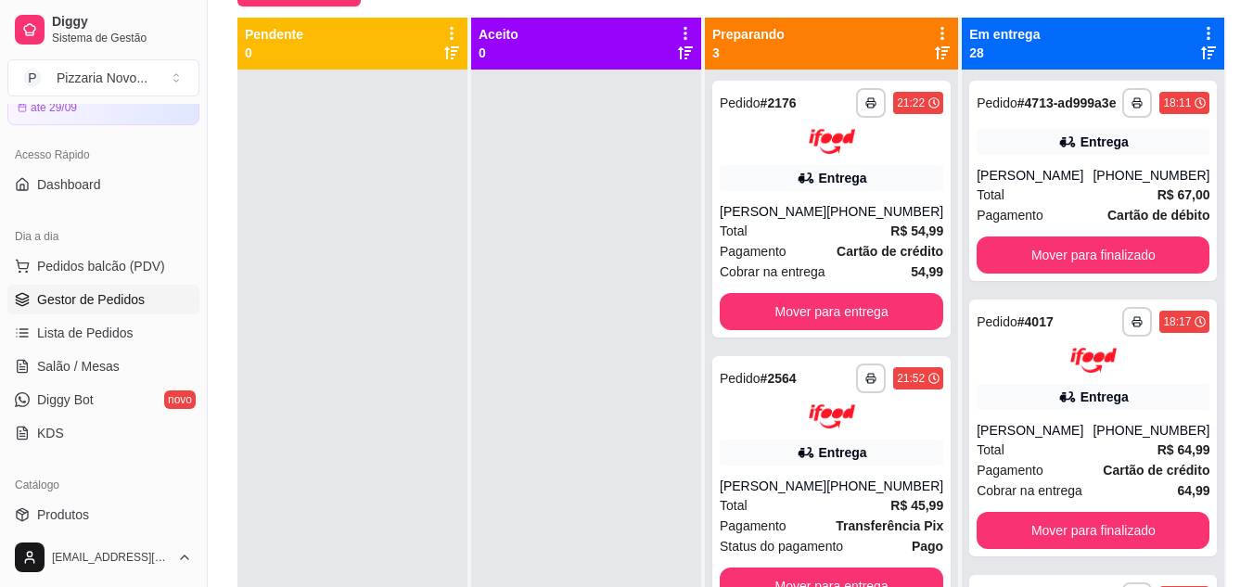
drag, startPoint x: 817, startPoint y: 538, endPoint x: 511, endPoint y: 380, distance: 344.3
click at [511, 380] on div at bounding box center [586, 363] width 230 height 587
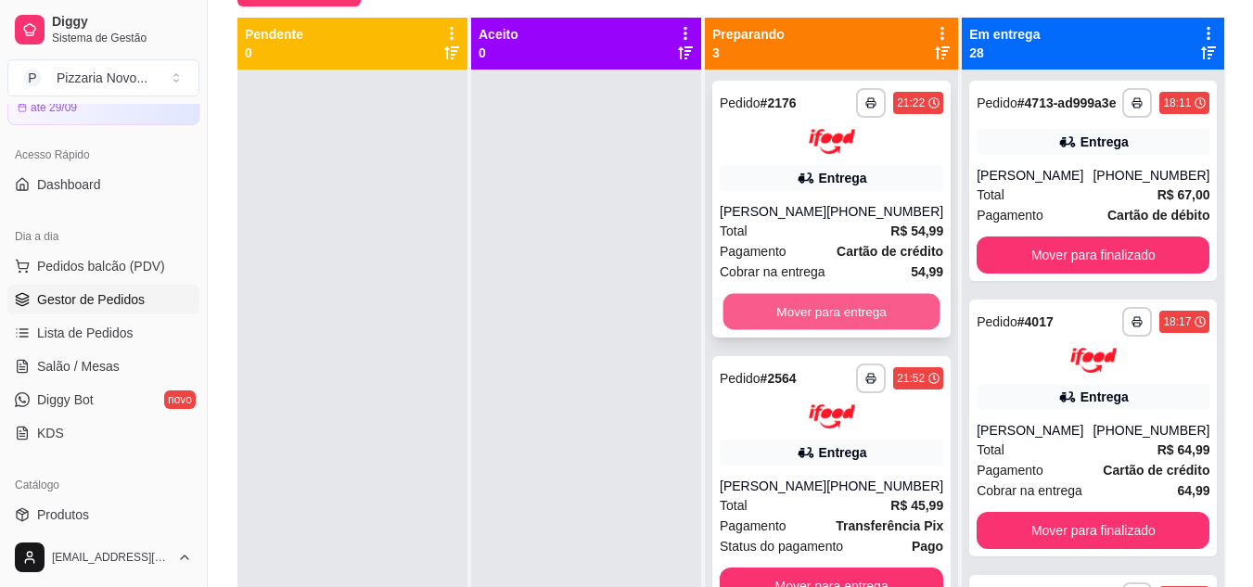
click at [848, 311] on button "Mover para entrega" at bounding box center [831, 311] width 217 height 36
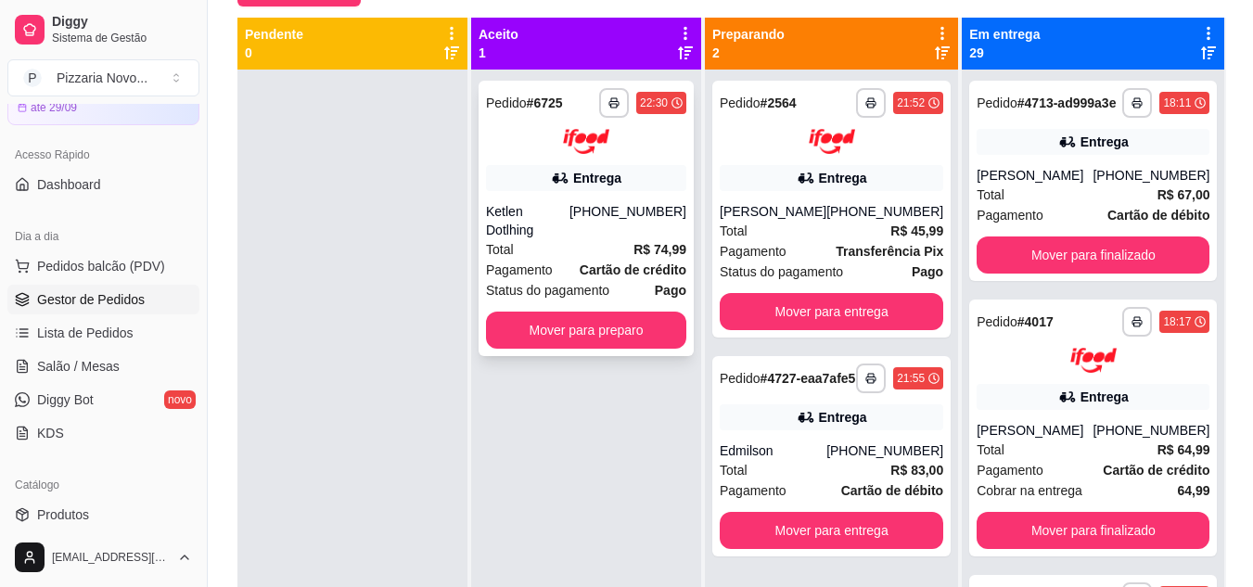
click at [520, 286] on div "**********" at bounding box center [586, 218] width 215 height 275
click at [564, 312] on button "Mover para preparo" at bounding box center [586, 330] width 200 height 37
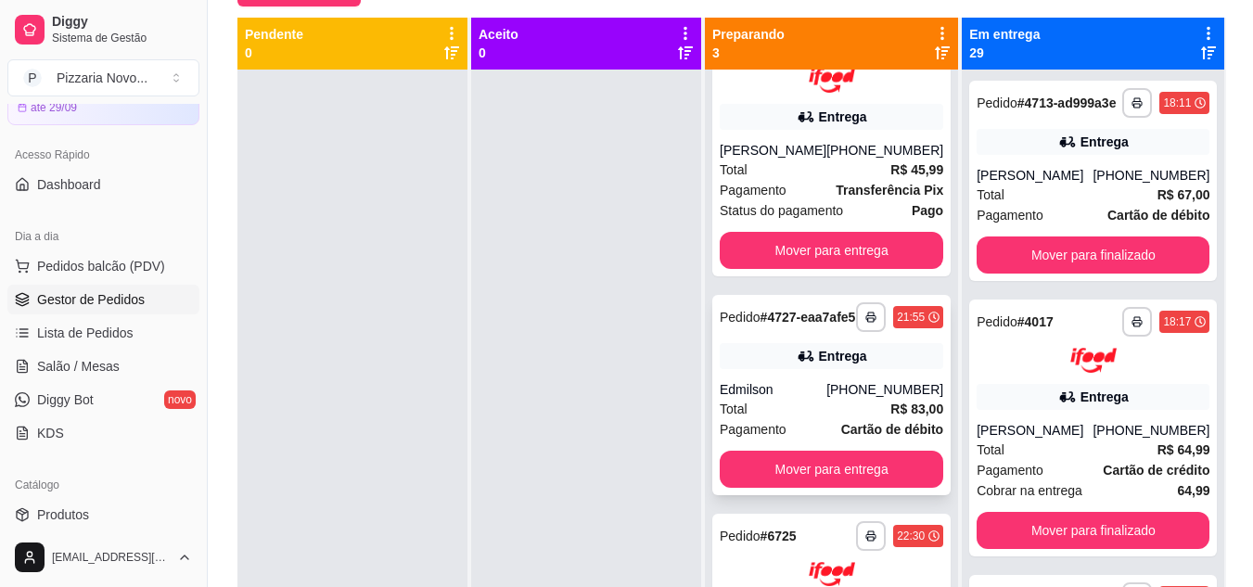
scroll to position [93, 0]
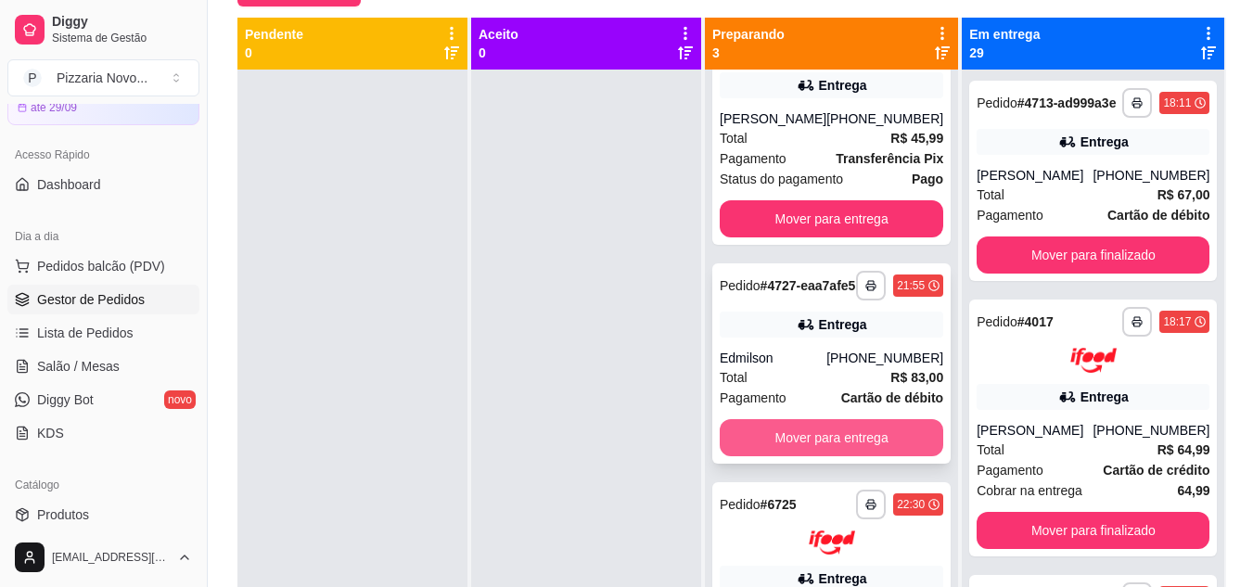
click at [822, 456] on button "Mover para entrega" at bounding box center [832, 437] width 224 height 37
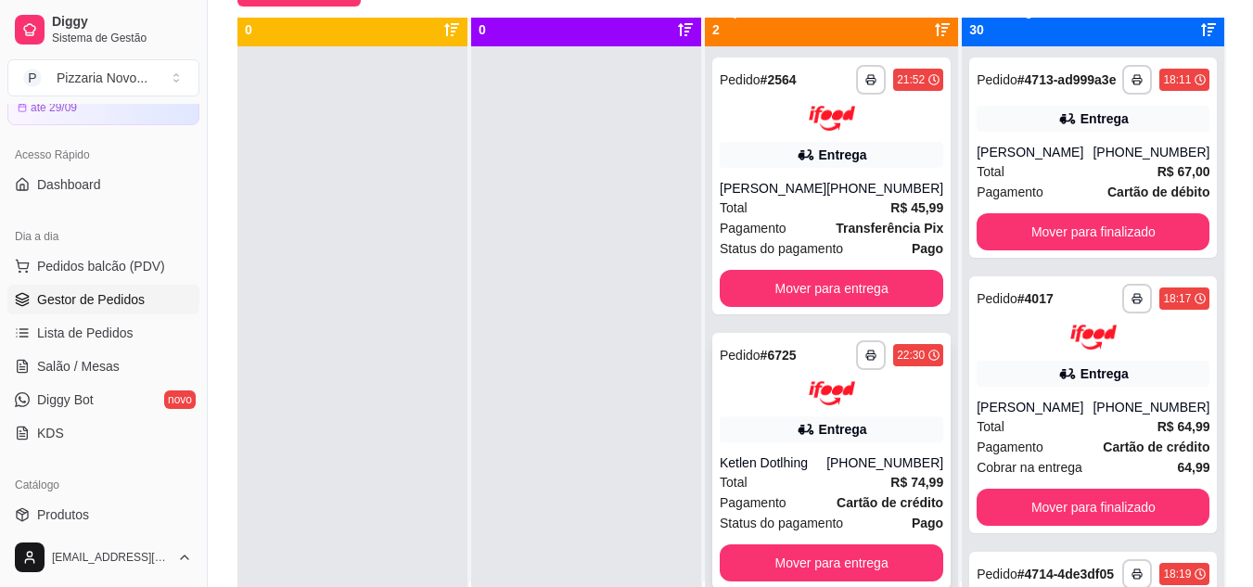
scroll to position [0, 0]
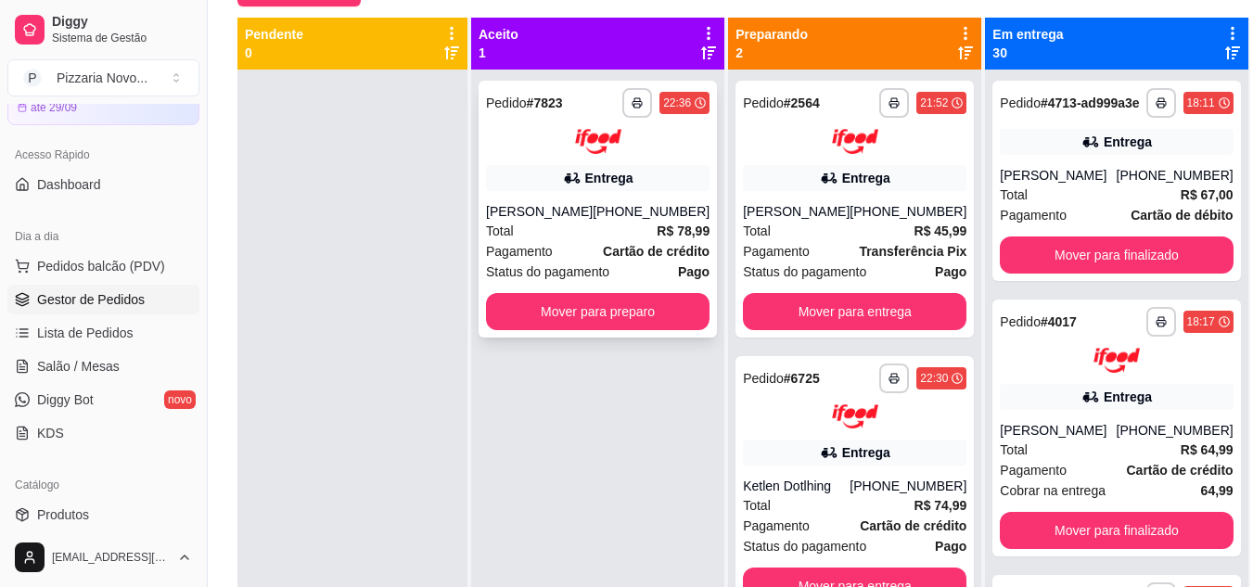
click at [621, 246] on strong "Cartão de crédito" at bounding box center [656, 251] width 107 height 15
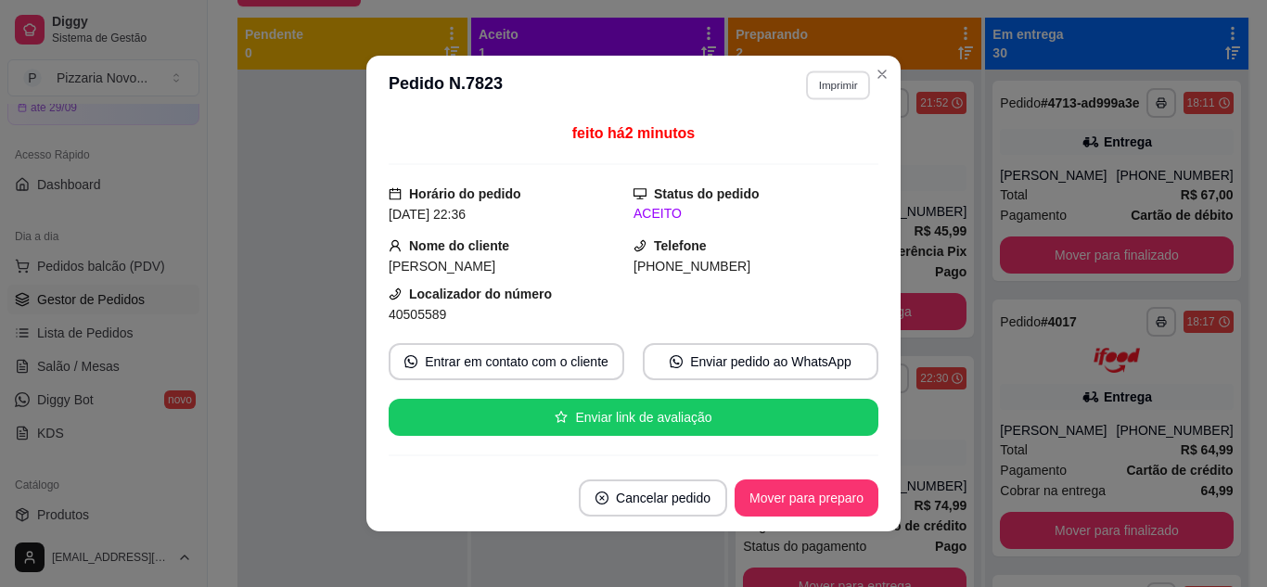
click at [836, 83] on button "Imprimir" at bounding box center [838, 84] width 64 height 29
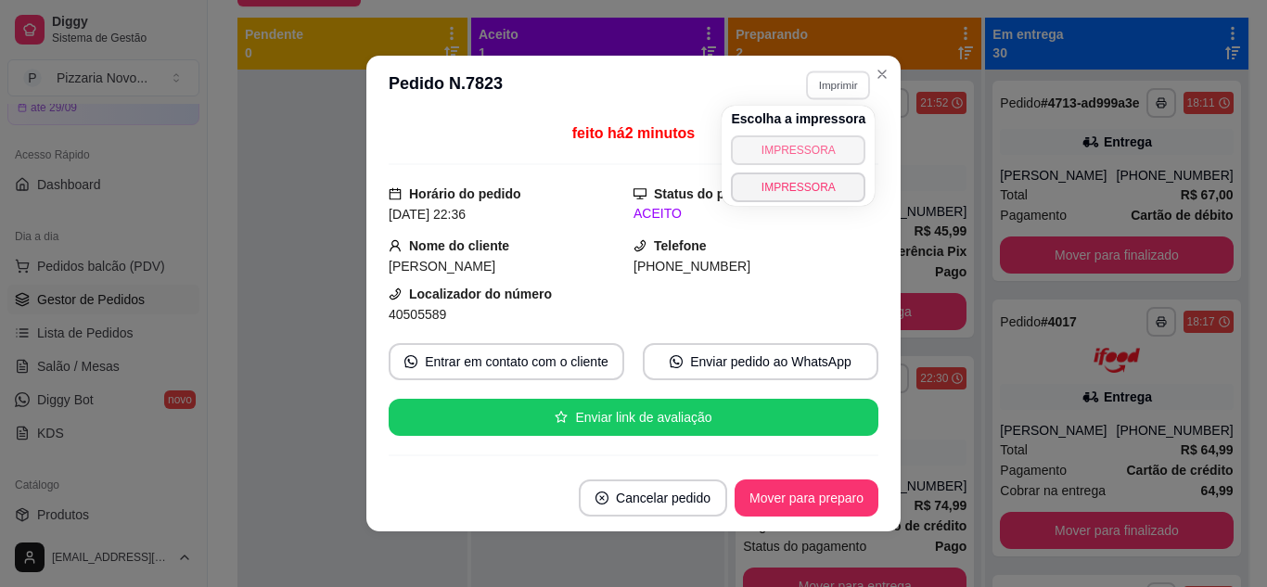
click at [791, 150] on button "IMPRESSORA" at bounding box center [798, 150] width 134 height 30
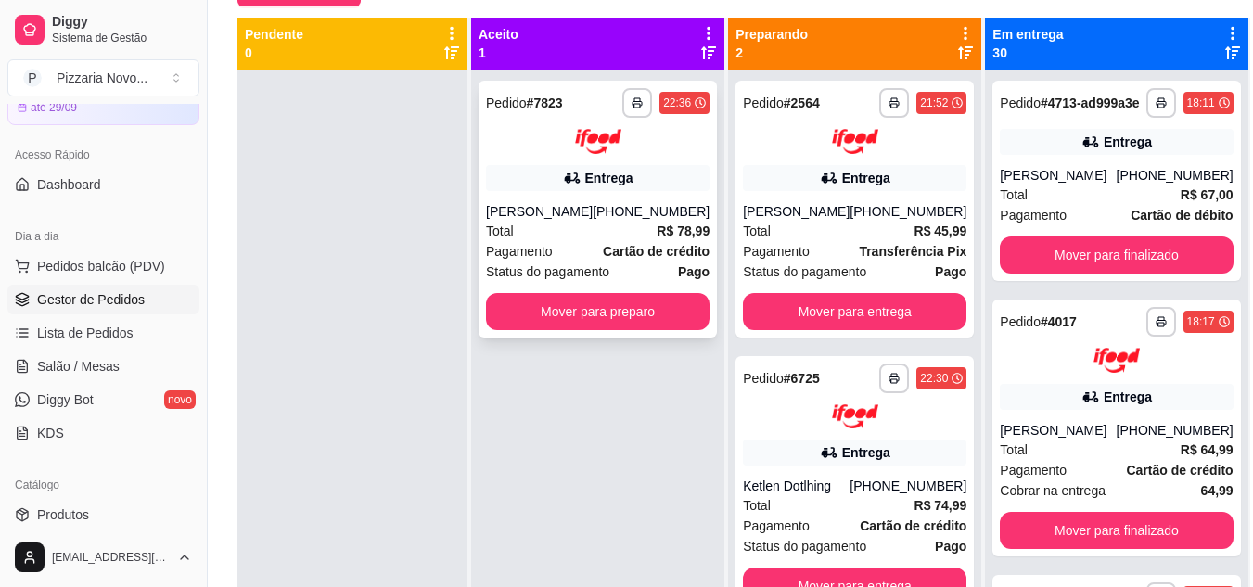
click at [656, 249] on strong "Cartão de crédito" at bounding box center [656, 251] width 107 height 15
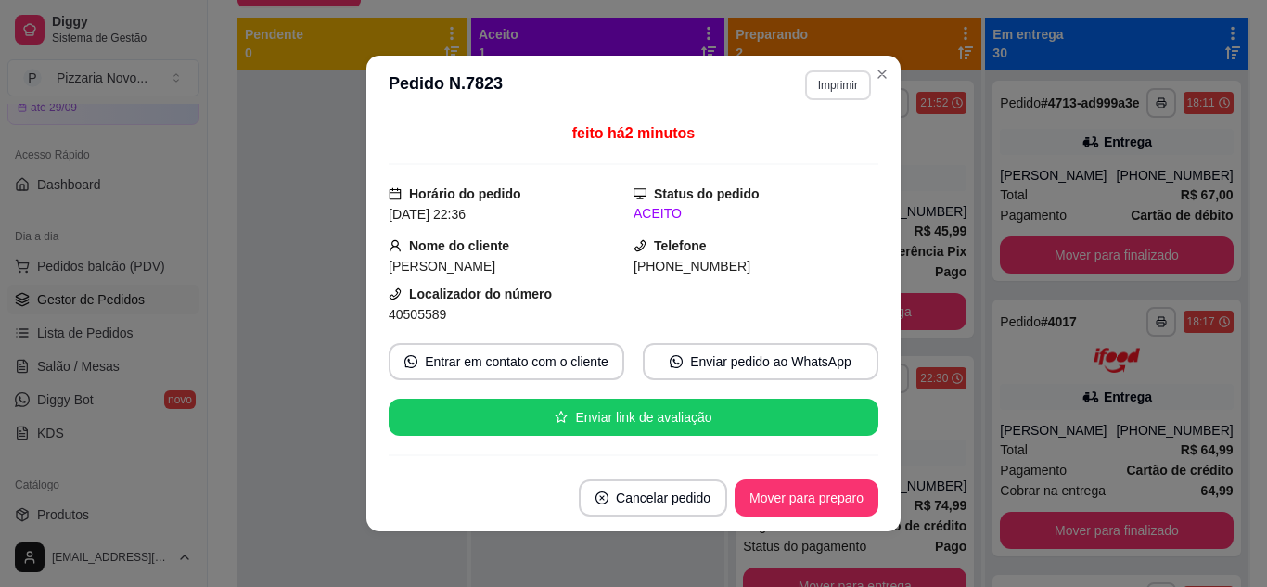
click at [834, 91] on button "Imprimir" at bounding box center [838, 85] width 66 height 30
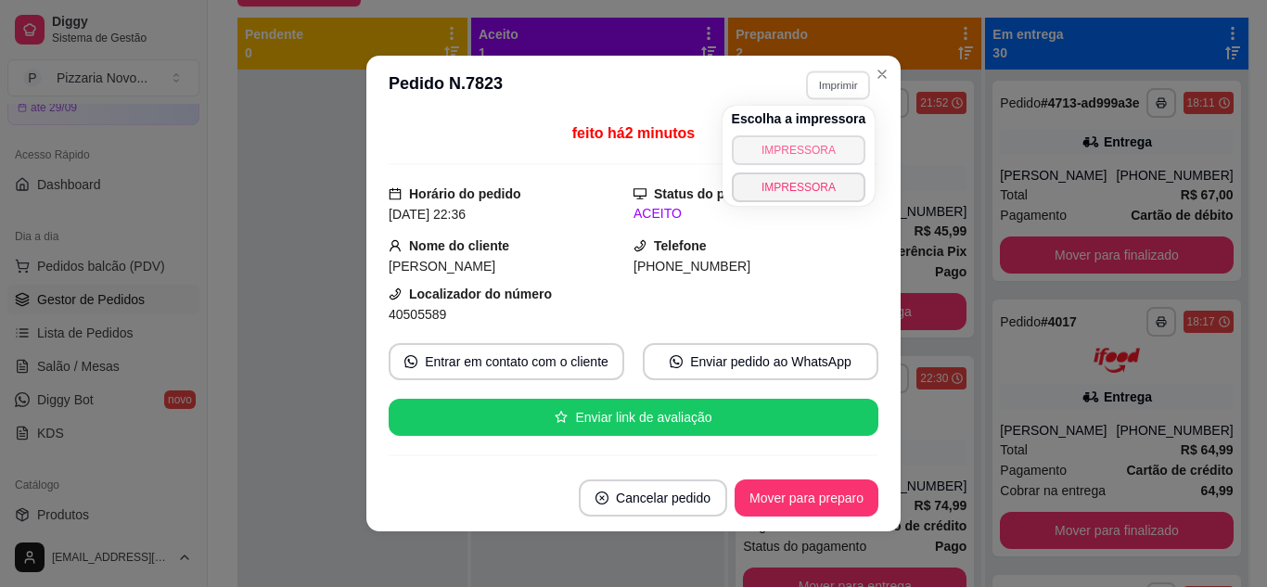
click at [817, 145] on button "IMPRESSORA" at bounding box center [799, 150] width 134 height 30
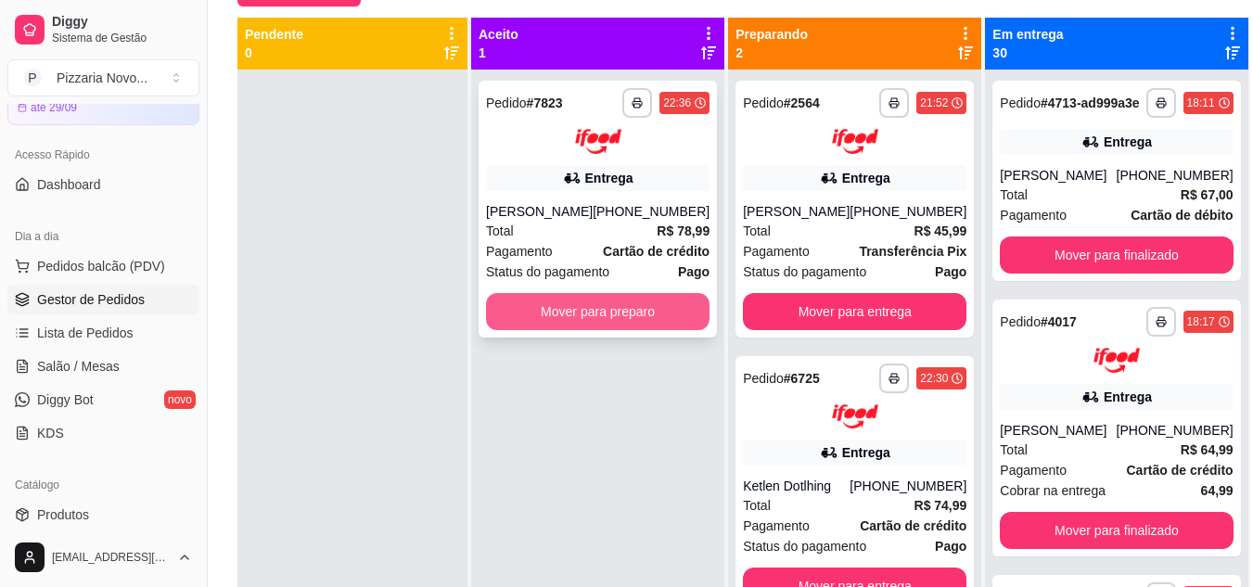
click at [566, 301] on button "Mover para preparo" at bounding box center [598, 311] width 224 height 37
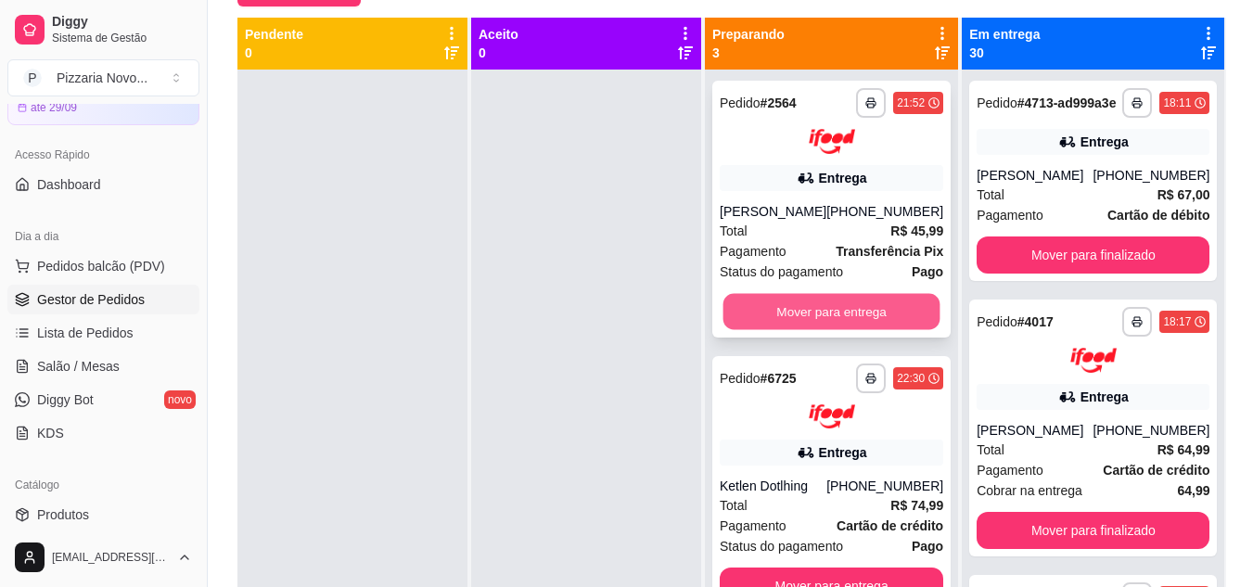
click at [803, 323] on button "Mover para entrega" at bounding box center [831, 311] width 217 height 36
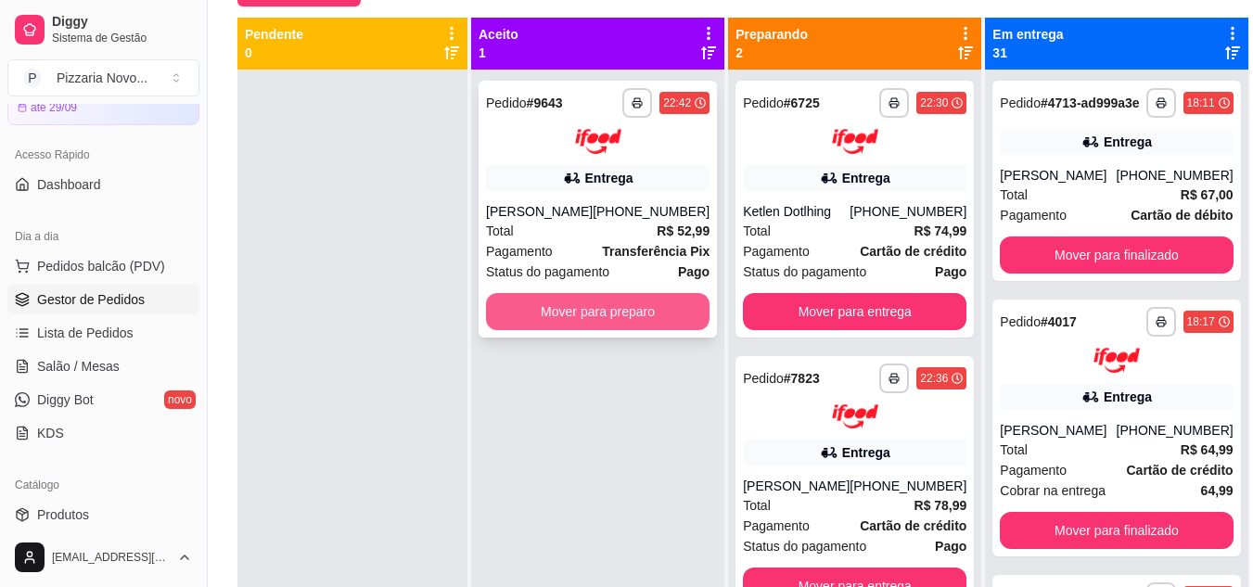
click at [659, 313] on button "Mover para preparo" at bounding box center [598, 311] width 224 height 37
click at [649, 303] on button "Mover para preparo" at bounding box center [598, 311] width 224 height 37
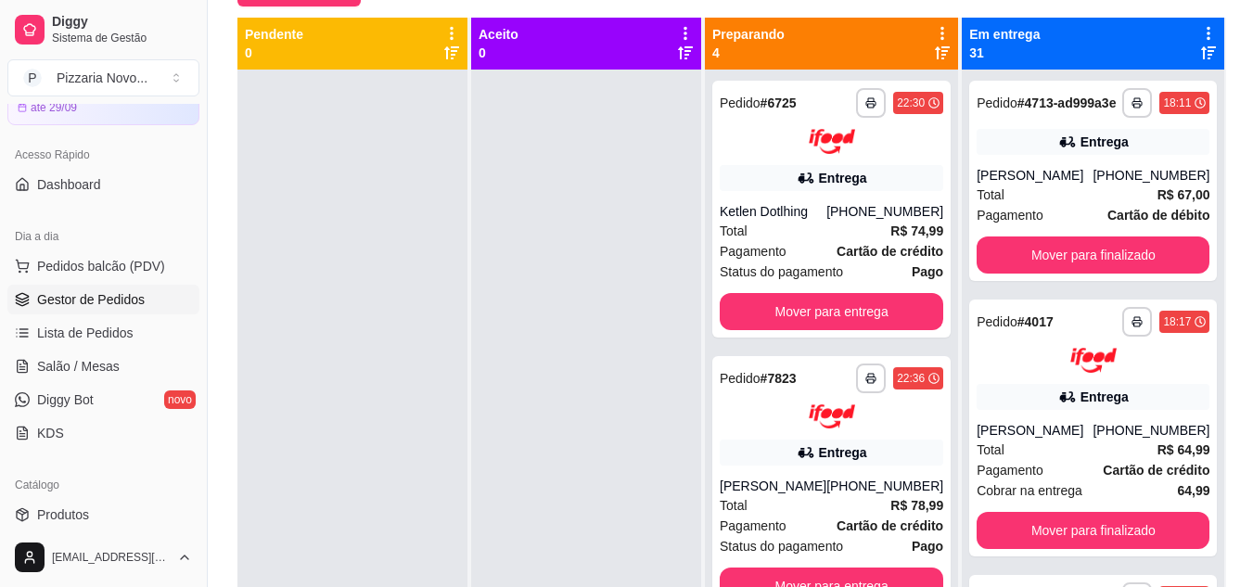
click at [538, 365] on div at bounding box center [586, 363] width 230 height 587
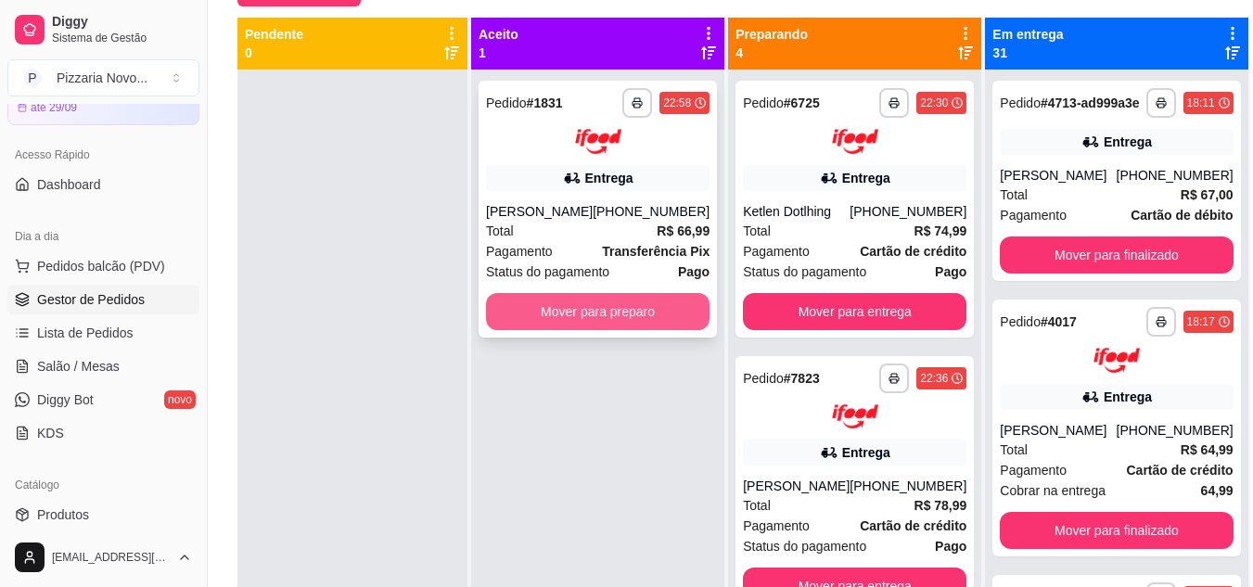
click at [620, 313] on button "Mover para preparo" at bounding box center [598, 311] width 224 height 37
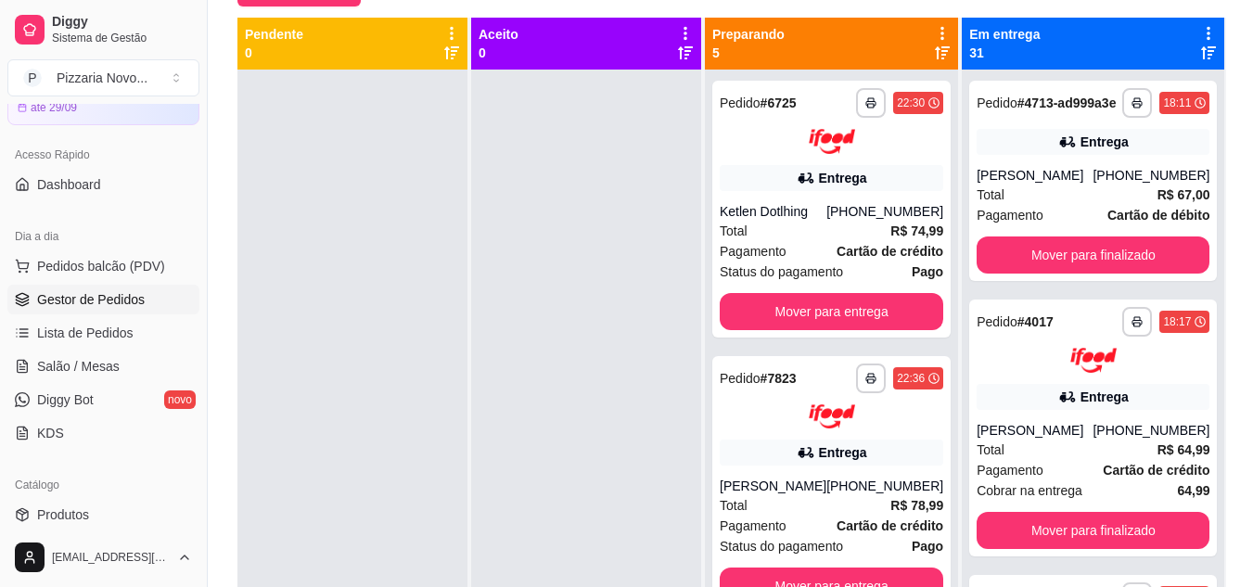
click at [512, 260] on div at bounding box center [586, 363] width 230 height 587
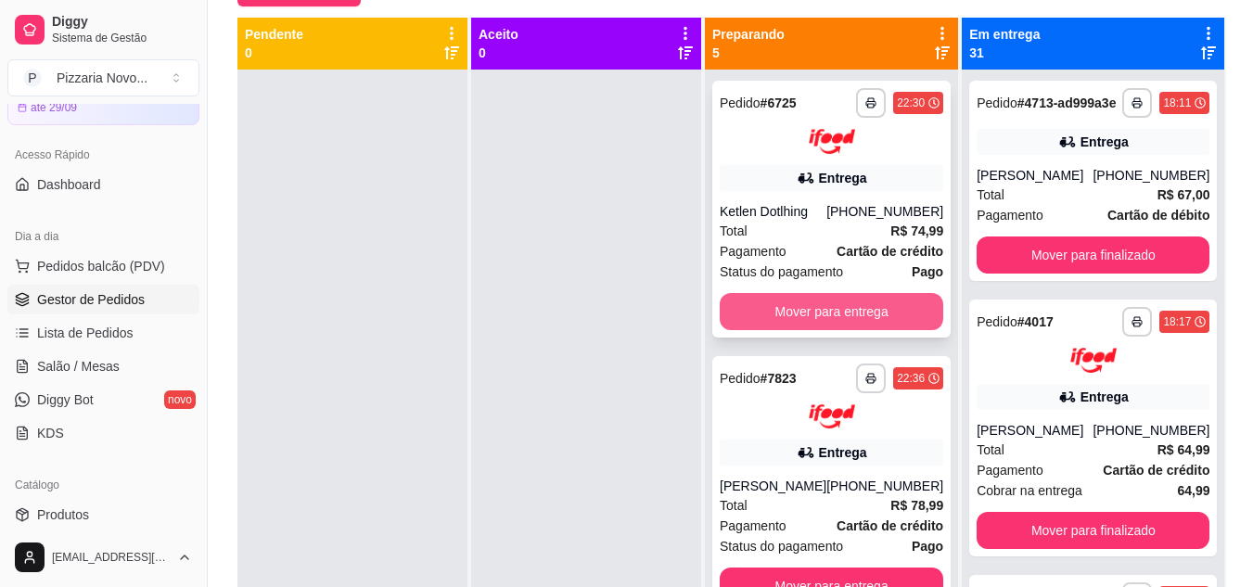
click at [770, 316] on button "Mover para entrega" at bounding box center [832, 311] width 224 height 37
click at [829, 305] on button "Mover para entrega" at bounding box center [832, 311] width 224 height 37
click at [823, 311] on button "Mover para entrega" at bounding box center [832, 311] width 224 height 37
click at [825, 301] on button "Mover para entrega" at bounding box center [832, 311] width 224 height 37
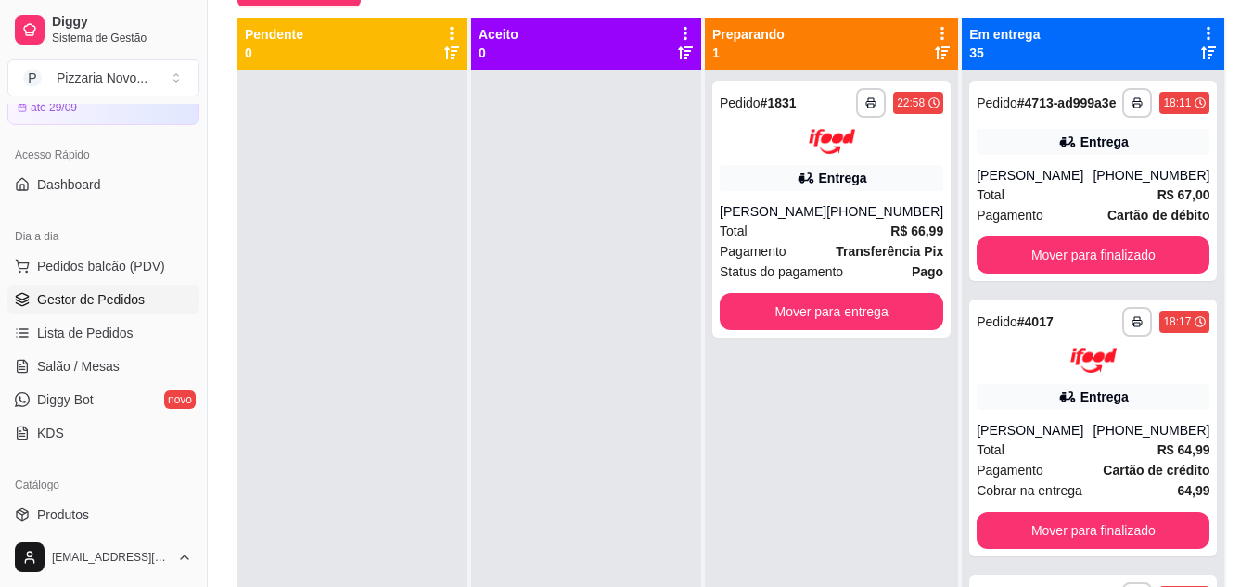
click at [686, 350] on div at bounding box center [586, 363] width 230 height 587
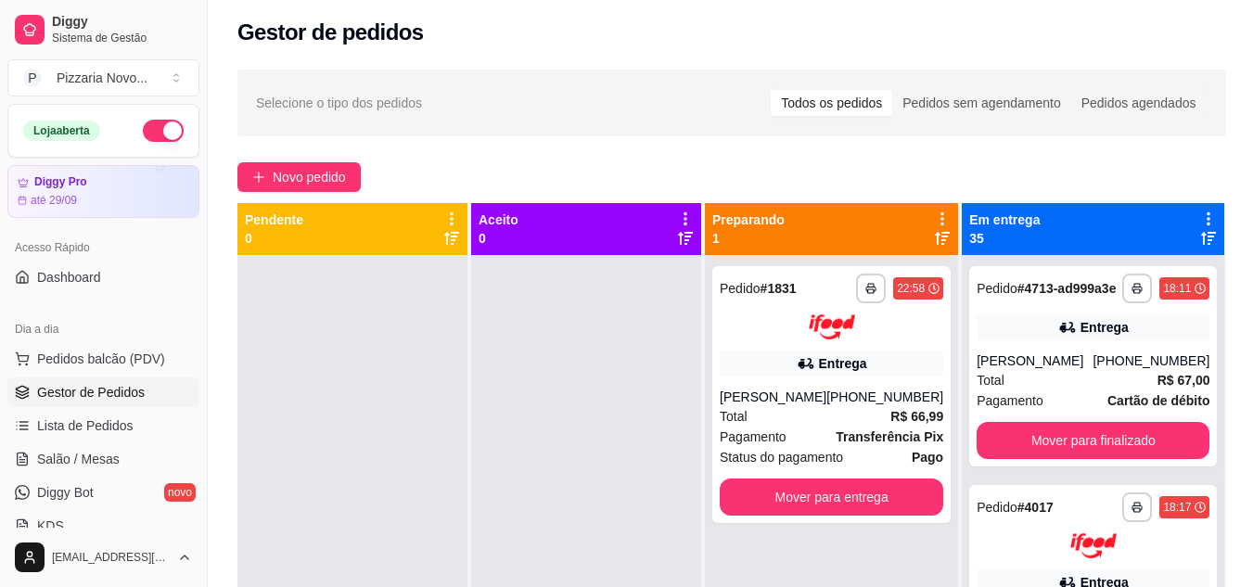
click at [145, 135] on button "button" at bounding box center [163, 131] width 41 height 22
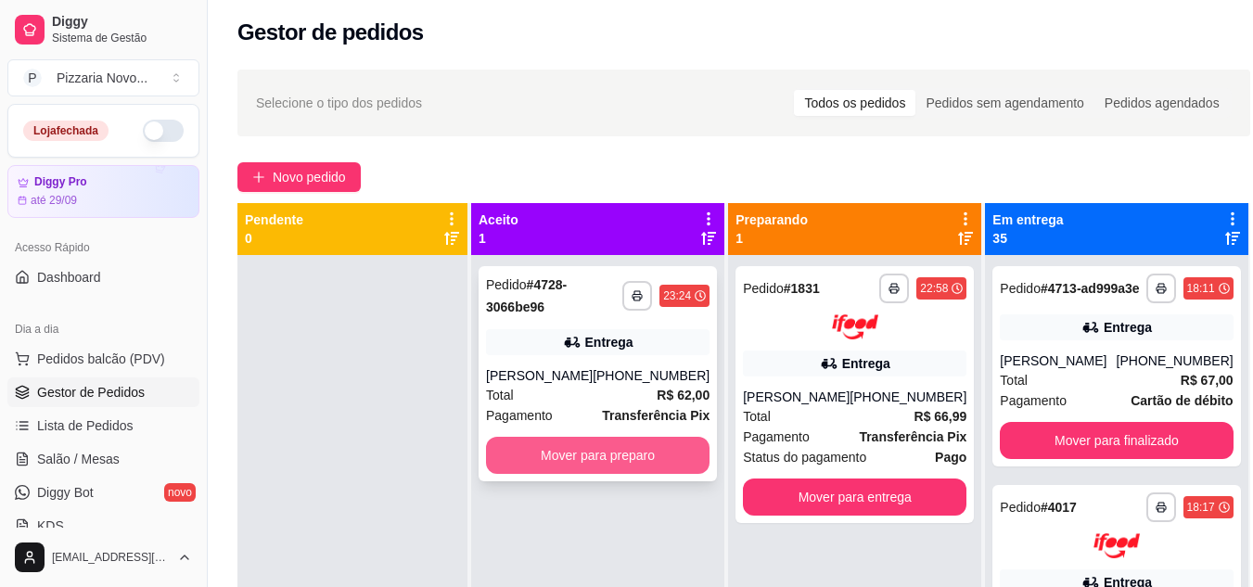
click at [603, 440] on button "Mover para preparo" at bounding box center [598, 455] width 224 height 37
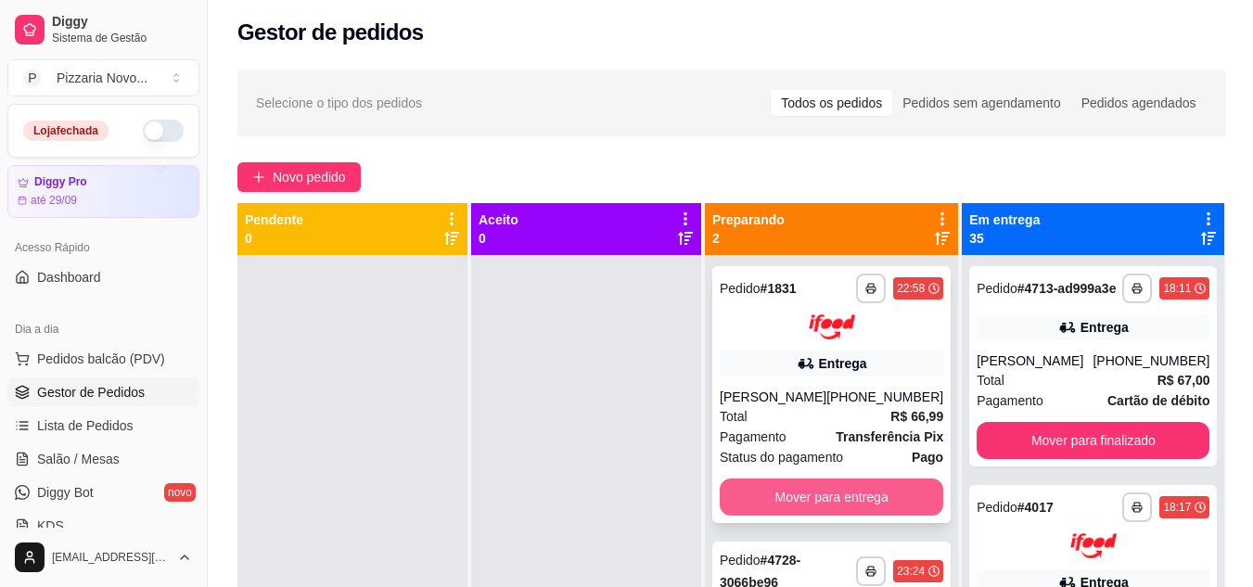
click at [850, 504] on button "Mover para entrega" at bounding box center [832, 497] width 224 height 37
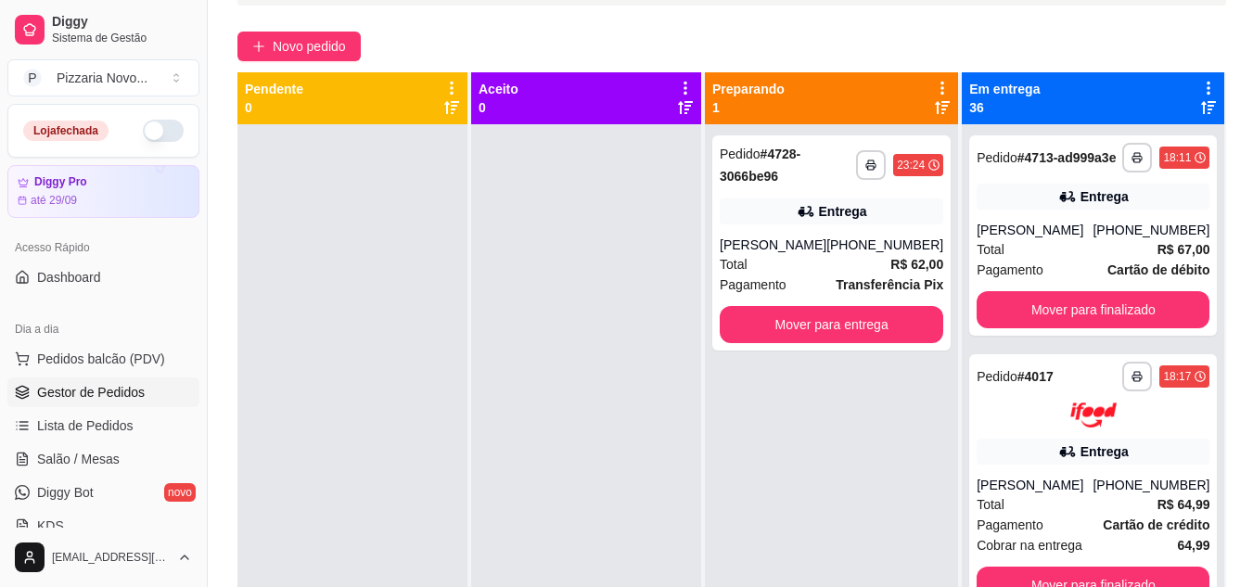
scroll to position [245, 0]
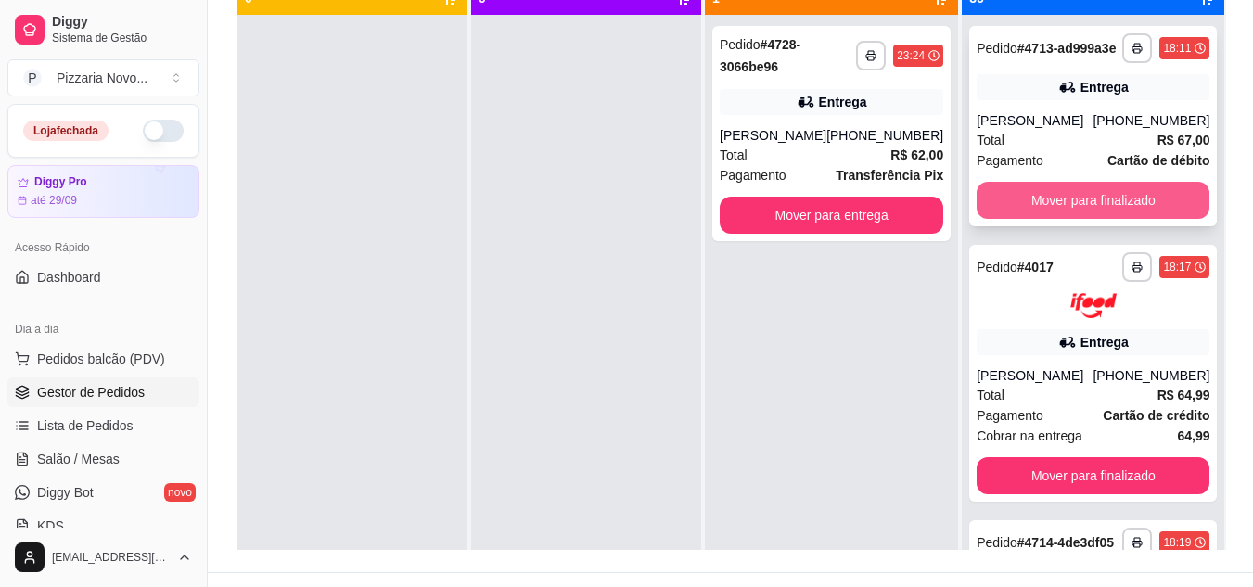
click at [1134, 219] on button "Mover para finalizado" at bounding box center [1093, 200] width 233 height 37
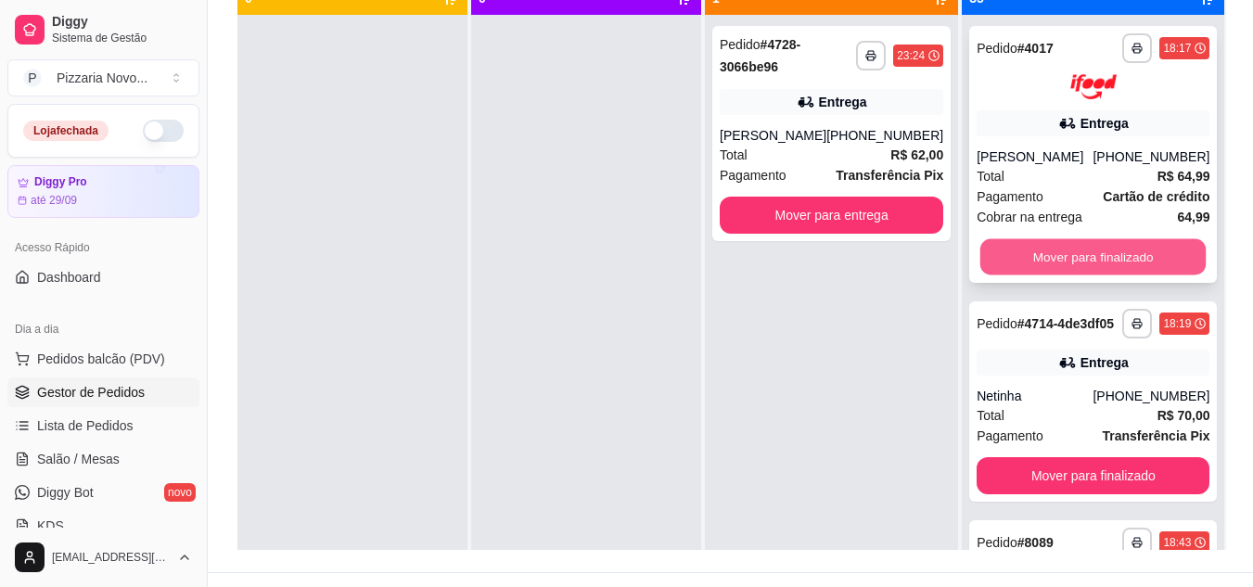
click at [1067, 249] on button "Mover para finalizado" at bounding box center [1093, 256] width 226 height 36
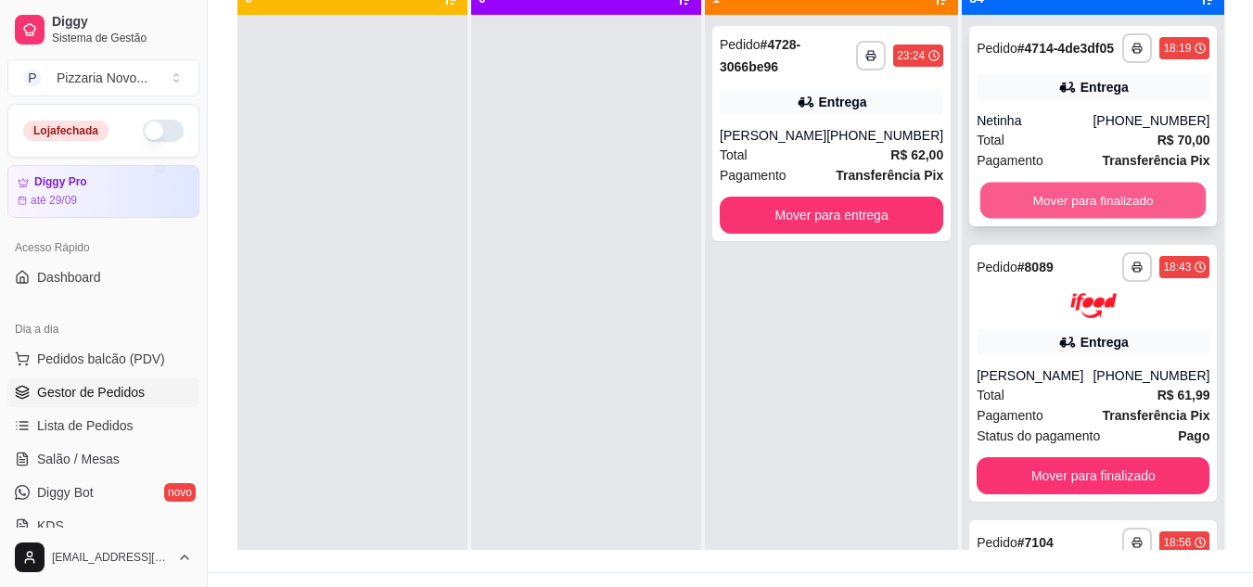
click at [1068, 219] on button "Mover para finalizado" at bounding box center [1093, 201] width 226 height 36
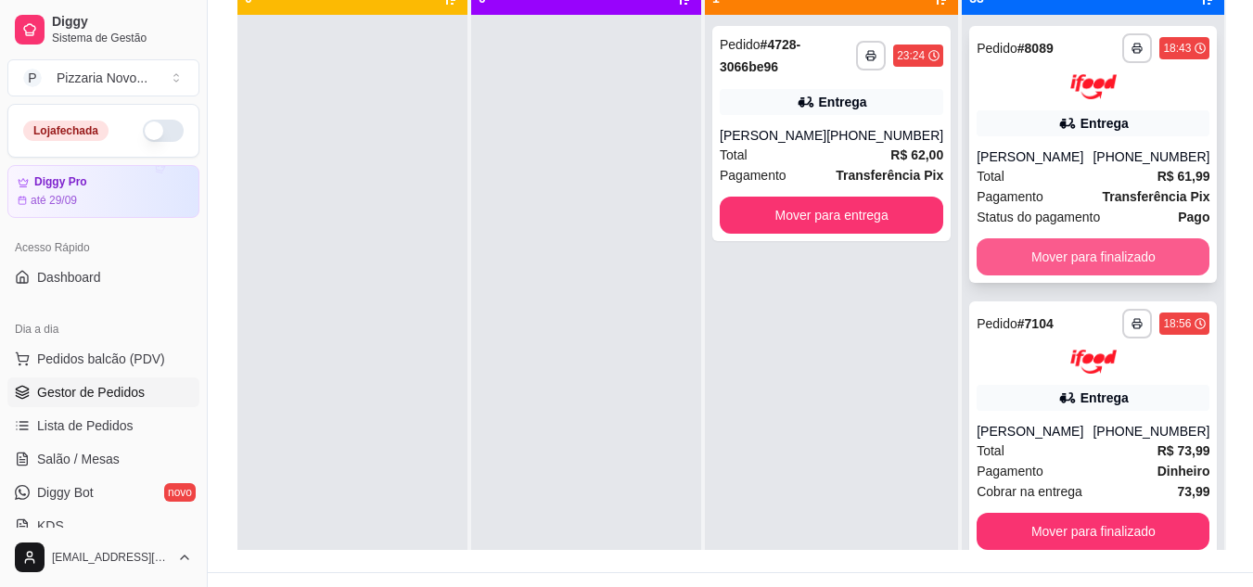
click at [1072, 273] on button "Mover para finalizado" at bounding box center [1093, 256] width 233 height 37
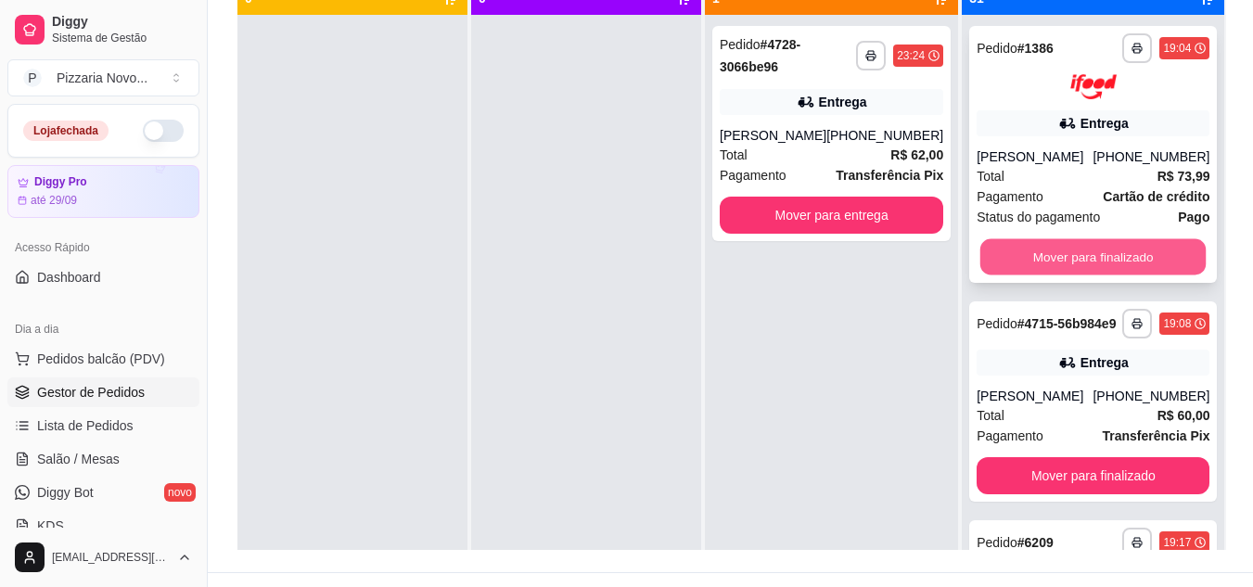
click at [1076, 254] on button "Mover para finalizado" at bounding box center [1093, 256] width 226 height 36
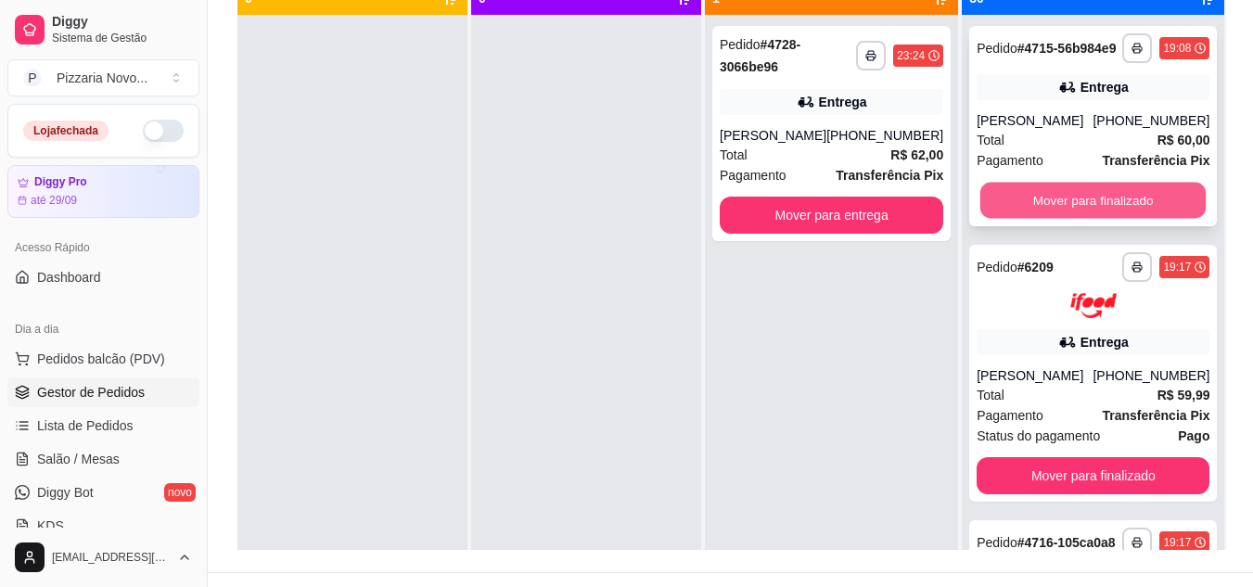
click at [1084, 219] on button "Mover para finalizado" at bounding box center [1093, 201] width 226 height 36
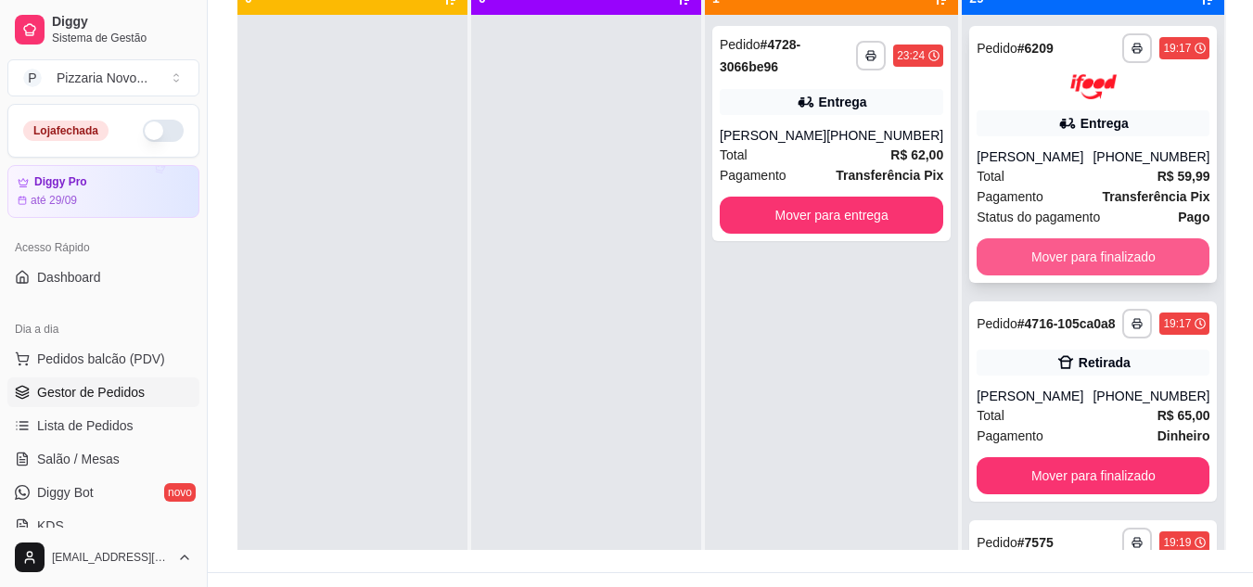
click at [1088, 249] on button "Mover para finalizado" at bounding box center [1093, 256] width 233 height 37
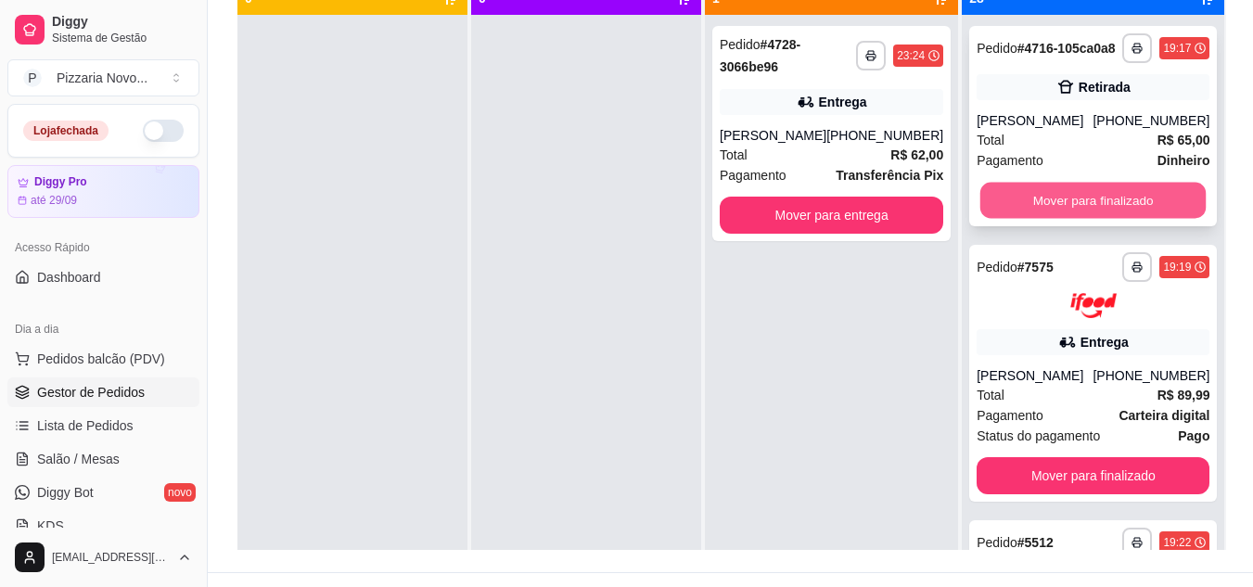
click at [1089, 217] on button "Mover para finalizado" at bounding box center [1093, 201] width 226 height 36
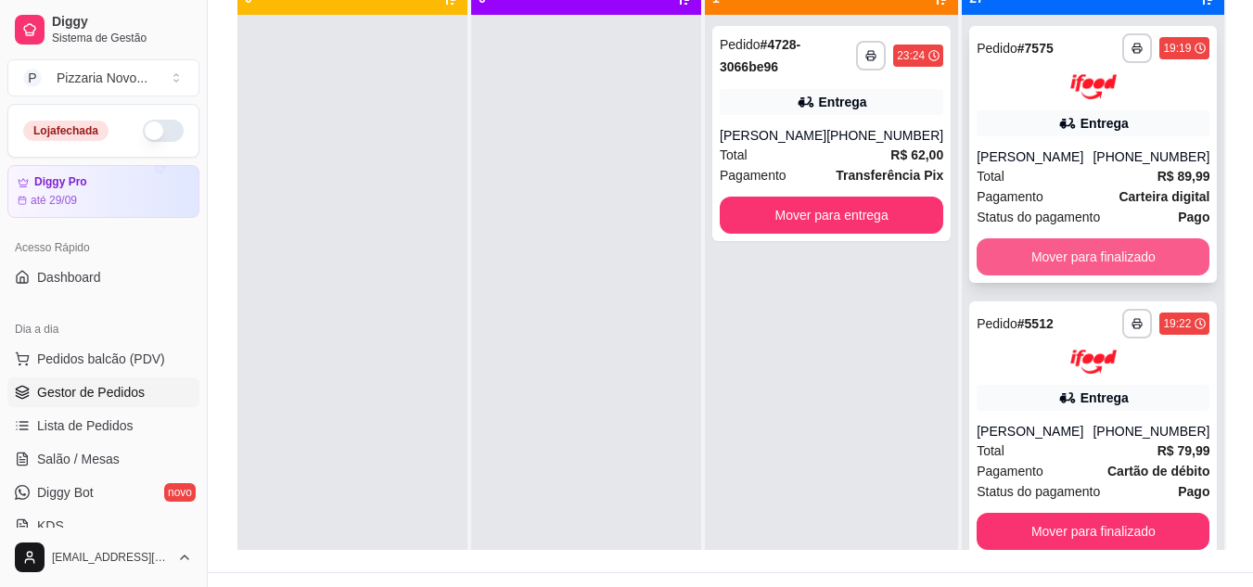
click at [1080, 275] on button "Mover para finalizado" at bounding box center [1093, 256] width 233 height 37
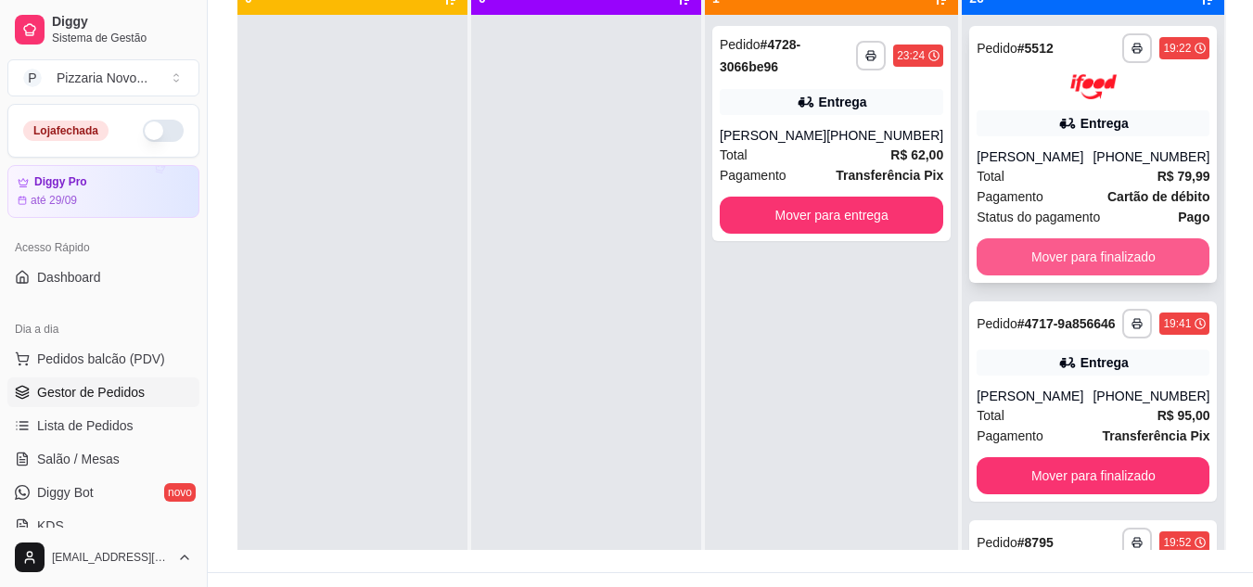
click at [1080, 265] on button "Mover para finalizado" at bounding box center [1093, 256] width 233 height 37
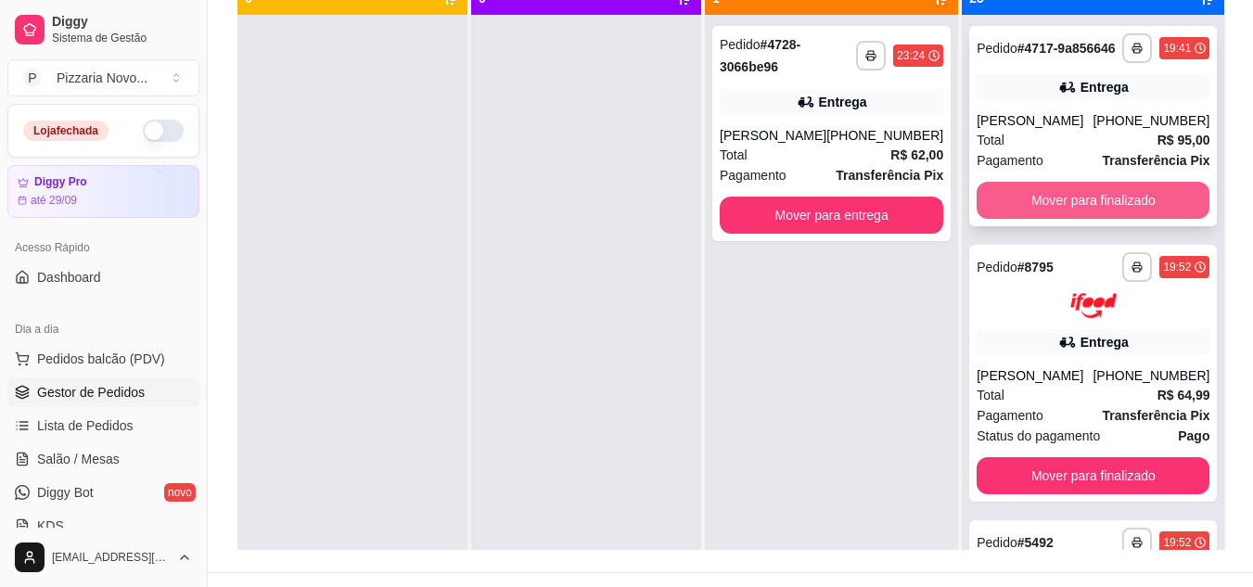
click at [1080, 219] on button "Mover para finalizado" at bounding box center [1093, 200] width 233 height 37
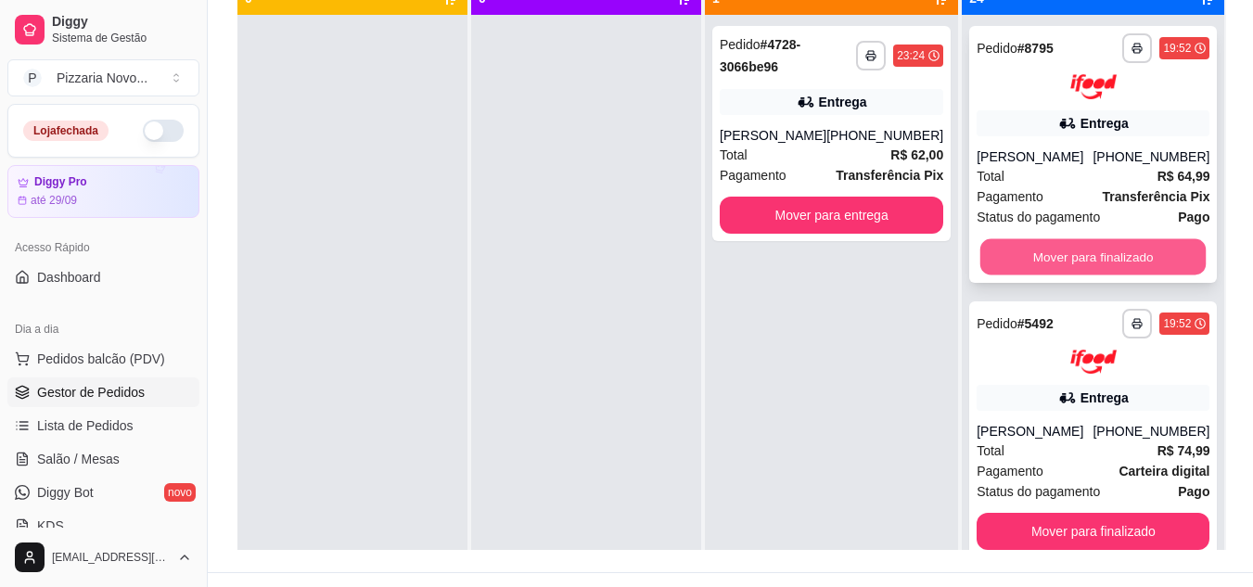
click at [1078, 245] on button "Mover para finalizado" at bounding box center [1093, 256] width 226 height 36
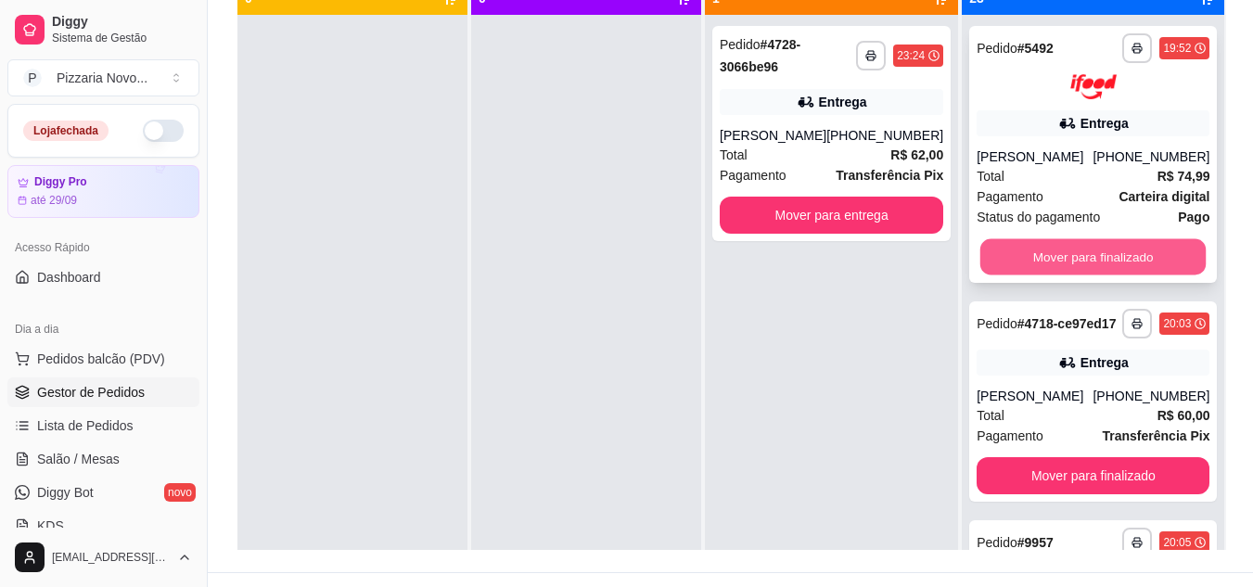
click at [1078, 245] on button "Mover para finalizado" at bounding box center [1093, 256] width 226 height 36
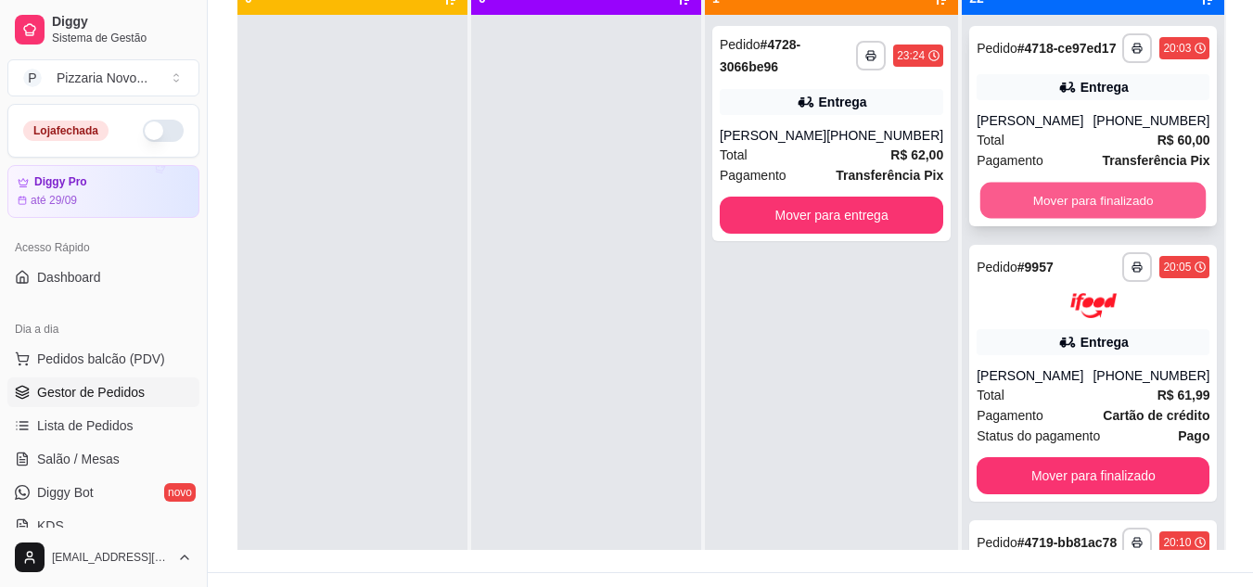
click at [1074, 219] on button "Mover para finalizado" at bounding box center [1093, 201] width 226 height 36
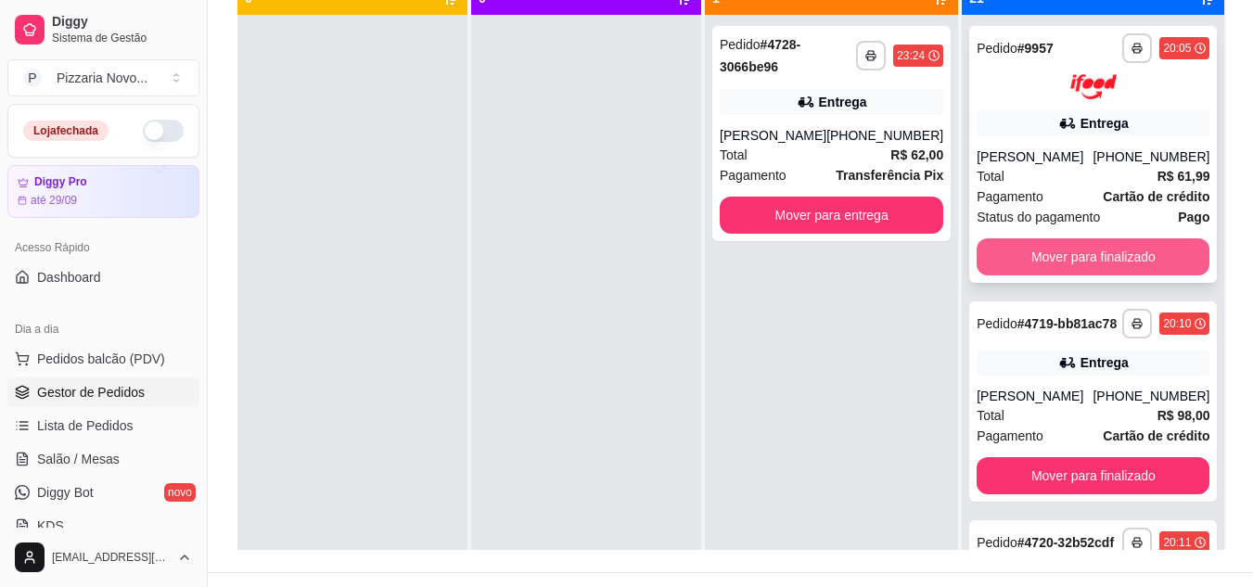
click at [1074, 248] on button "Mover para finalizado" at bounding box center [1093, 256] width 233 height 37
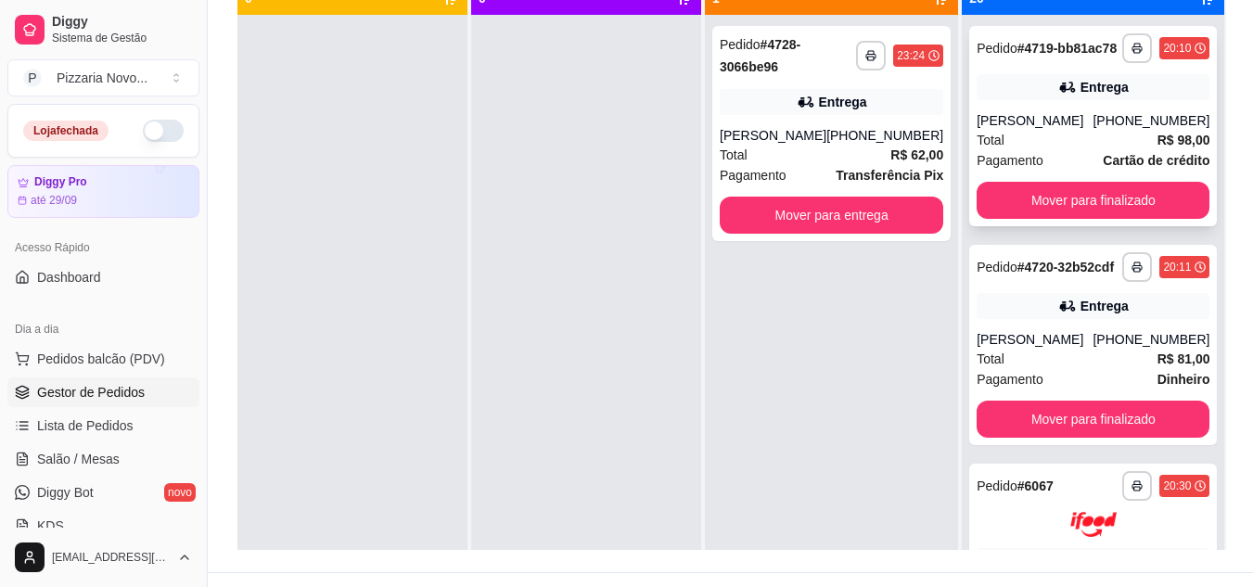
click at [1087, 226] on div "**********" at bounding box center [1093, 126] width 248 height 200
click at [1101, 219] on button "Mover para finalizado" at bounding box center [1093, 200] width 233 height 37
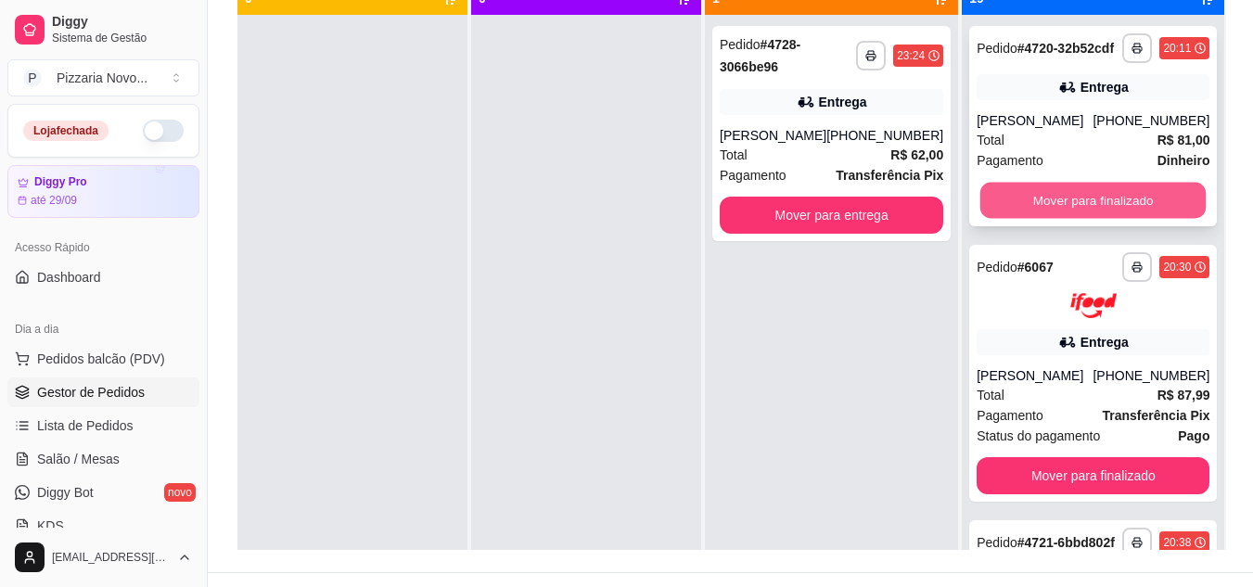
click at [1097, 219] on button "Mover para finalizado" at bounding box center [1093, 201] width 226 height 36
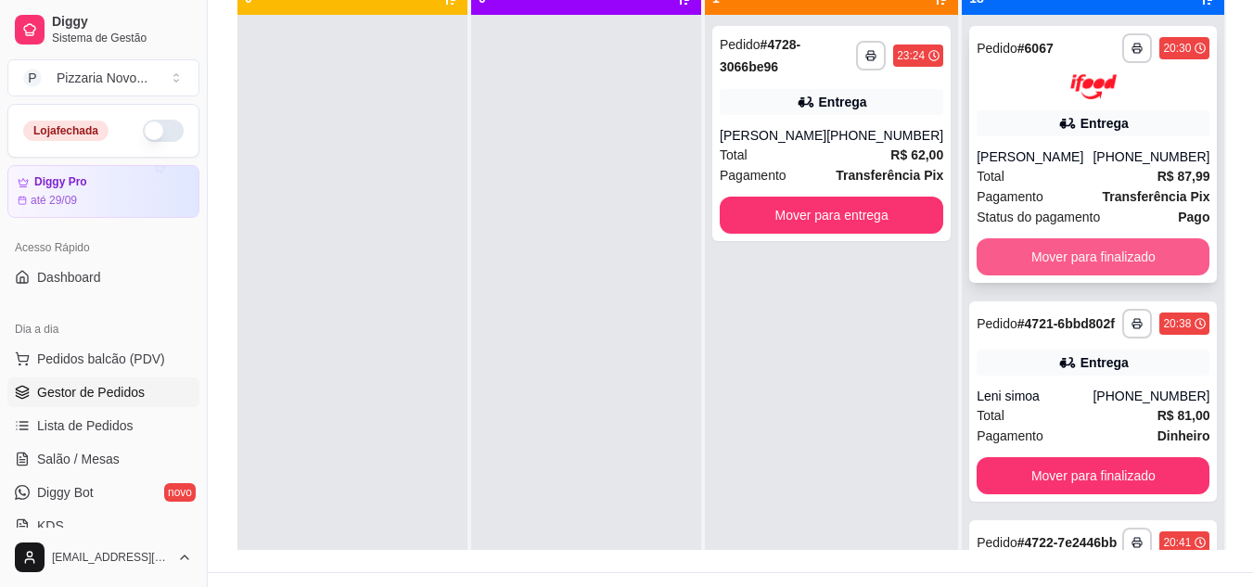
click at [1095, 243] on button "Mover para finalizado" at bounding box center [1093, 256] width 233 height 37
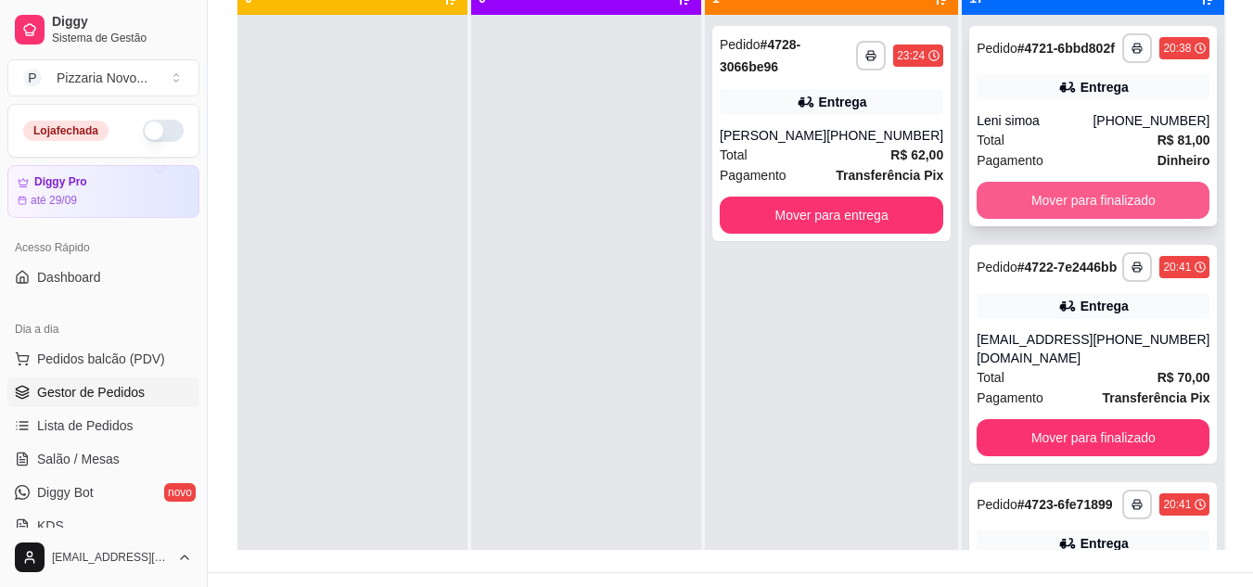
click at [1087, 219] on button "Mover para finalizado" at bounding box center [1093, 200] width 233 height 37
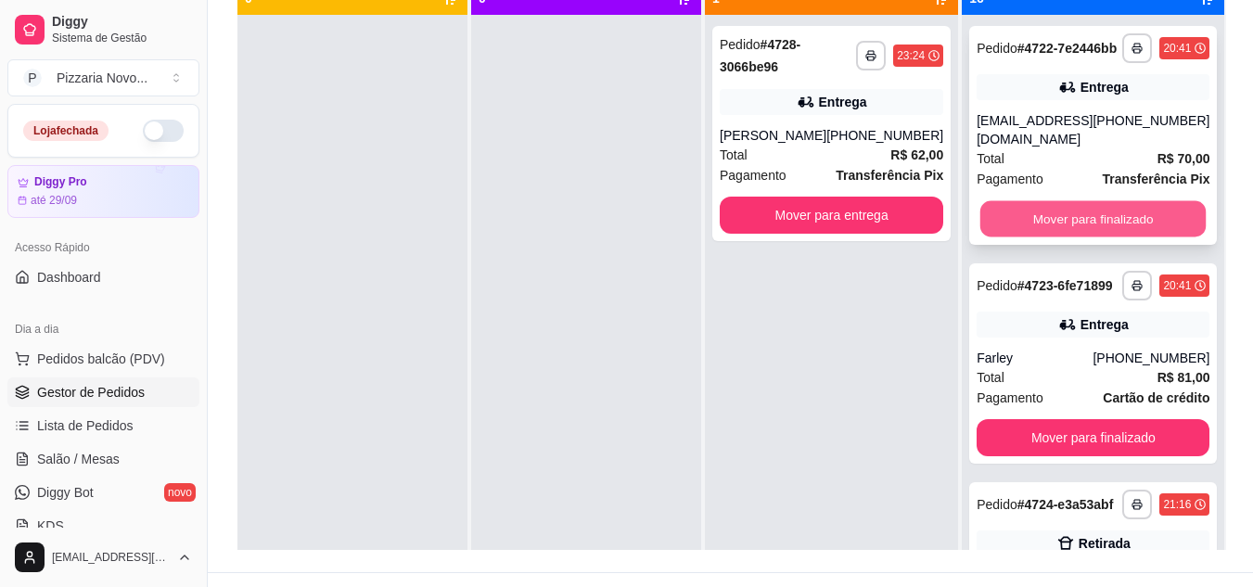
click at [1085, 237] on button "Mover para finalizado" at bounding box center [1093, 219] width 226 height 36
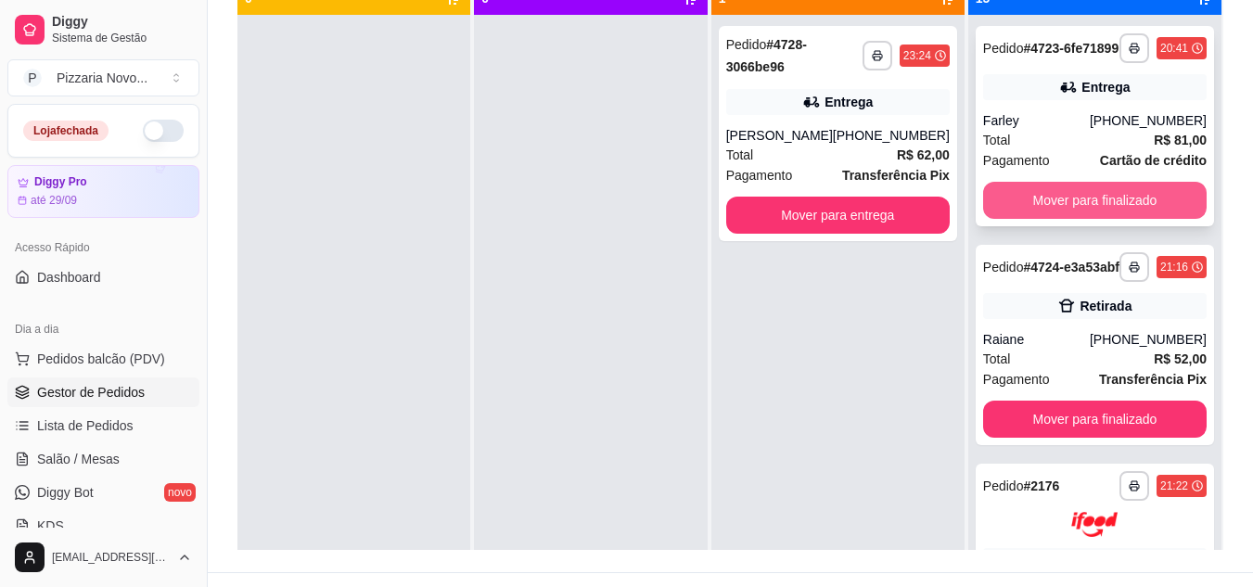
click at [1080, 219] on button "Mover para finalizado" at bounding box center [1095, 200] width 224 height 37
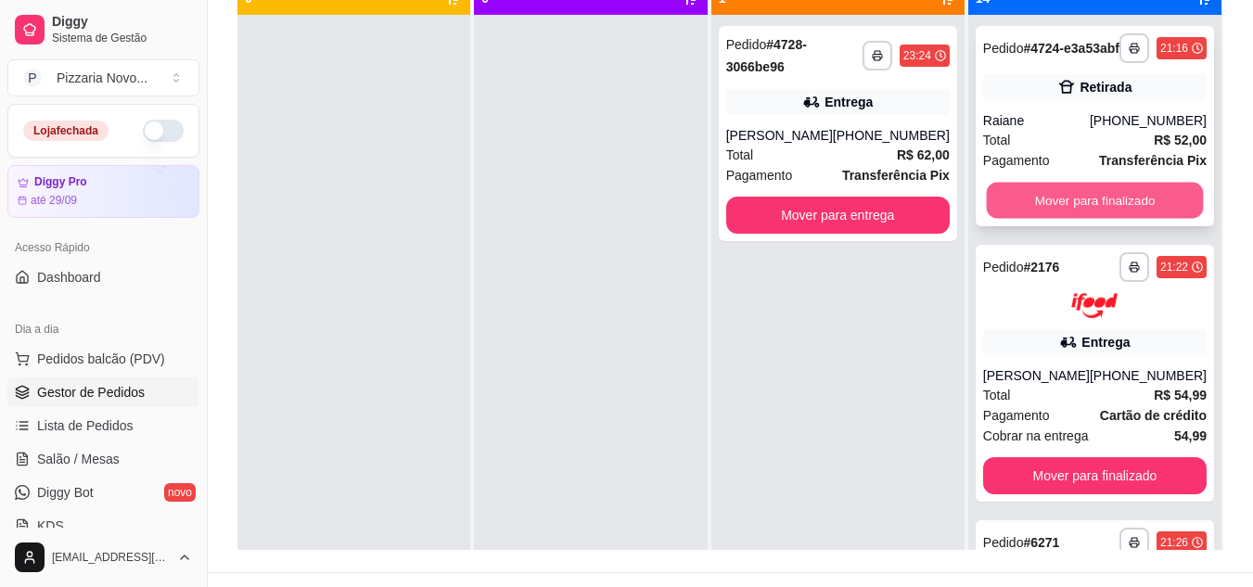
click at [1088, 215] on button "Mover para finalizado" at bounding box center [1094, 201] width 217 height 36
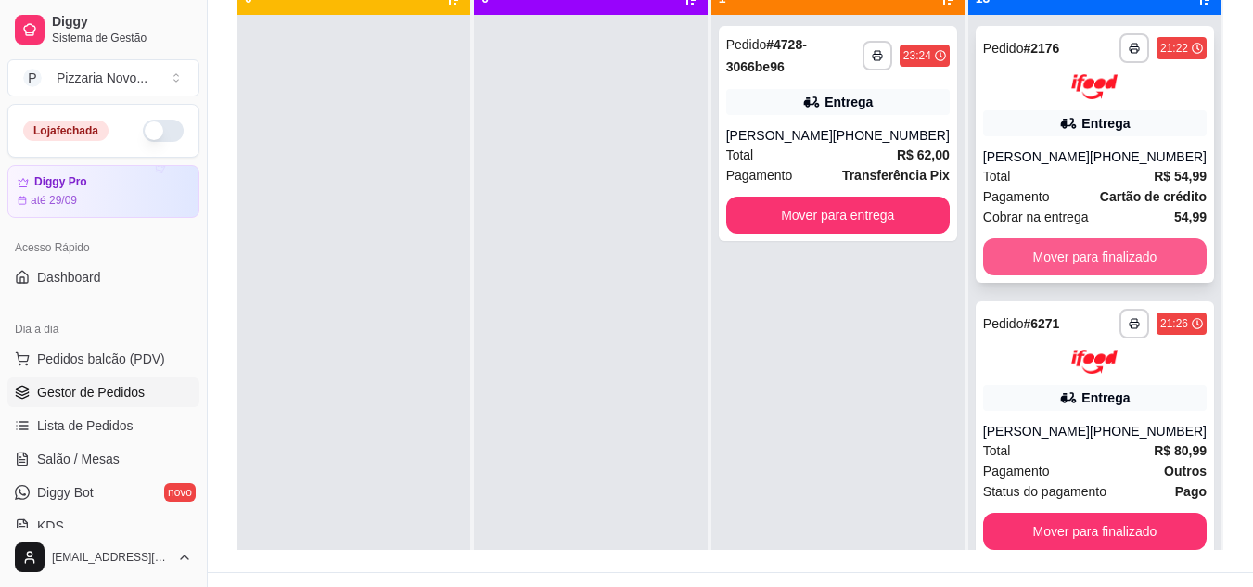
click at [1086, 249] on button "Mover para finalizado" at bounding box center [1095, 256] width 224 height 37
click at [1086, 243] on button "Mover para finalizado" at bounding box center [1095, 256] width 224 height 37
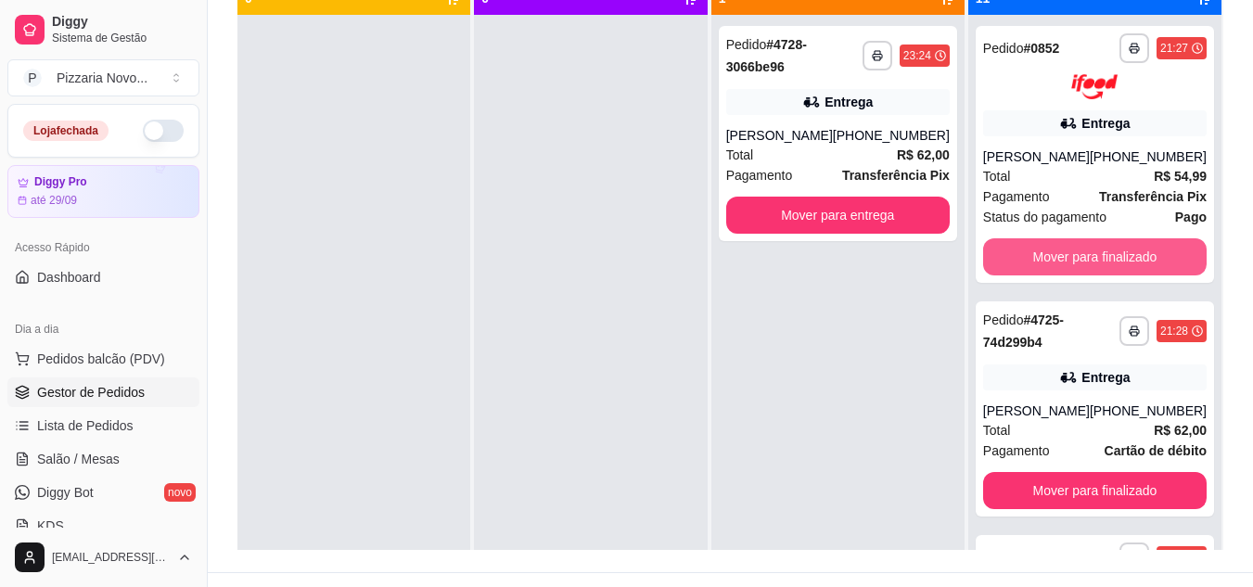
click at [1090, 249] on button "Mover para finalizado" at bounding box center [1095, 256] width 224 height 37
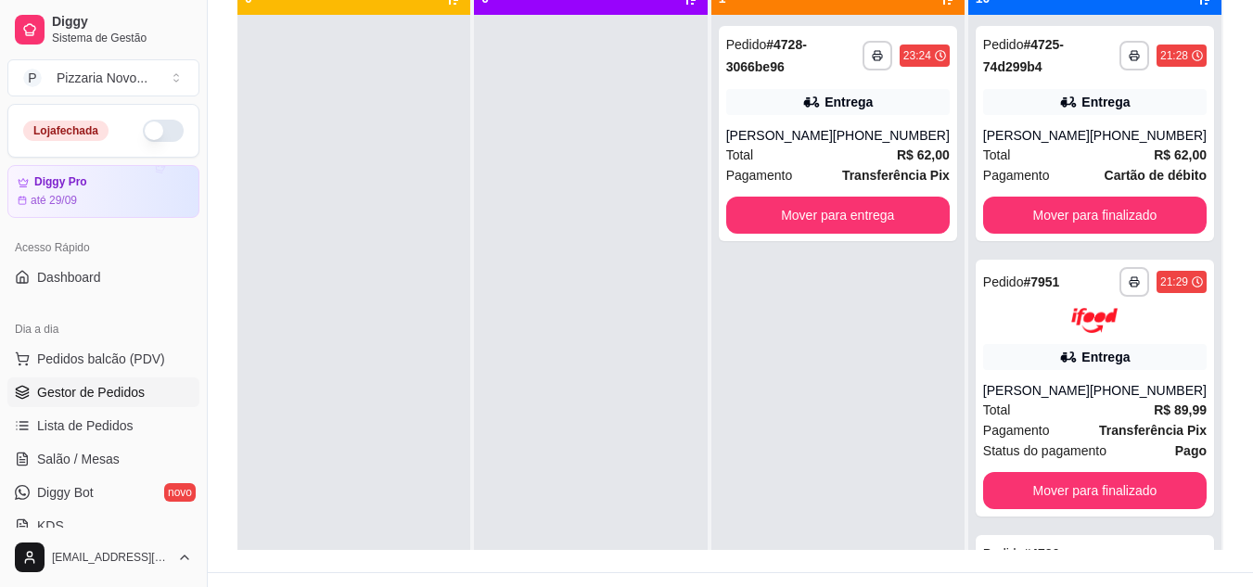
click at [1090, 249] on div "**********" at bounding box center [1094, 308] width 253 height 587
click at [1091, 220] on button "Mover para finalizado" at bounding box center [1095, 215] width 224 height 37
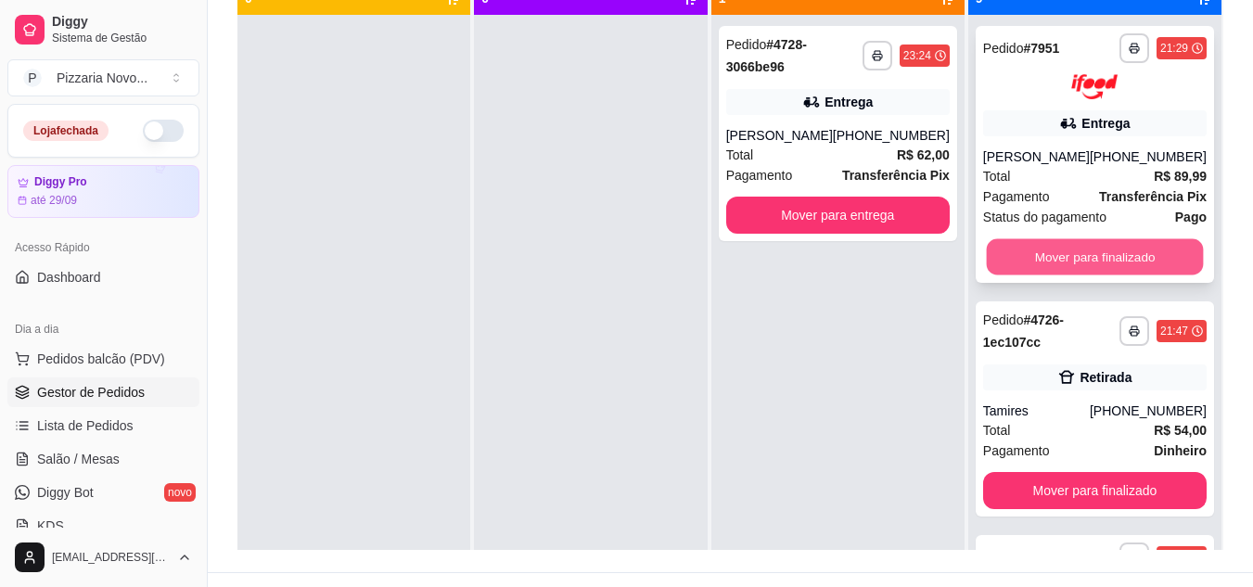
click at [1091, 245] on button "Mover para finalizado" at bounding box center [1094, 256] width 217 height 36
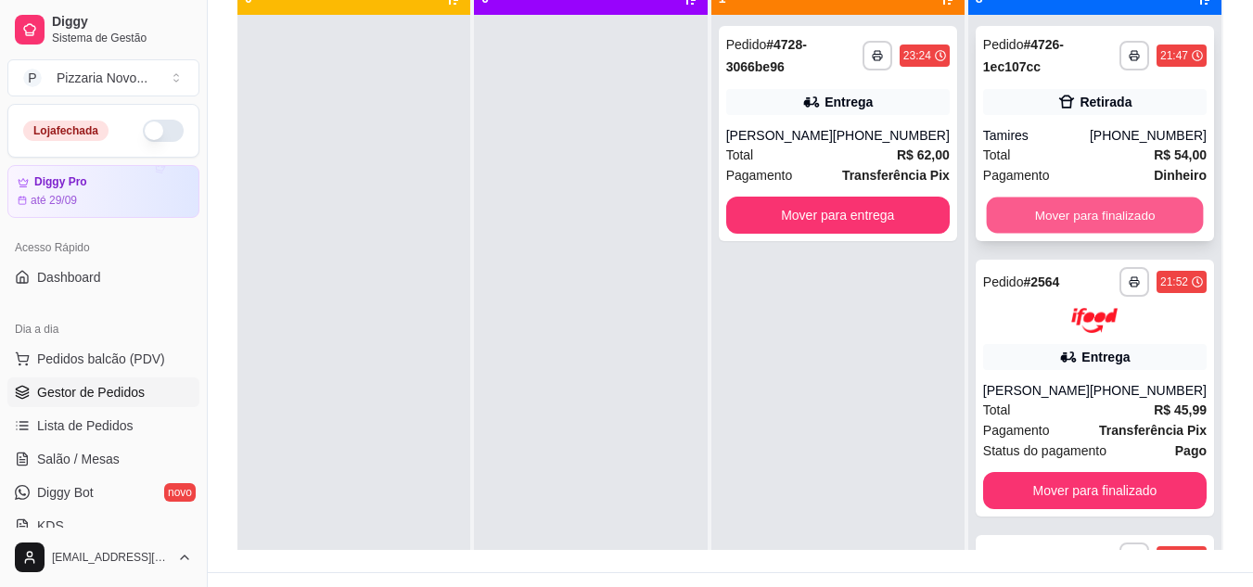
click at [1083, 221] on button "Mover para finalizado" at bounding box center [1094, 216] width 217 height 36
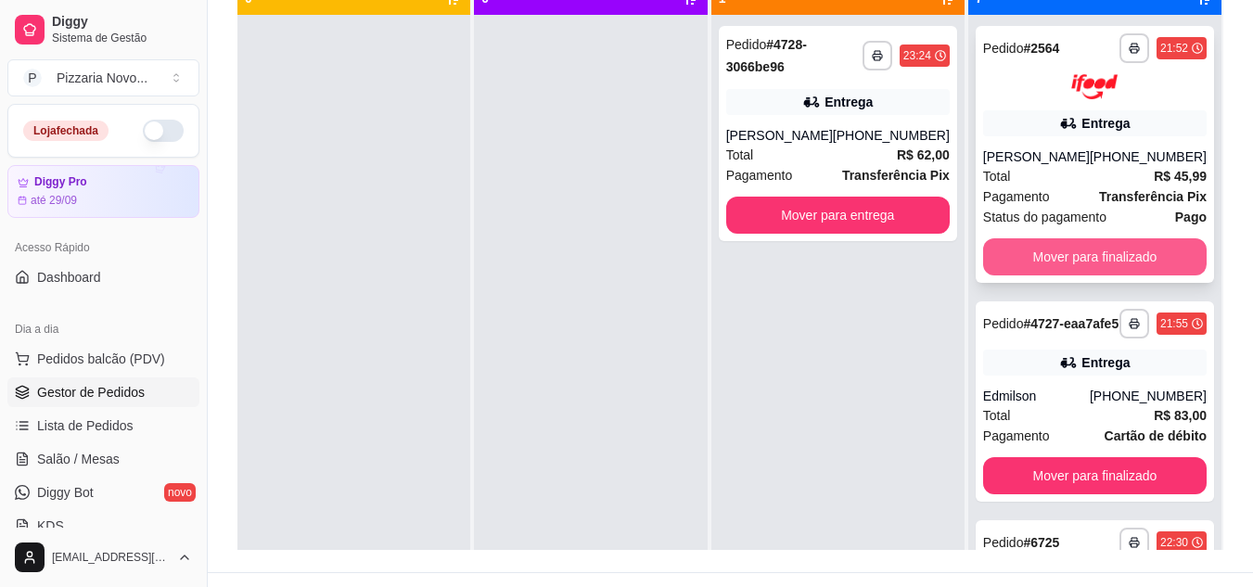
click at [1071, 262] on button "Mover para finalizado" at bounding box center [1095, 256] width 224 height 37
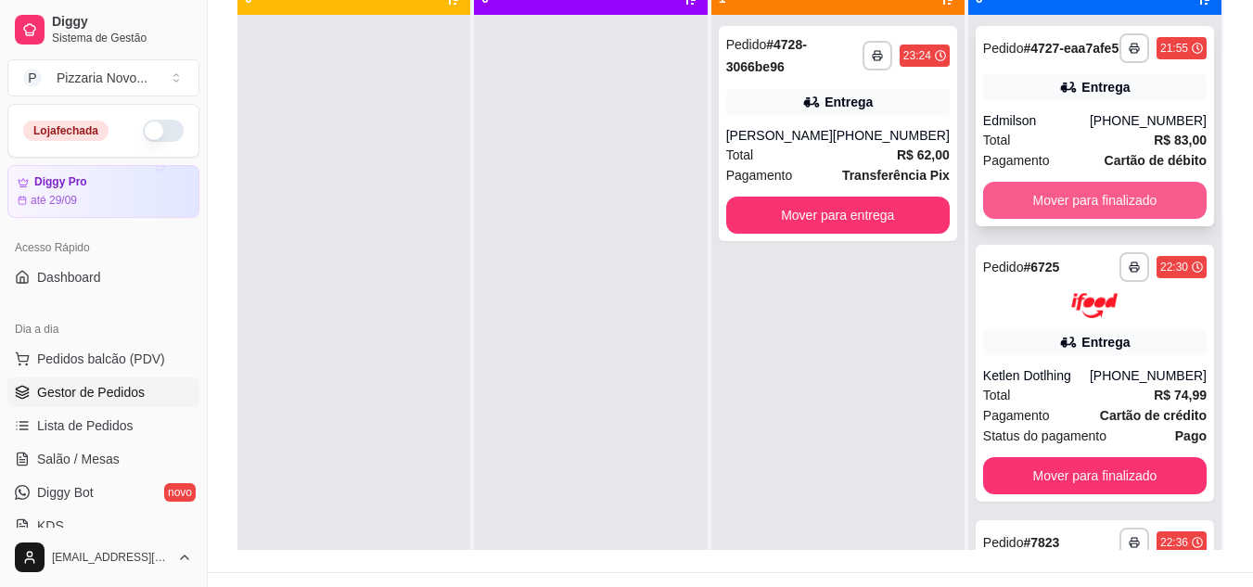
click at [1084, 211] on button "Mover para finalizado" at bounding box center [1095, 200] width 224 height 37
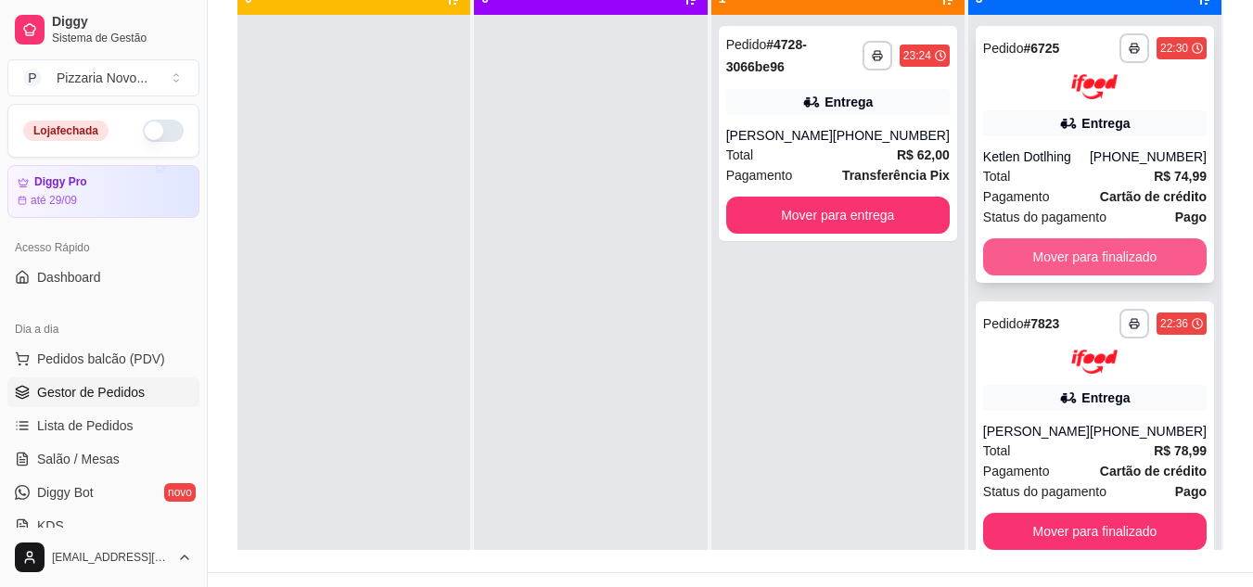
click at [1089, 246] on button "Mover para finalizado" at bounding box center [1095, 256] width 224 height 37
click at [1054, 245] on button "Mover para finalizado" at bounding box center [1095, 256] width 224 height 37
click at [1062, 242] on button "Mover para finalizado" at bounding box center [1095, 256] width 224 height 37
click at [1057, 250] on button "Mover para finalizado" at bounding box center [1094, 256] width 217 height 36
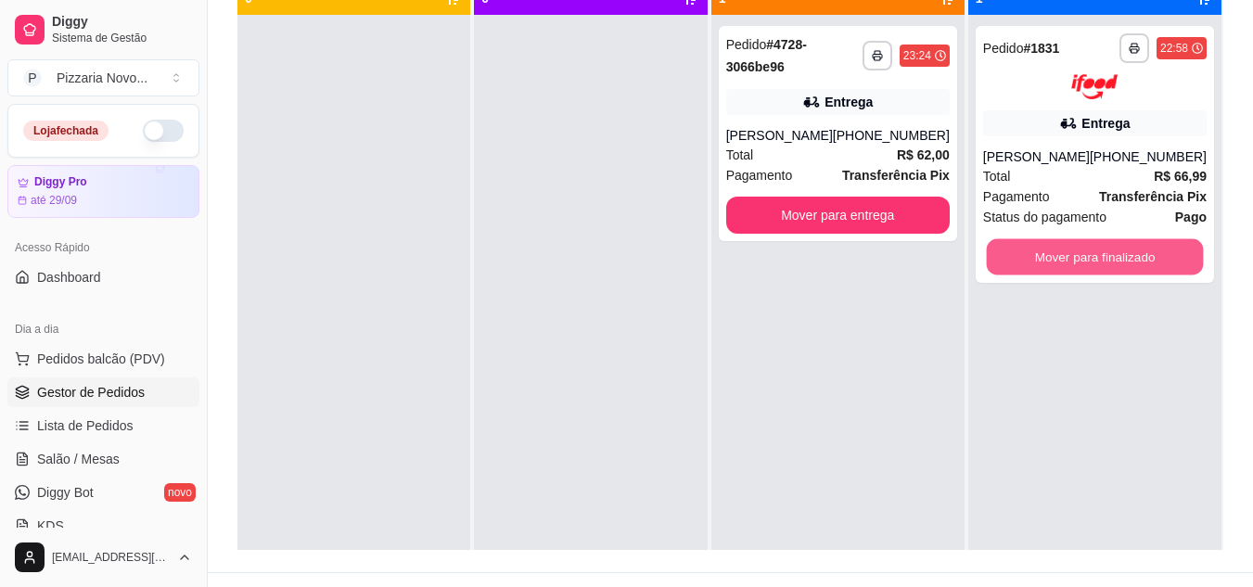
click at [1056, 249] on button "Mover para finalizado" at bounding box center [1094, 256] width 217 height 36
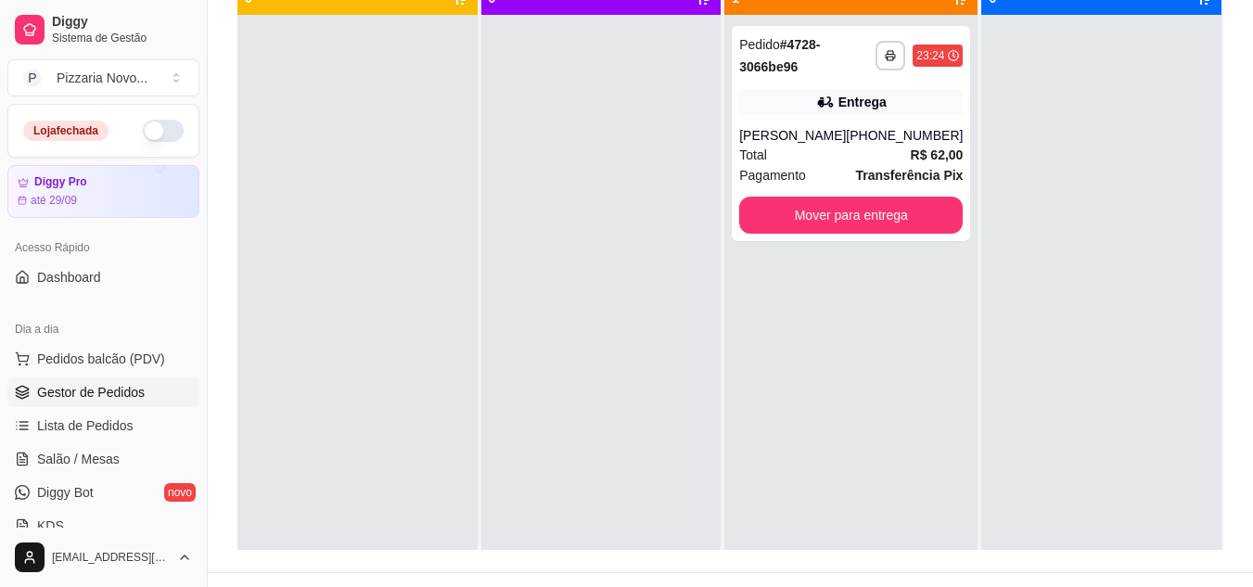
click at [896, 326] on div "**********" at bounding box center [850, 308] width 253 height 587
click at [821, 215] on button "Mover para entrega" at bounding box center [851, 216] width 217 height 36
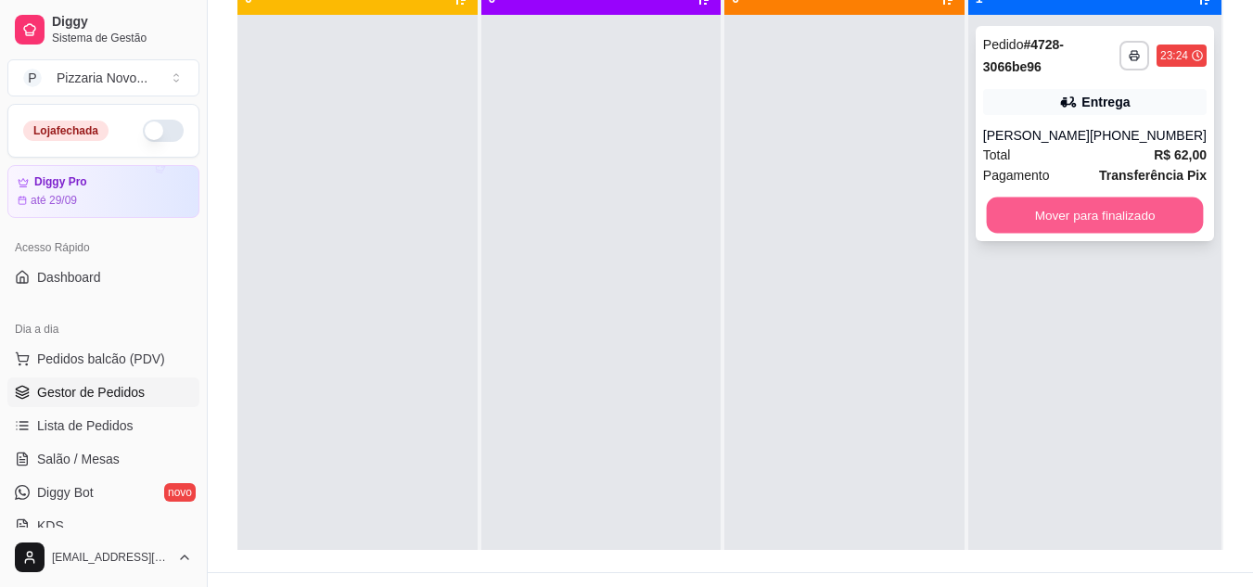
click at [1115, 211] on button "Mover para finalizado" at bounding box center [1094, 216] width 217 height 36
